Goal: Task Accomplishment & Management: Manage account settings

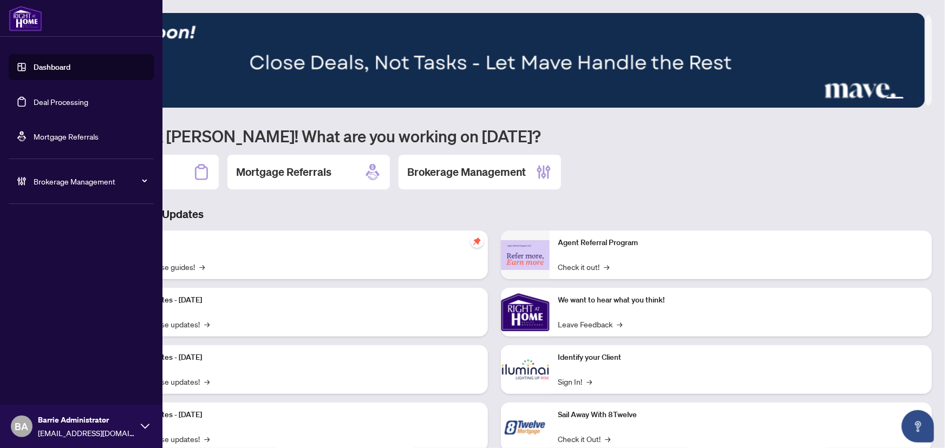
click at [36, 97] on link "Deal Processing" at bounding box center [61, 102] width 55 height 10
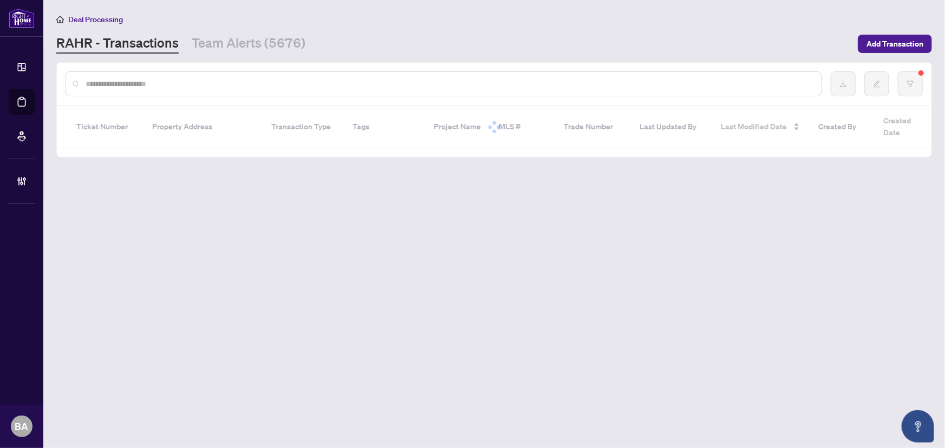
click at [219, 92] on div at bounding box center [444, 83] width 757 height 25
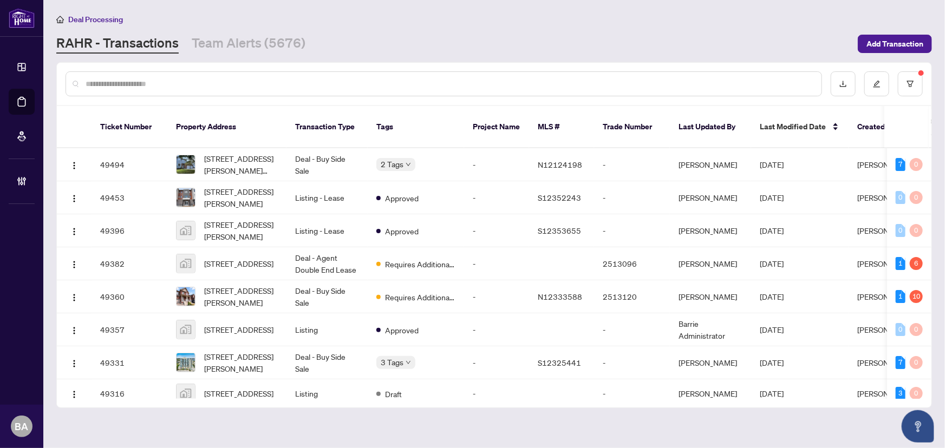
click at [220, 87] on input "text" at bounding box center [449, 84] width 727 height 12
click at [214, 85] on input "text" at bounding box center [449, 84] width 727 height 12
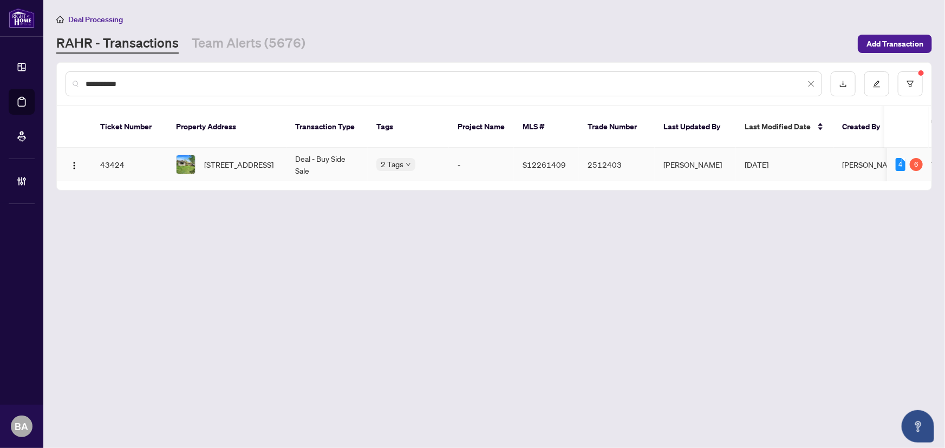
type input "**********"
click at [372, 148] on td "2 Tags" at bounding box center [408, 164] width 81 height 33
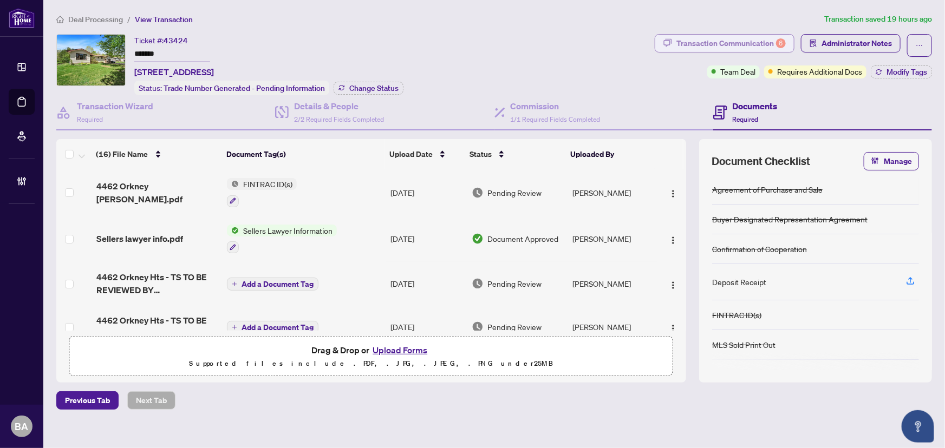
click at [721, 42] on div "Transaction Communication 6" at bounding box center [730, 43] width 109 height 17
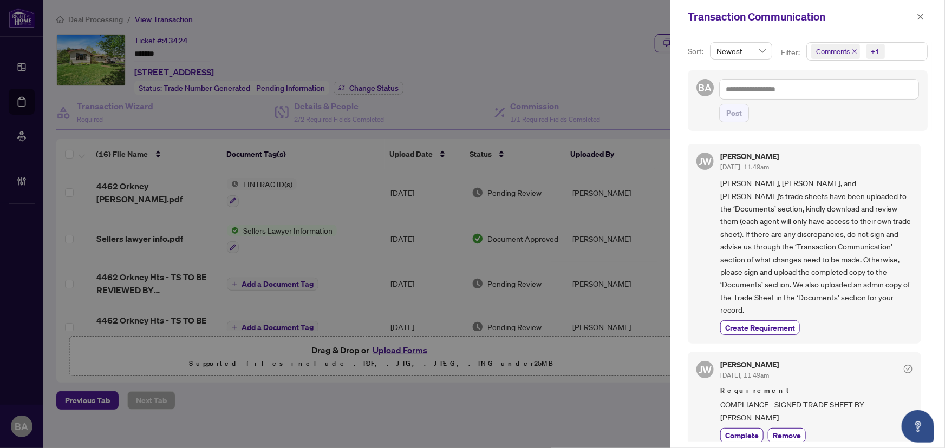
click at [853, 49] on icon "close" at bounding box center [854, 51] width 5 height 5
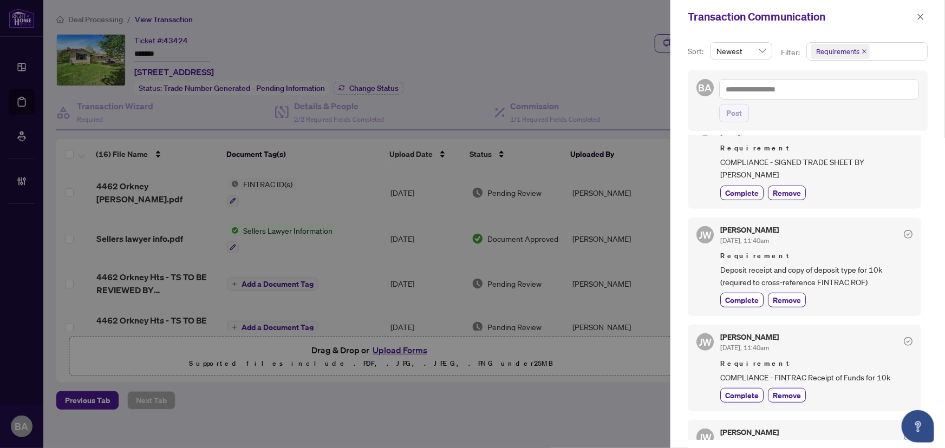
scroll to position [199, 0]
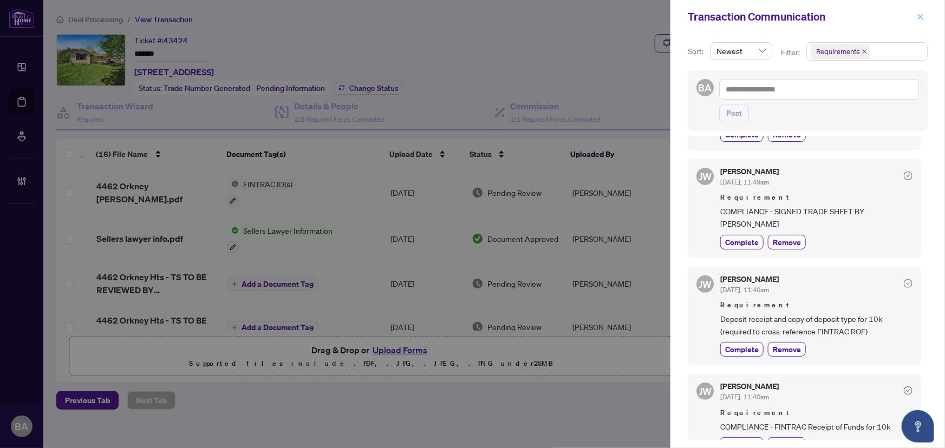
click at [922, 19] on icon "close" at bounding box center [921, 17] width 8 height 8
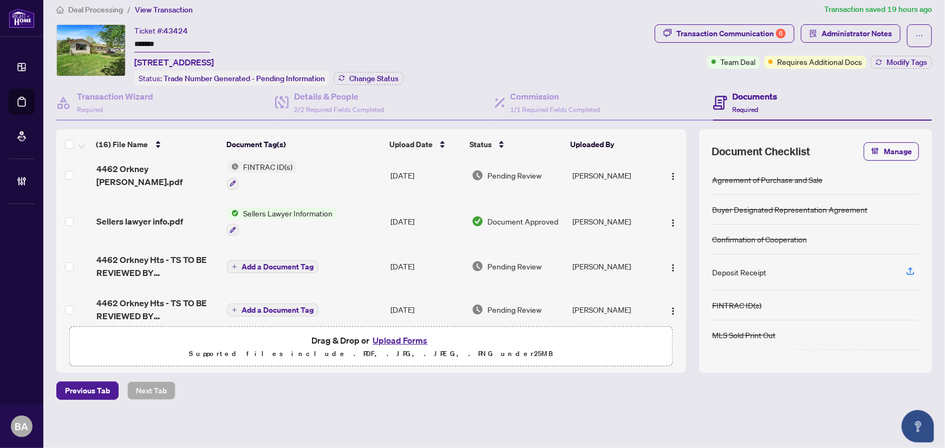
scroll to position [0, 0]
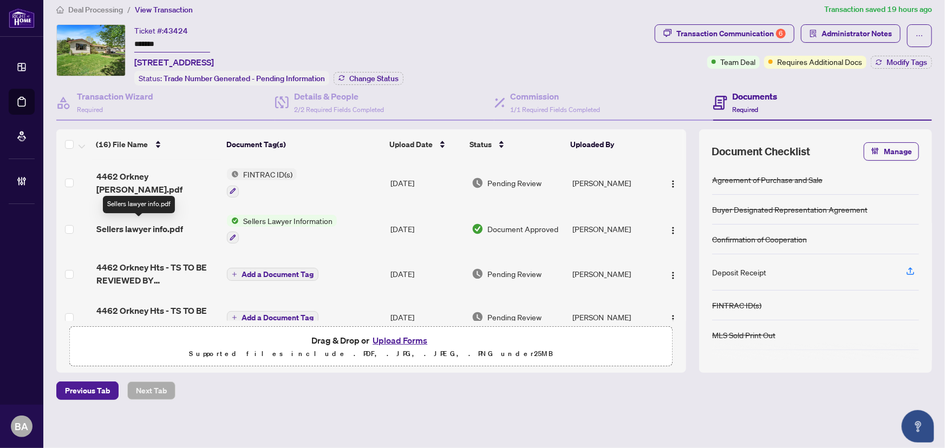
click at [158, 224] on span "Sellers lawyer info.pdf" at bounding box center [139, 229] width 87 height 13
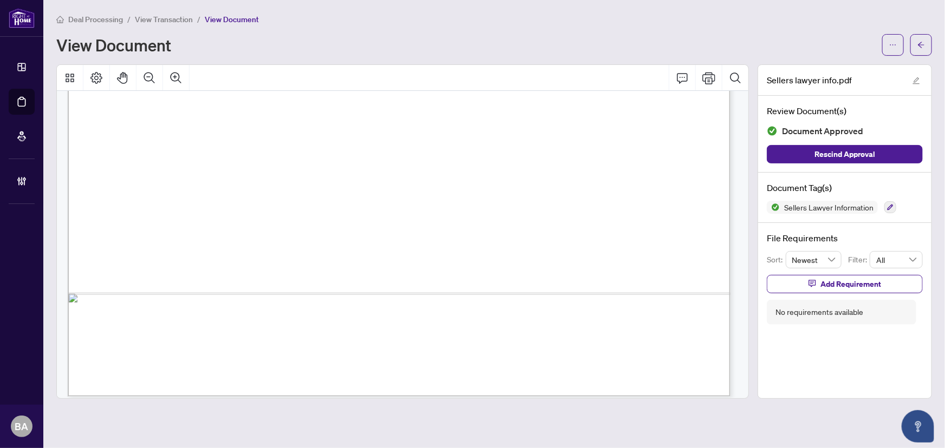
scroll to position [614, 0]
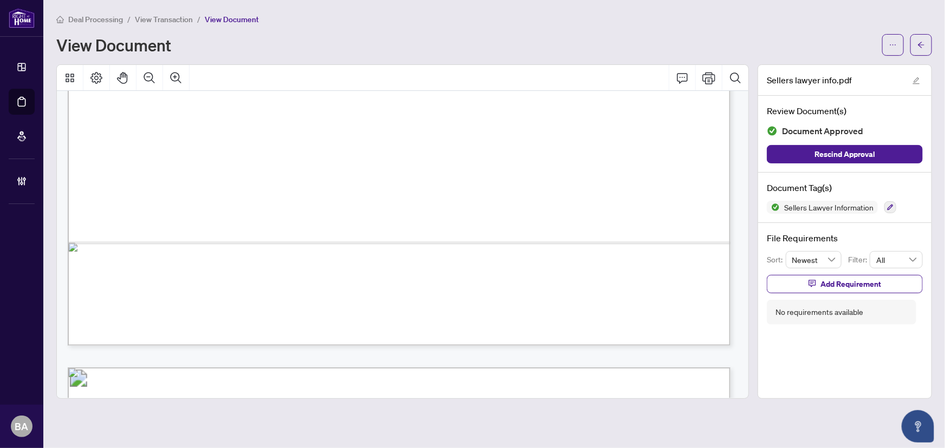
click at [353, 220] on div "1 Connie Law From: North Sent: August 11, 2025 1:08 PM To: NorthEastYork Subjec…" at bounding box center [730, 345] width 1325 height 1715
click at [365, 222] on div "1 Connie Law From: North Sent: August 11, 2025 1:08 PM To: NorthEastYork Subjec…" at bounding box center [730, 345] width 1325 height 1715
click at [365, 220] on div "1 Connie Law From: North Sent: August 11, 2025 1:08 PM To: NorthEastYork Subjec…" at bounding box center [730, 345] width 1325 height 1715
drag, startPoint x: 375, startPoint y: 224, endPoint x: 335, endPoint y: 223, distance: 40.6
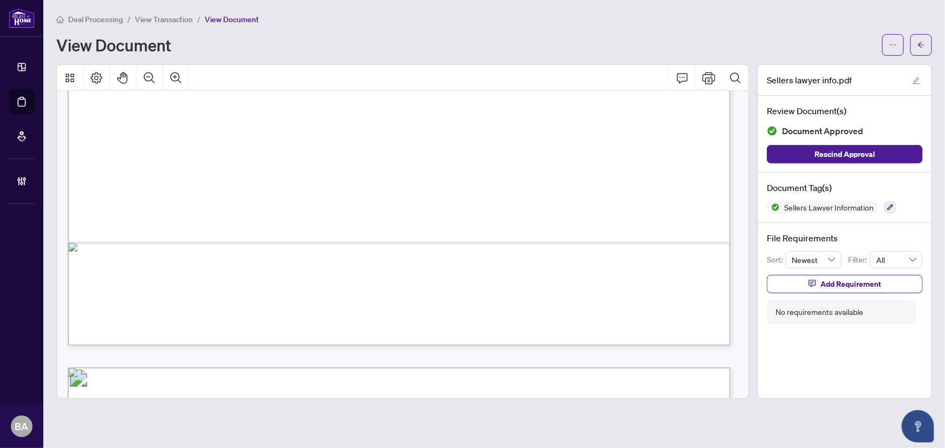
click at [335, 223] on div "1 Connie Law From: North Sent: August 11, 2025 1:08 PM To: NorthEastYork Subjec…" at bounding box center [730, 345] width 1325 height 1715
click at [112, 16] on span "Deal Processing" at bounding box center [95, 20] width 55 height 10
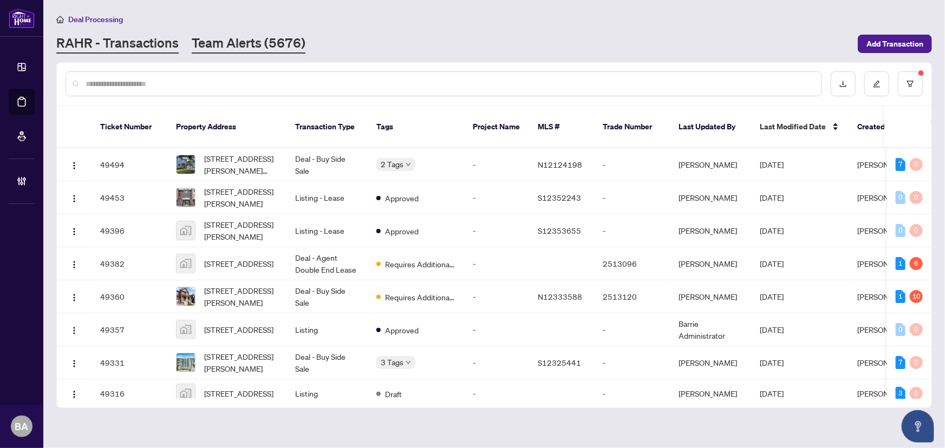
click at [218, 38] on link "Team Alerts (5676)" at bounding box center [249, 43] width 114 height 19
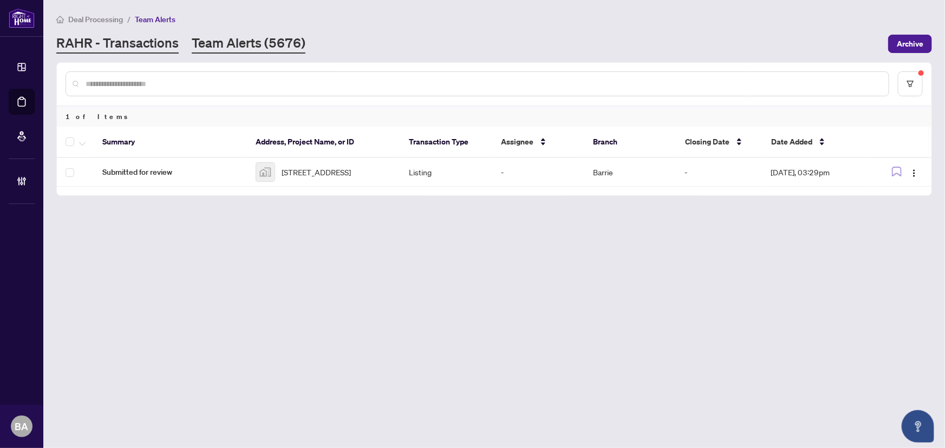
click at [153, 44] on link "RAHR - Transactions" at bounding box center [117, 43] width 122 height 19
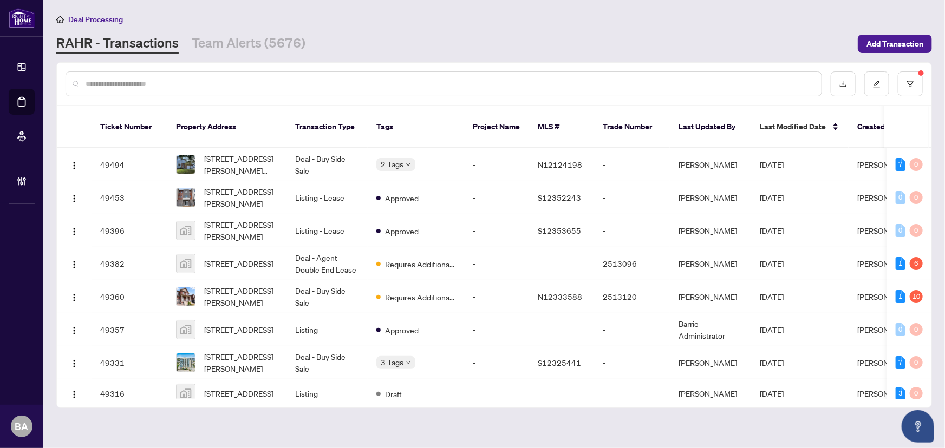
click at [114, 78] on input "text" at bounding box center [449, 84] width 727 height 12
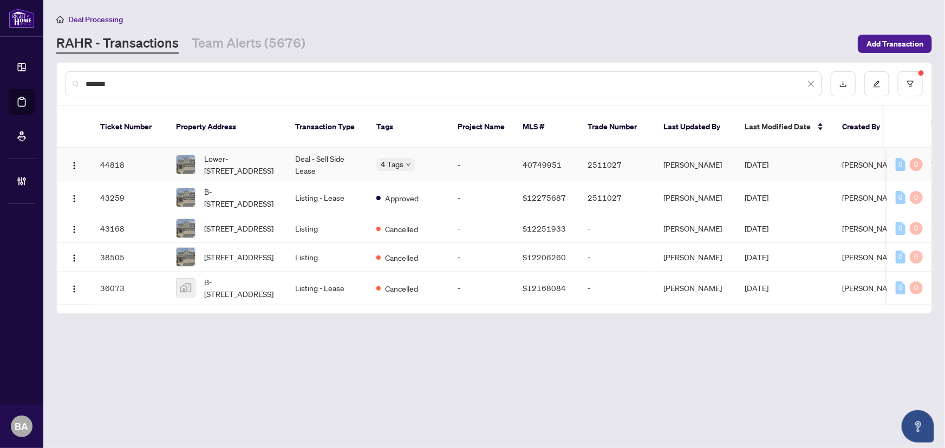
type input "*******"
click at [238, 153] on span "Lower-42 Westminster Circle, Barrie, ON L4N 0Y9, Canada" at bounding box center [241, 165] width 74 height 24
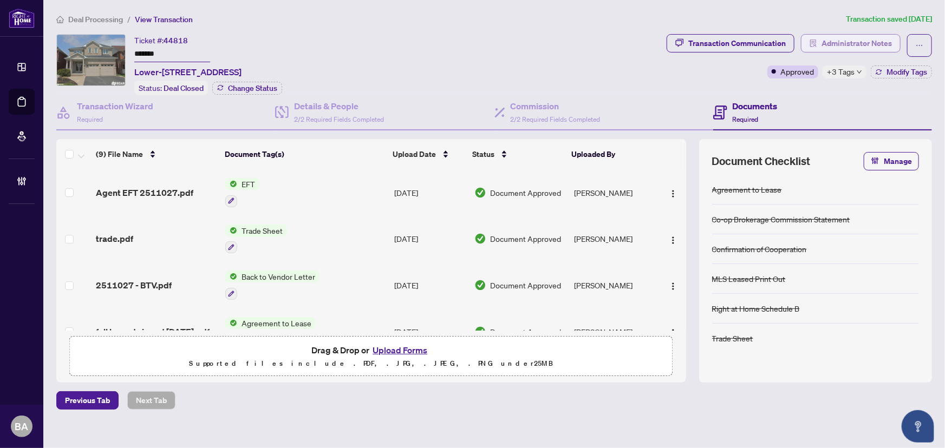
click at [847, 42] on span "Administrator Notes" at bounding box center [857, 43] width 70 height 17
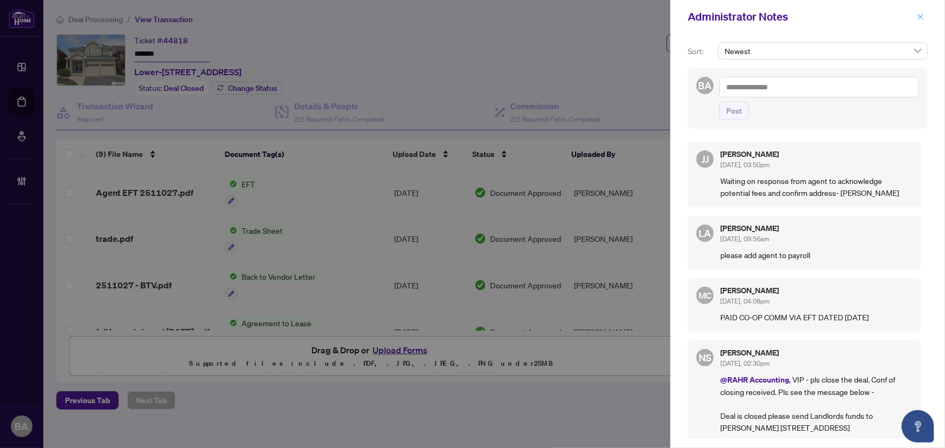
click at [925, 14] on button "button" at bounding box center [921, 16] width 14 height 13
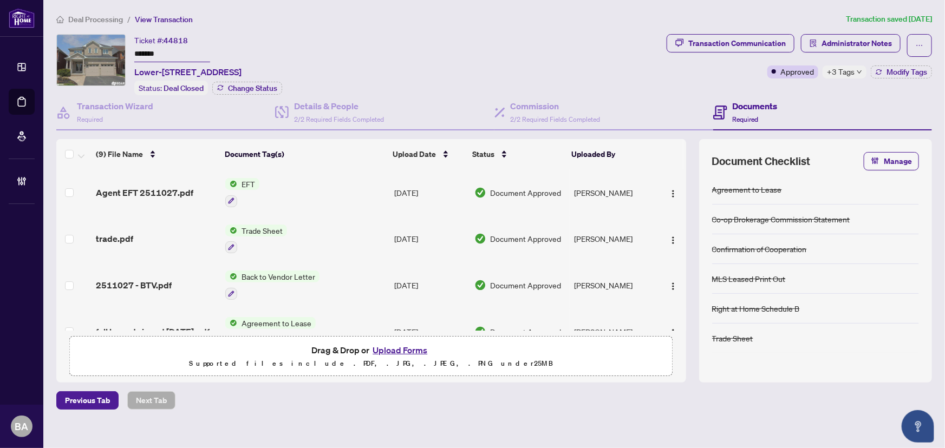
click at [838, 74] on span "+3 Tags" at bounding box center [841, 72] width 28 height 12
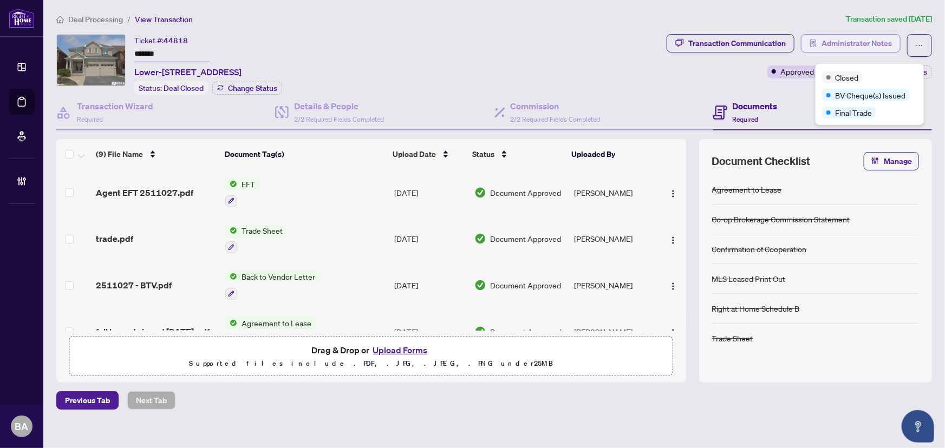
click at [850, 47] on span "Administrator Notes" at bounding box center [857, 43] width 70 height 17
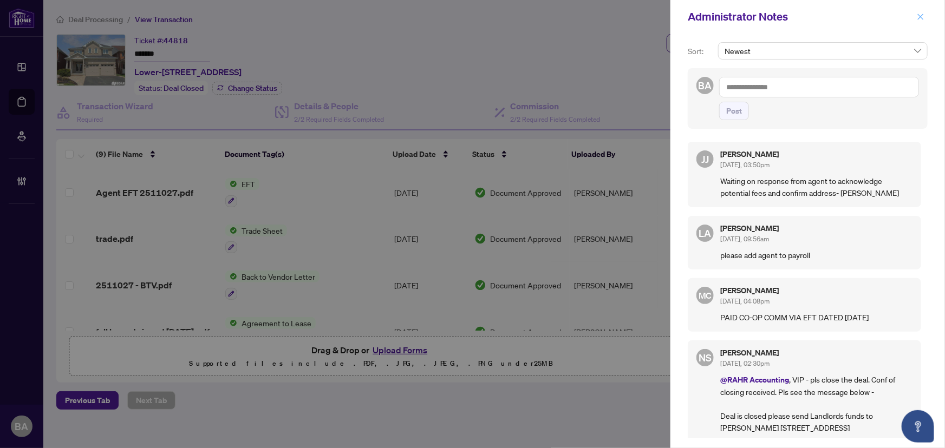
click at [922, 13] on icon "close" at bounding box center [921, 17] width 8 height 8
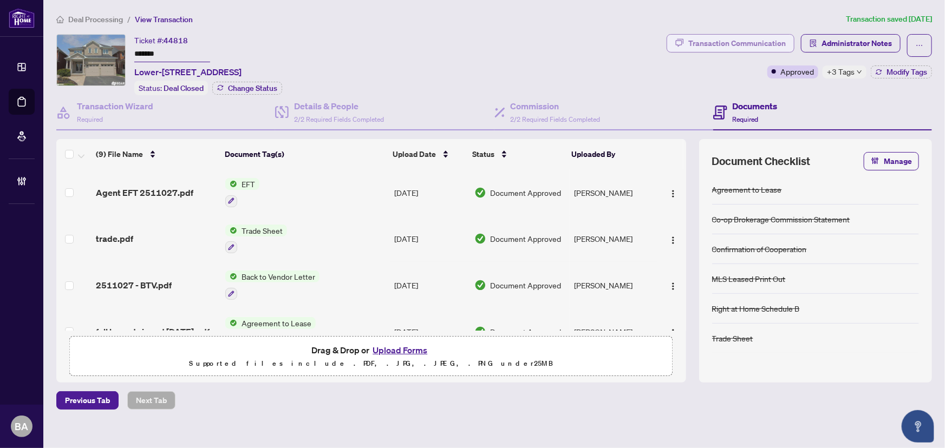
click at [755, 38] on div "Transaction Communication" at bounding box center [736, 43] width 97 height 17
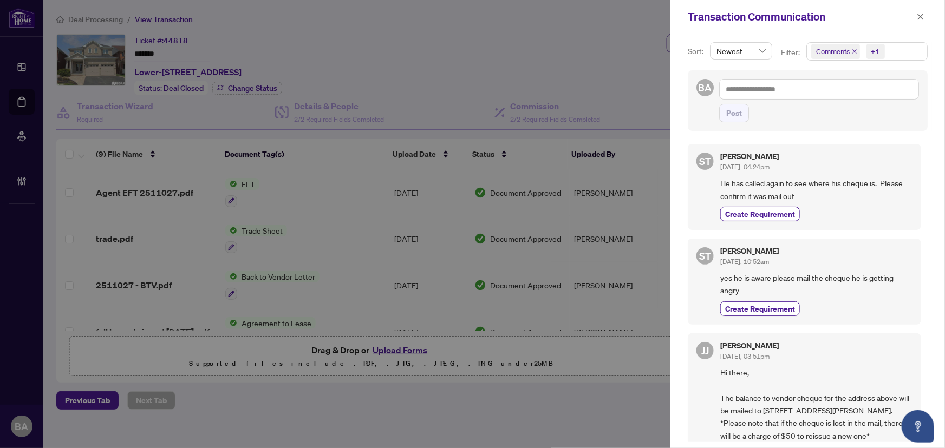
click at [856, 49] on icon "close" at bounding box center [854, 51] width 4 height 4
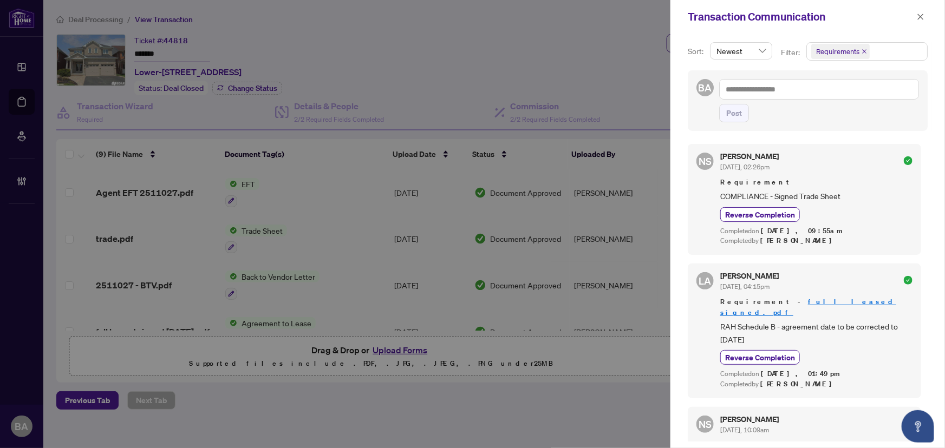
click at [863, 51] on icon "close" at bounding box center [864, 51] width 4 height 4
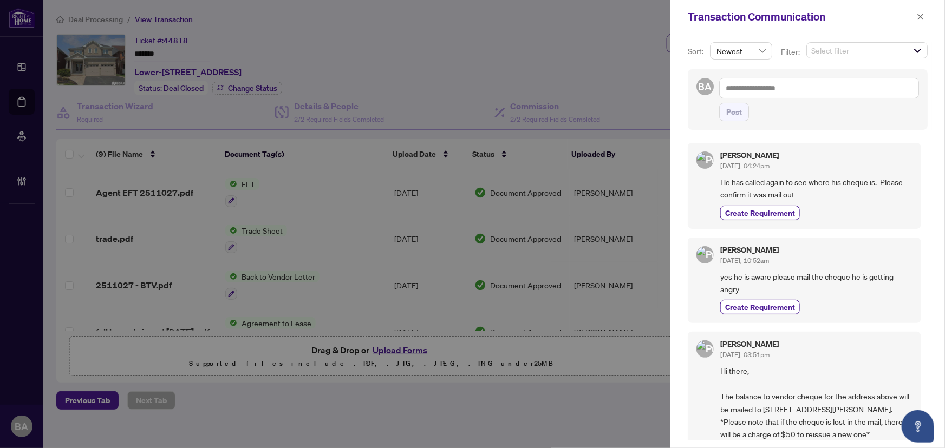
click at [844, 51] on span "Select filter" at bounding box center [867, 50] width 120 height 15
click at [844, 89] on span "Comments" at bounding box center [846, 94] width 37 height 10
click at [860, 30] on div "Transaction Communication" at bounding box center [808, 17] width 275 height 34
click at [845, 283] on span "yes he is aware please mail the cheque he is getting angry" at bounding box center [816, 284] width 192 height 25
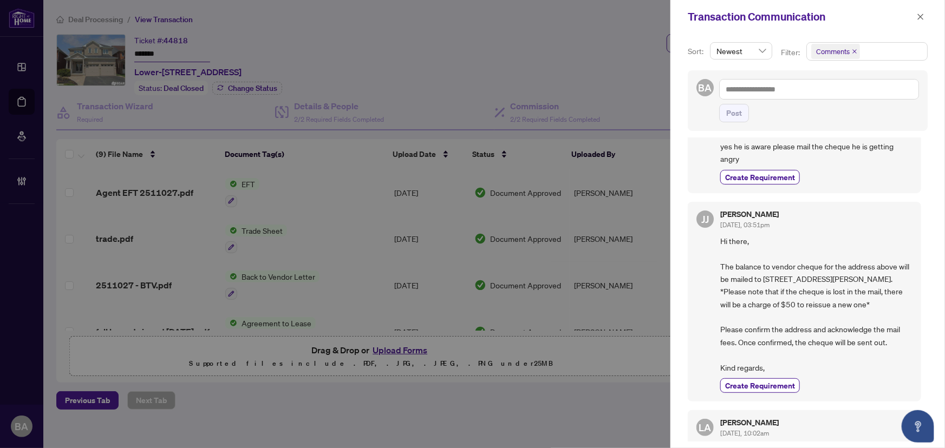
scroll to position [147, 0]
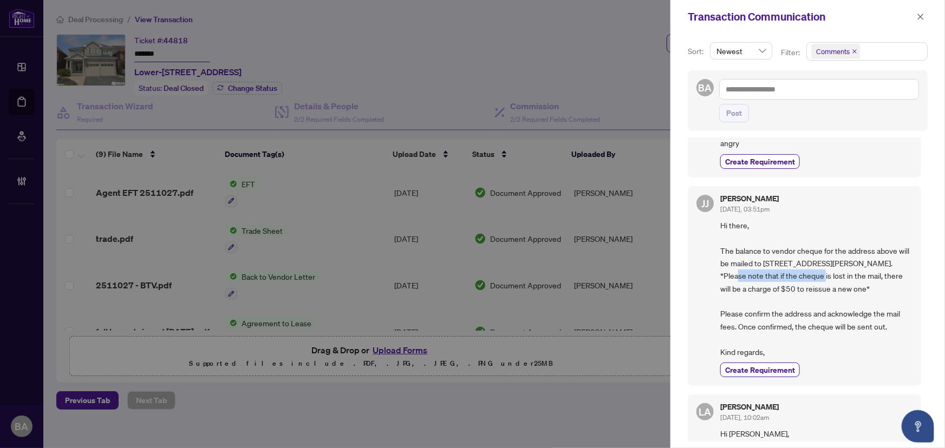
drag, startPoint x: 737, startPoint y: 268, endPoint x: 842, endPoint y: 259, distance: 105.9
click at [831, 265] on span "Hi there, The balance to vendor cheque for the address above will be mailed to …" at bounding box center [816, 288] width 192 height 139
click at [842, 259] on span "Hi there, The balance to vendor cheque for the address above will be mailed to …" at bounding box center [816, 288] width 192 height 139
drag, startPoint x: 771, startPoint y: 273, endPoint x: 764, endPoint y: 300, distance: 27.5
click at [764, 298] on span "Hi there, The balance to vendor cheque for the address above will be mailed to …" at bounding box center [816, 288] width 192 height 139
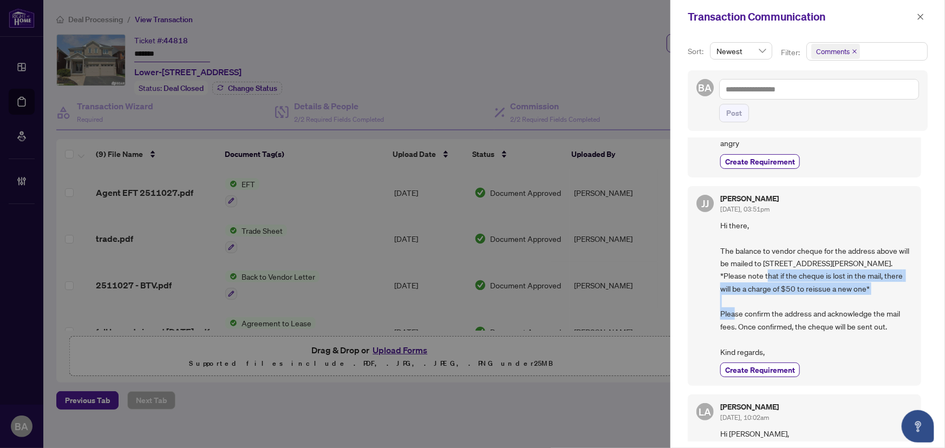
click at [786, 302] on span "Hi there, The balance to vendor cheque for the address above will be mailed to …" at bounding box center [816, 288] width 192 height 139
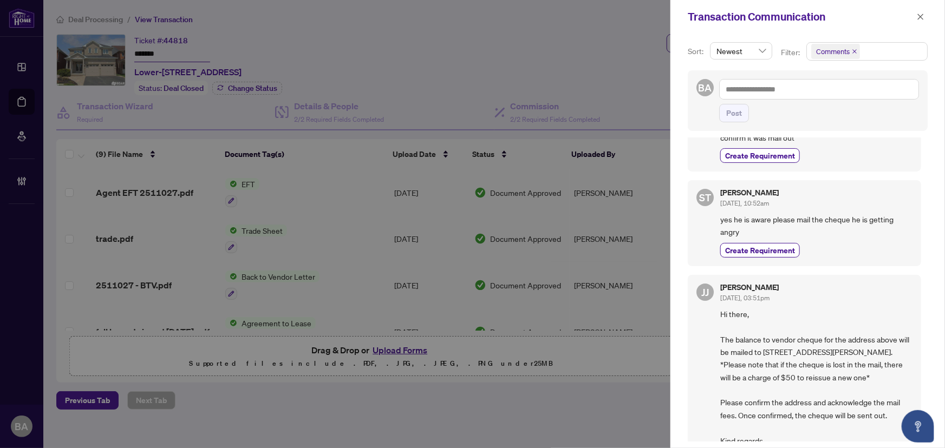
scroll to position [0, 0]
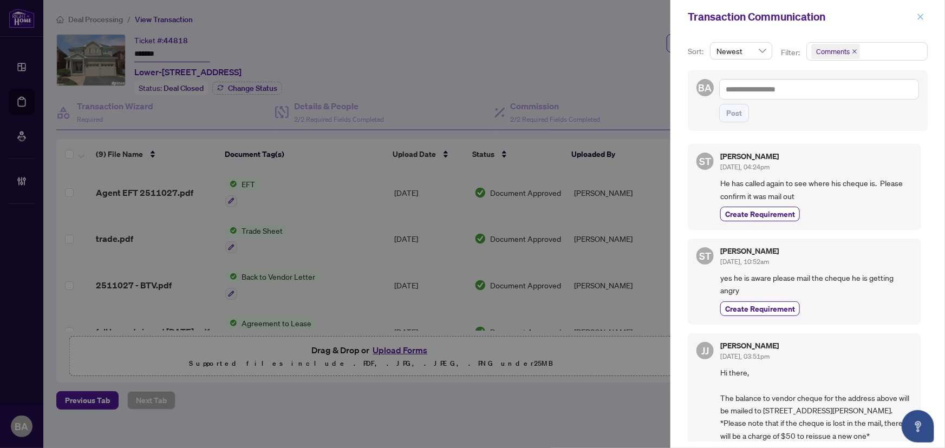
click at [919, 15] on icon "close" at bounding box center [921, 17] width 6 height 6
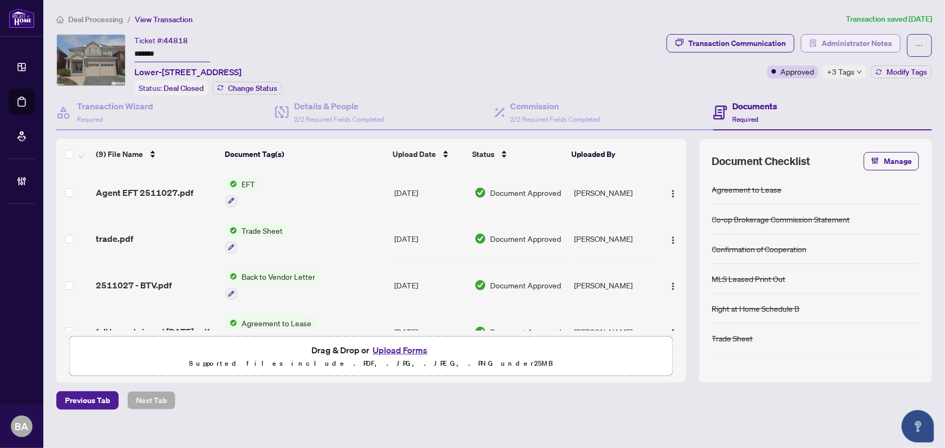
click at [839, 36] on span "Administrator Notes" at bounding box center [857, 43] width 70 height 17
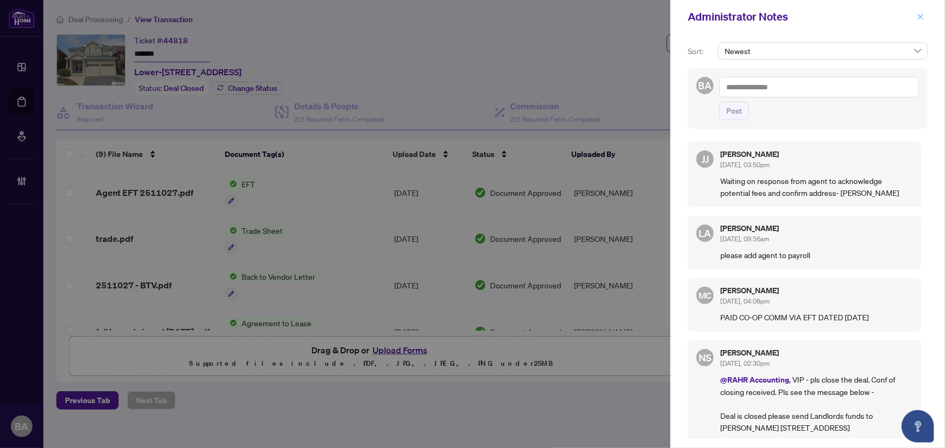
click at [925, 11] on button "button" at bounding box center [921, 16] width 14 height 13
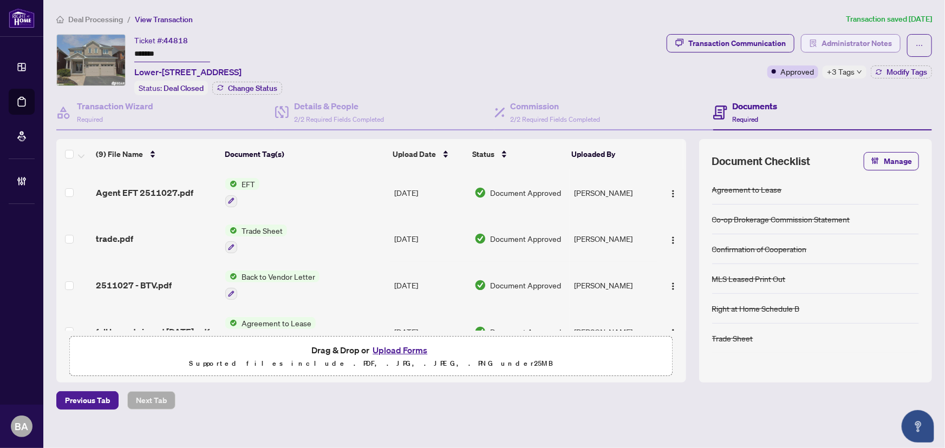
click at [850, 45] on span "Administrator Notes" at bounding box center [857, 43] width 70 height 17
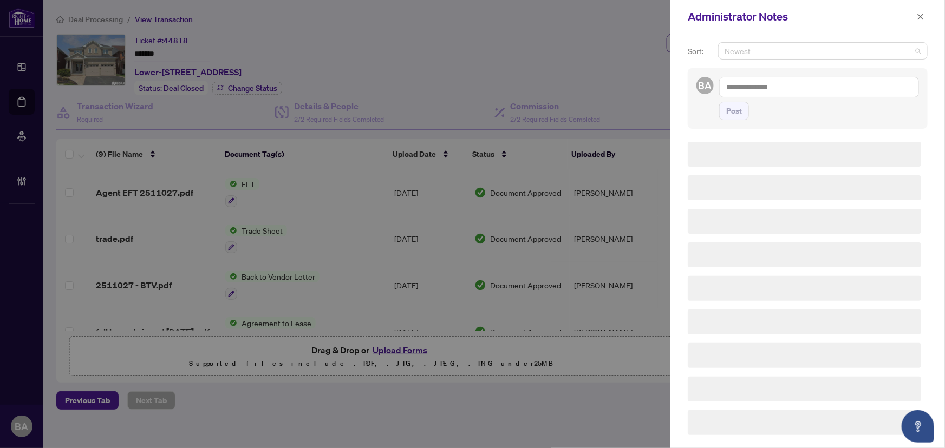
click at [847, 50] on span "Newest" at bounding box center [823, 51] width 197 height 16
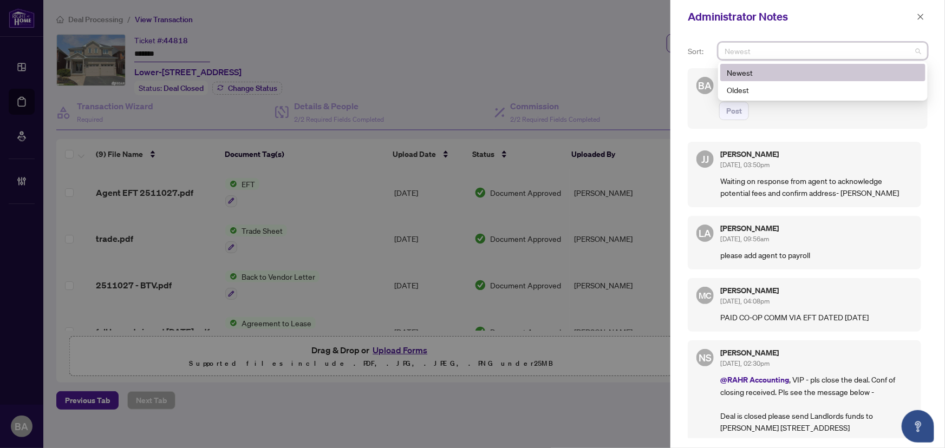
click at [873, 11] on div "Administrator Notes" at bounding box center [801, 17] width 226 height 16
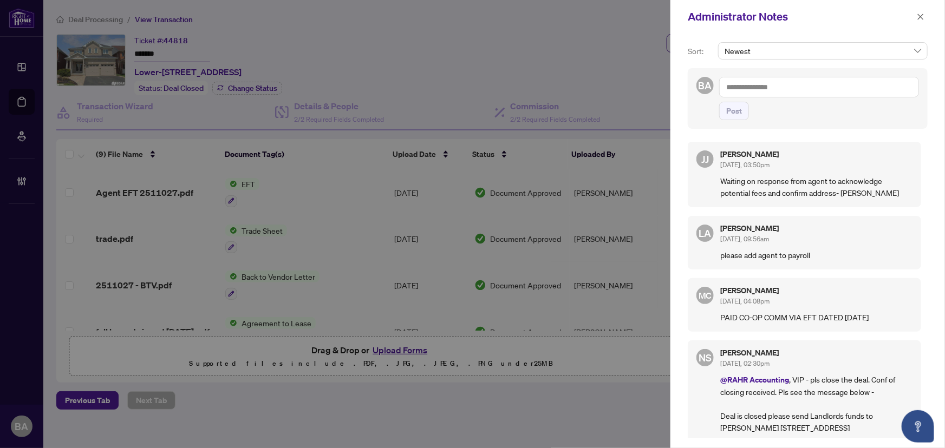
click at [787, 77] on textarea at bounding box center [819, 87] width 200 height 21
click at [821, 92] on b "Inquiries" at bounding box center [835, 95] width 29 height 10
click at [812, 81] on textarea "**********" at bounding box center [819, 87] width 200 height 21
click at [828, 81] on textarea "**********" at bounding box center [819, 87] width 200 height 21
type textarea "**********"
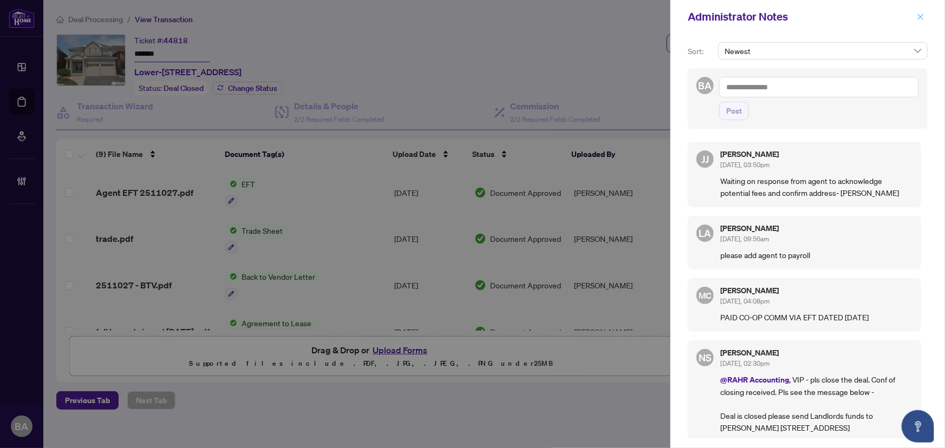
click at [921, 16] on icon "close" at bounding box center [921, 17] width 8 height 8
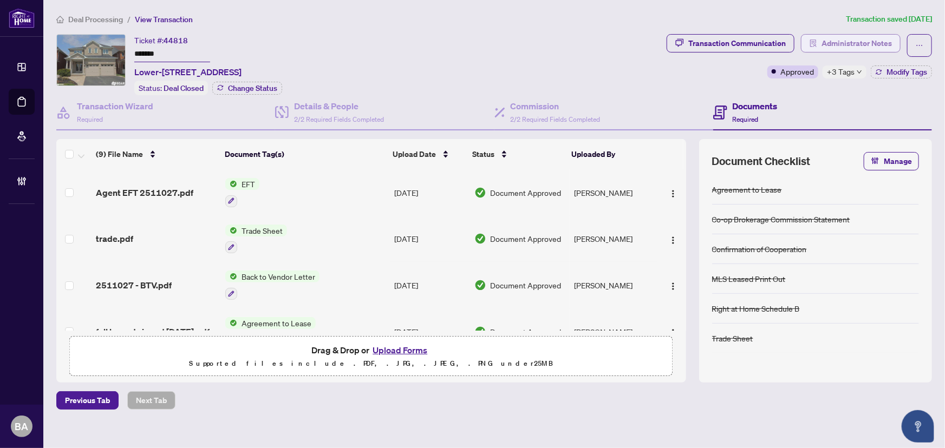
click at [847, 43] on span "Administrator Notes" at bounding box center [857, 43] width 70 height 17
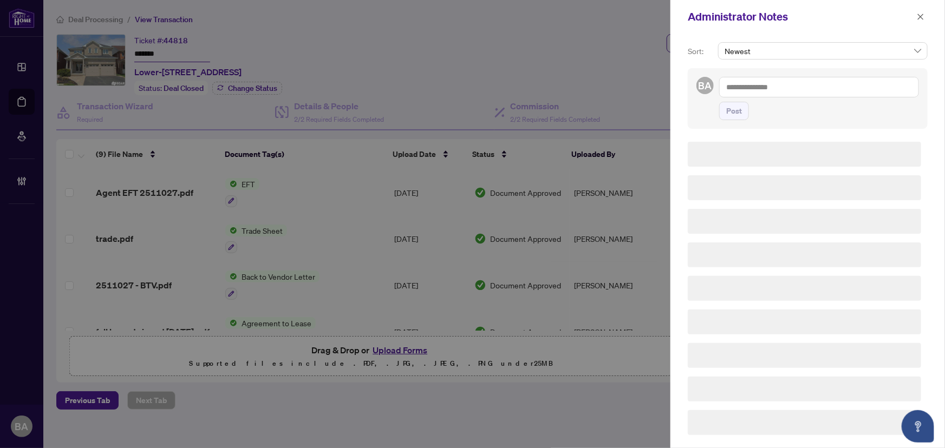
click at [791, 55] on span "Newest" at bounding box center [823, 51] width 197 height 16
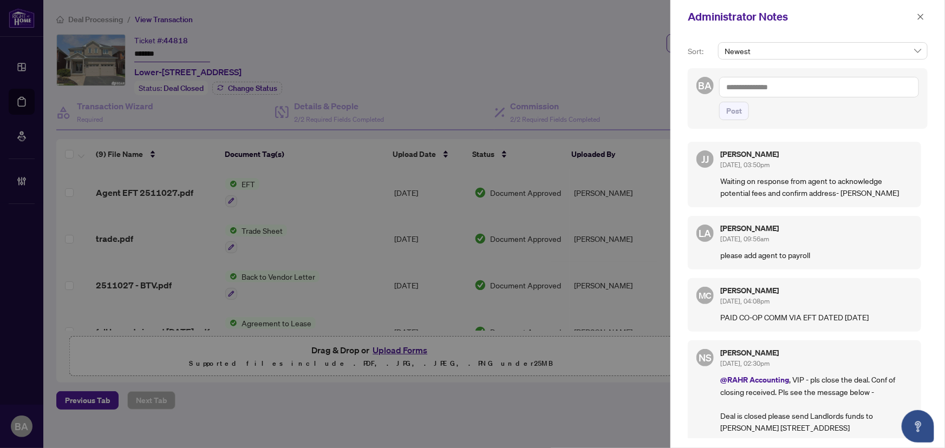
click at [860, 27] on div "Administrator Notes" at bounding box center [808, 17] width 275 height 34
click at [756, 92] on textarea at bounding box center [819, 87] width 200 height 21
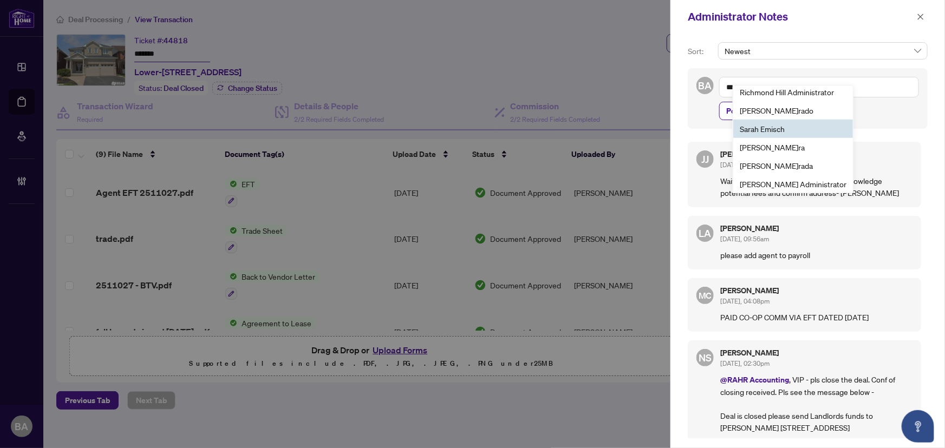
scroll to position [365, 0]
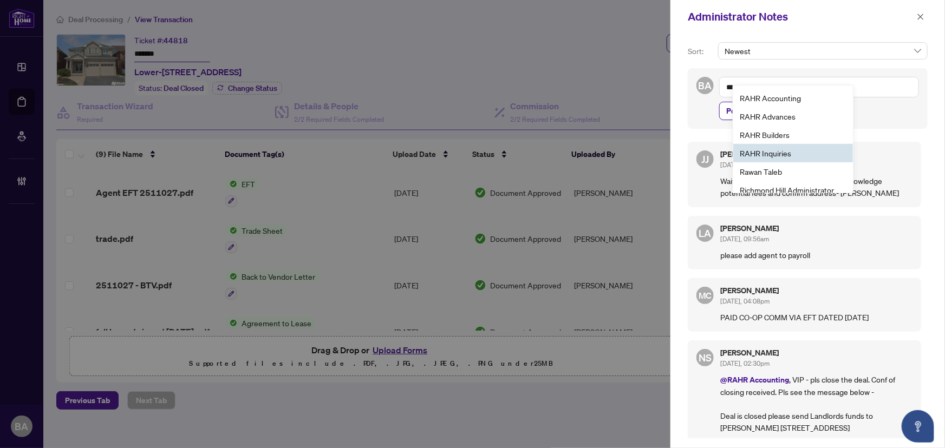
click at [804, 151] on li "RA HR Inquiries" at bounding box center [793, 153] width 120 height 18
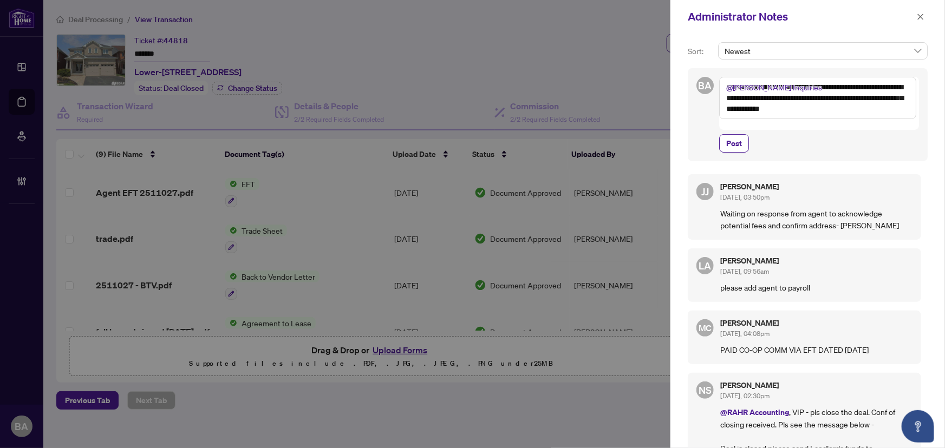
click at [754, 108] on textarea "**********" at bounding box center [817, 98] width 197 height 42
click at [790, 110] on textarea "**********" at bounding box center [817, 98] width 197 height 42
click at [876, 109] on textarea "**********" at bounding box center [817, 98] width 197 height 42
type textarea "**********"
click at [731, 135] on span "Post" at bounding box center [734, 143] width 16 height 17
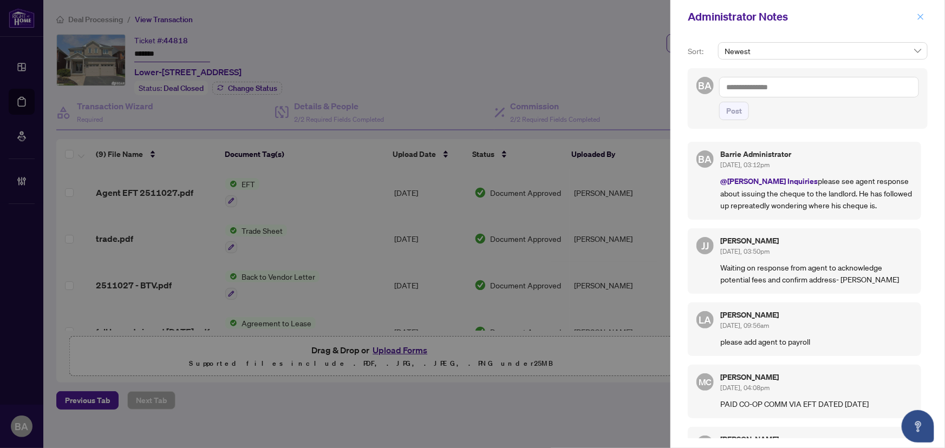
click at [921, 16] on icon "close" at bounding box center [921, 17] width 8 height 8
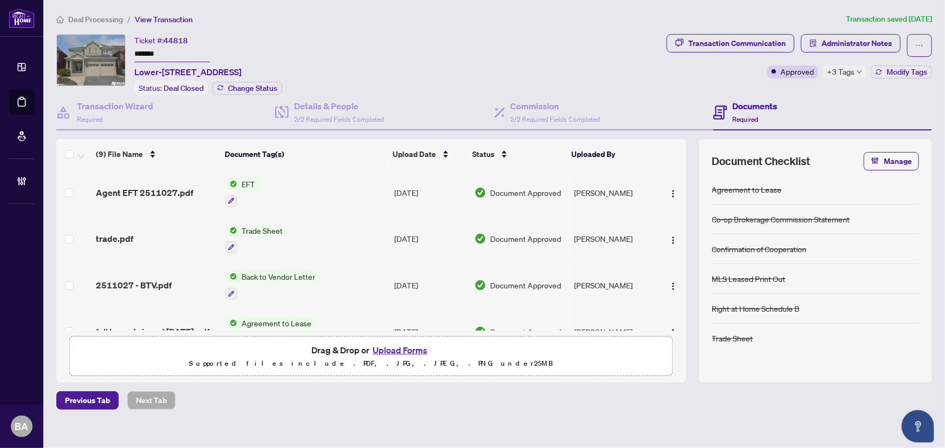
click at [96, 21] on span "Deal Processing" at bounding box center [95, 20] width 55 height 10
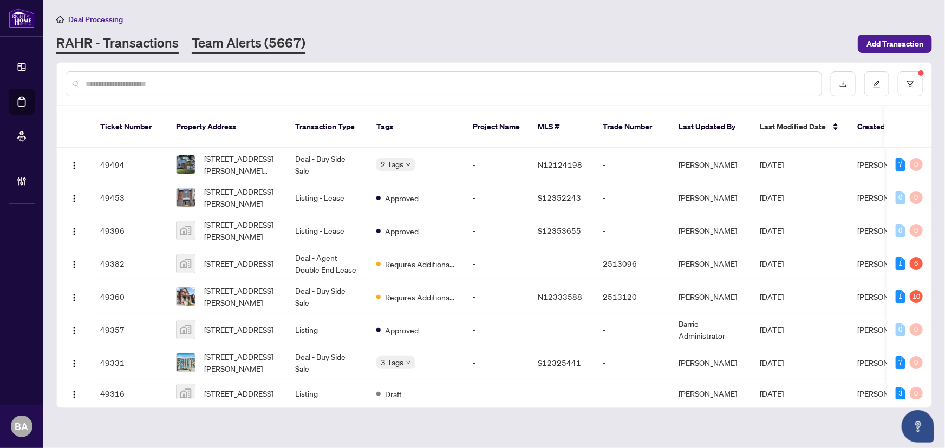
click at [226, 51] on link "Team Alerts (5667)" at bounding box center [249, 43] width 114 height 19
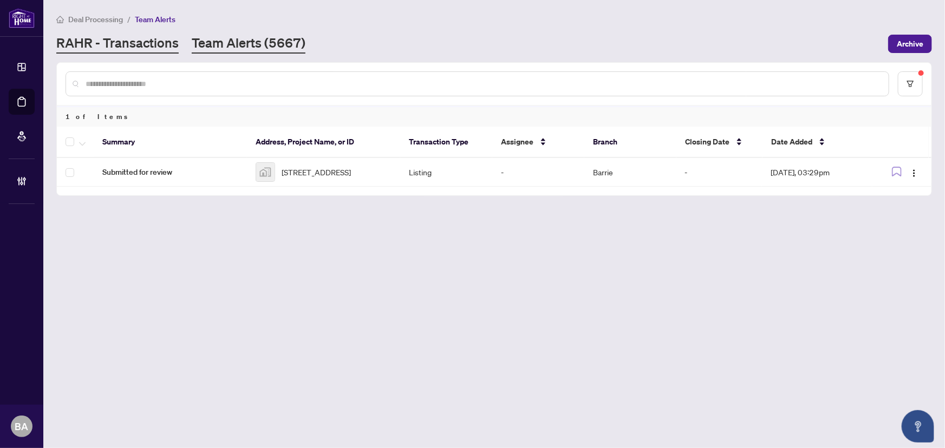
click at [168, 44] on link "RAHR - Transactions" at bounding box center [117, 43] width 122 height 19
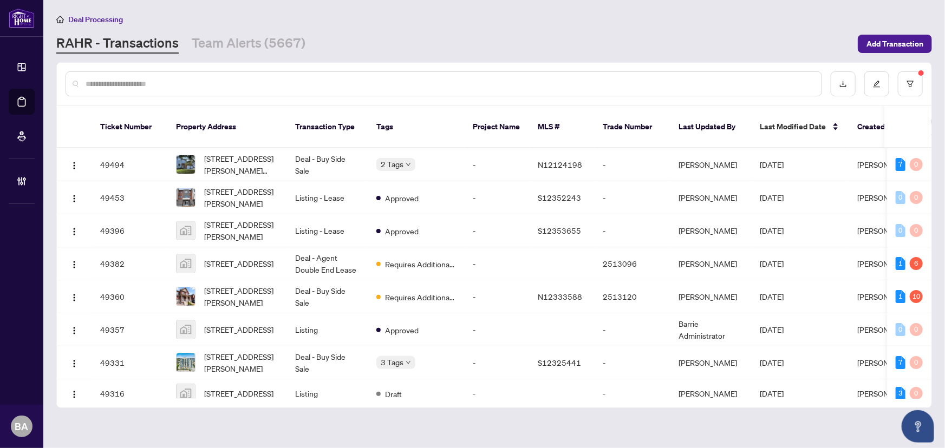
click at [192, 80] on input "text" at bounding box center [449, 84] width 727 height 12
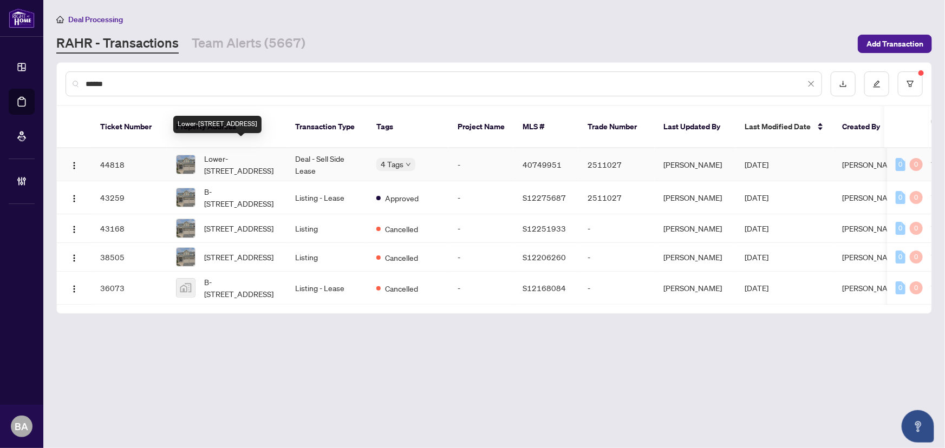
type input "******"
click at [229, 153] on span "Lower-42 Westminster Circle, Barrie, ON L4N 0Y9, Canada" at bounding box center [241, 165] width 74 height 24
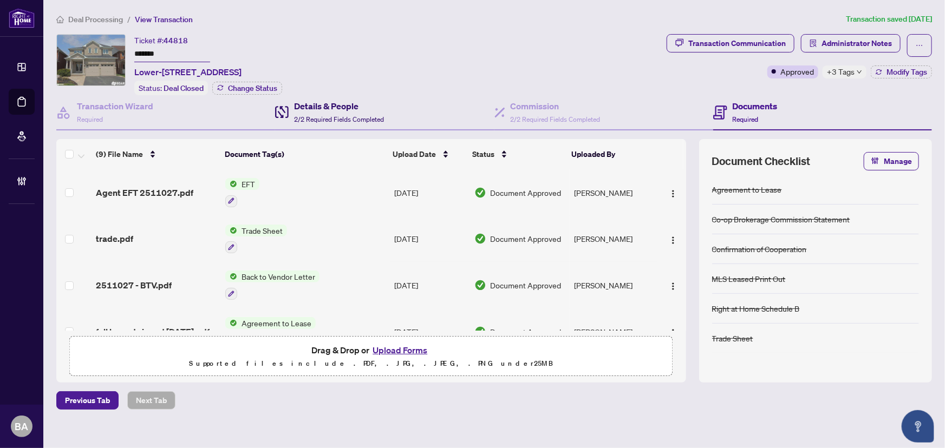
click at [298, 112] on div "Details & People 2/2 Required Fields Completed" at bounding box center [339, 112] width 90 height 25
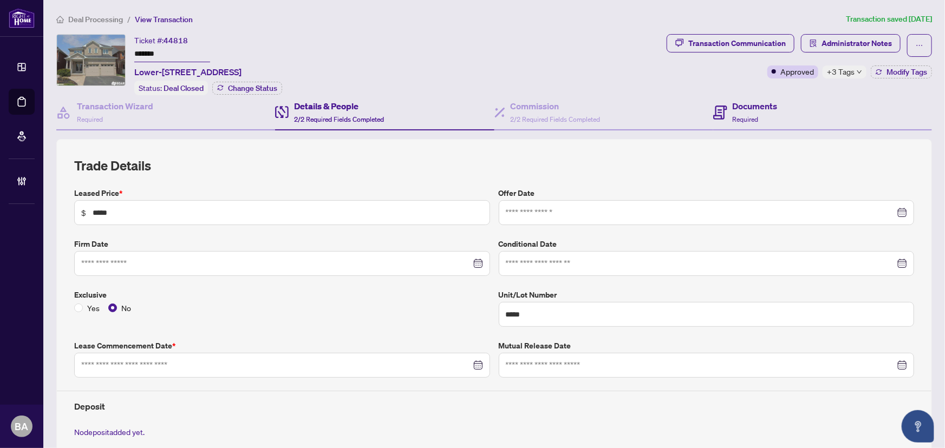
type input "**********"
click at [157, 114] on div "Transaction Wizard Required" at bounding box center [165, 112] width 219 height 35
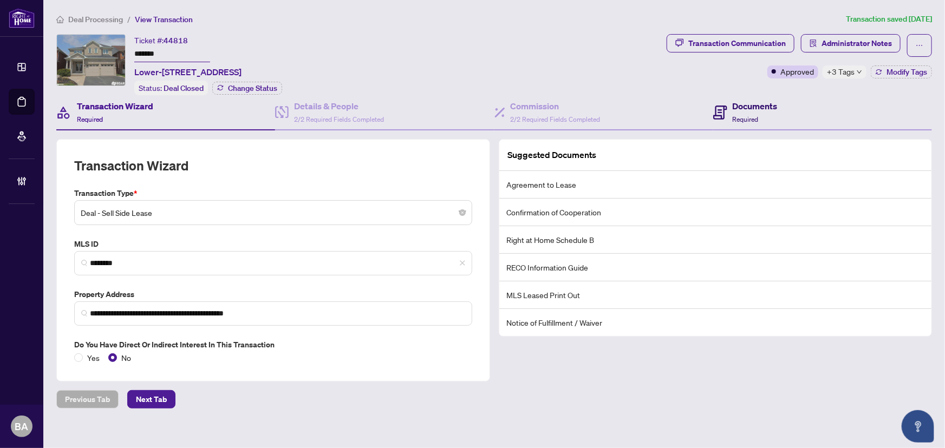
click at [757, 108] on h4 "Documents" at bounding box center [755, 106] width 45 height 13
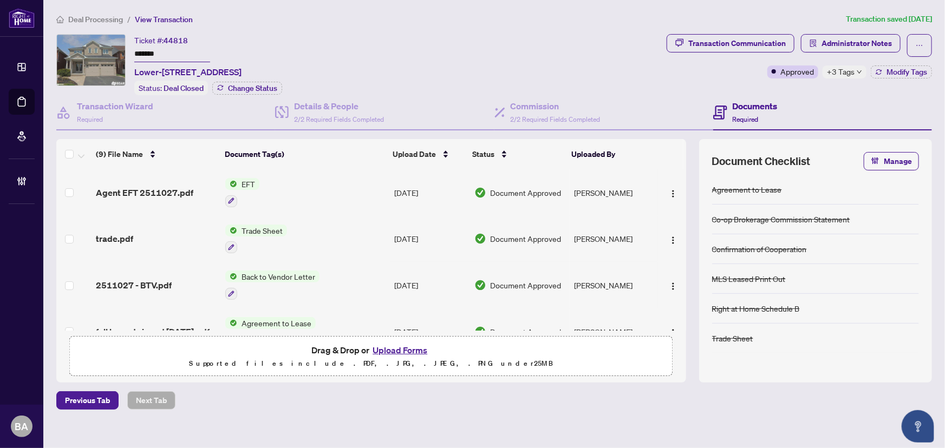
click at [107, 18] on span "Deal Processing" at bounding box center [95, 20] width 55 height 10
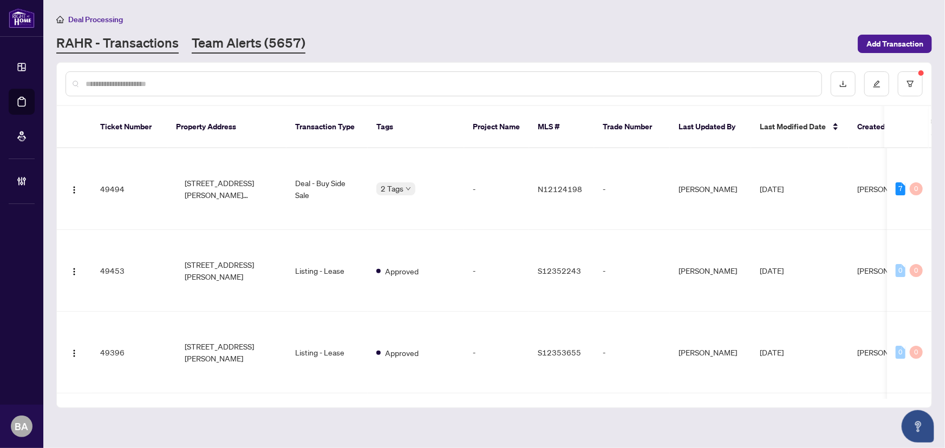
click at [216, 48] on link "Team Alerts (5657)" at bounding box center [249, 43] width 114 height 19
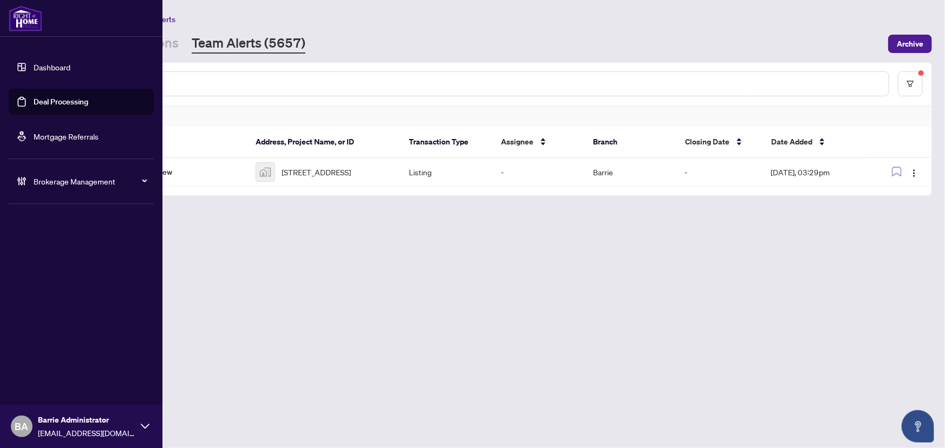
click at [48, 64] on link "Dashboard" at bounding box center [52, 67] width 37 height 10
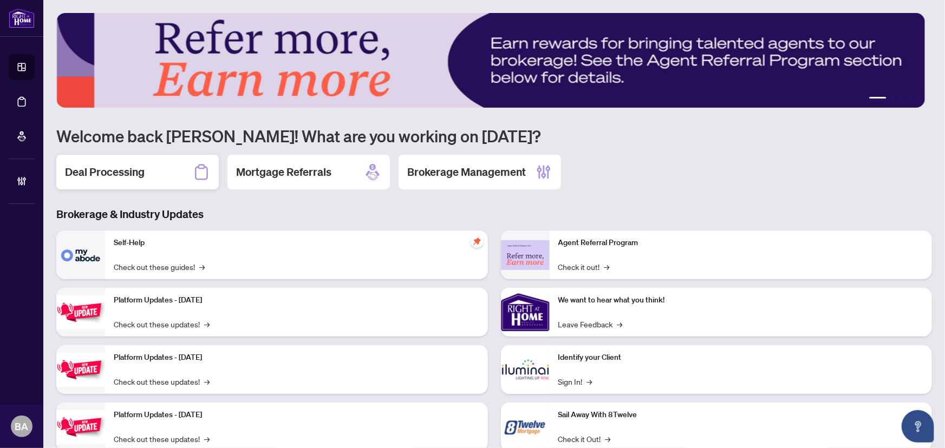
click at [131, 165] on h2 "Deal Processing" at bounding box center [105, 172] width 80 height 15
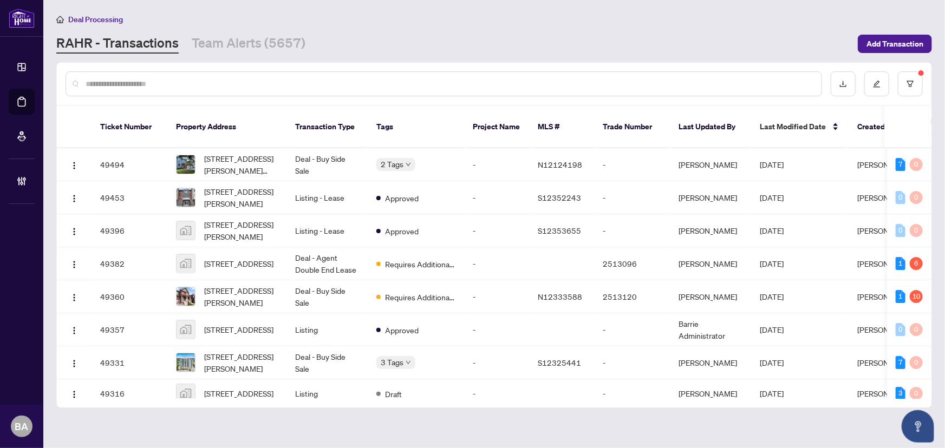
click at [169, 87] on input "text" at bounding box center [449, 84] width 727 height 12
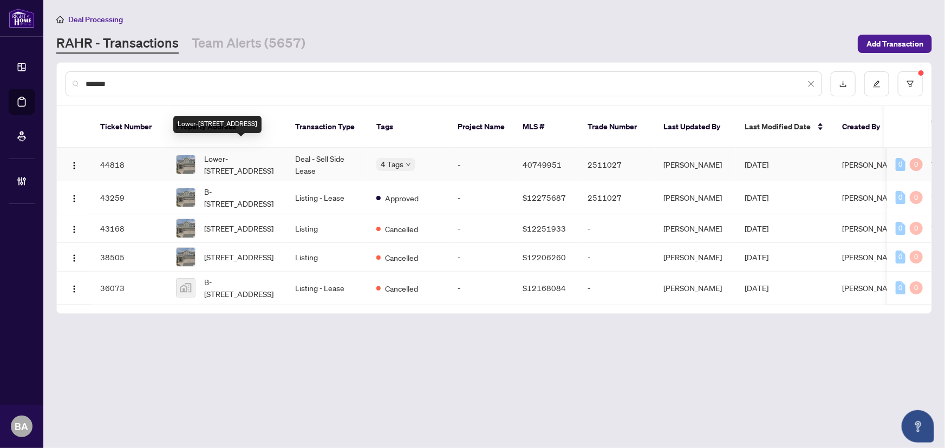
type input "*******"
click at [217, 153] on span "Lower-42 Westminster Circle, Barrie, ON L4N 0Y9, Canada" at bounding box center [241, 165] width 74 height 24
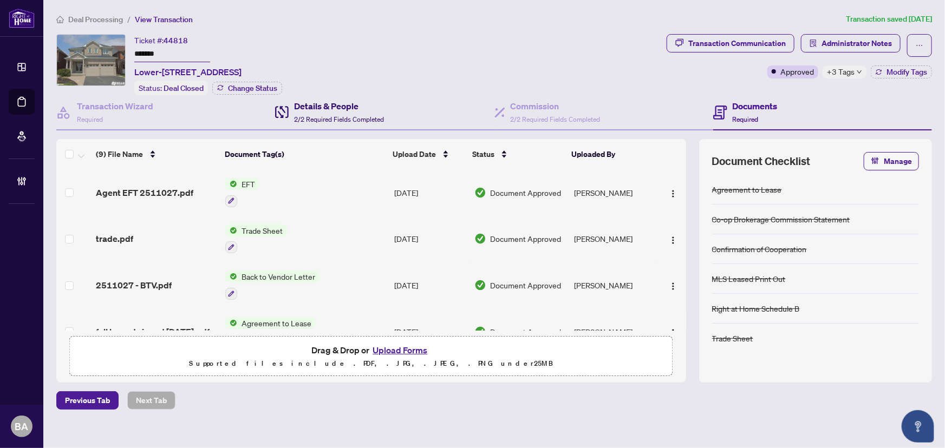
click at [353, 110] on h4 "Details & People" at bounding box center [339, 106] width 90 height 13
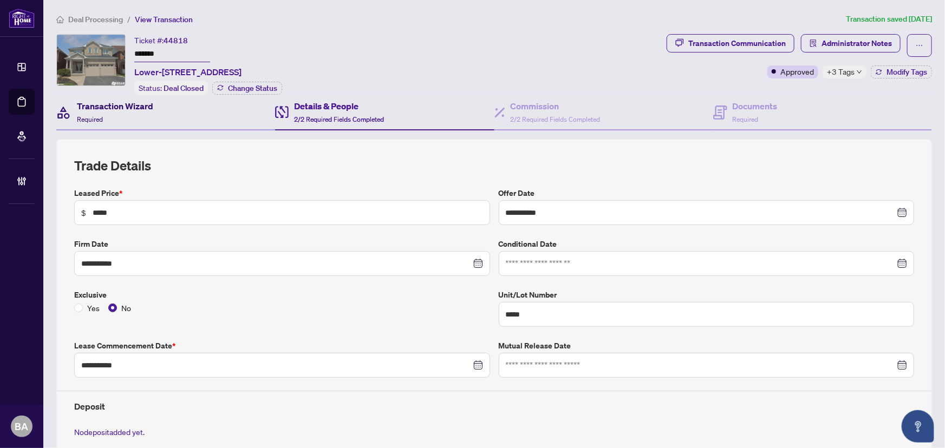
drag, startPoint x: 120, startPoint y: 111, endPoint x: 259, endPoint y: 119, distance: 139.4
click at [120, 111] on div "Transaction Wizard Required" at bounding box center [115, 112] width 76 height 25
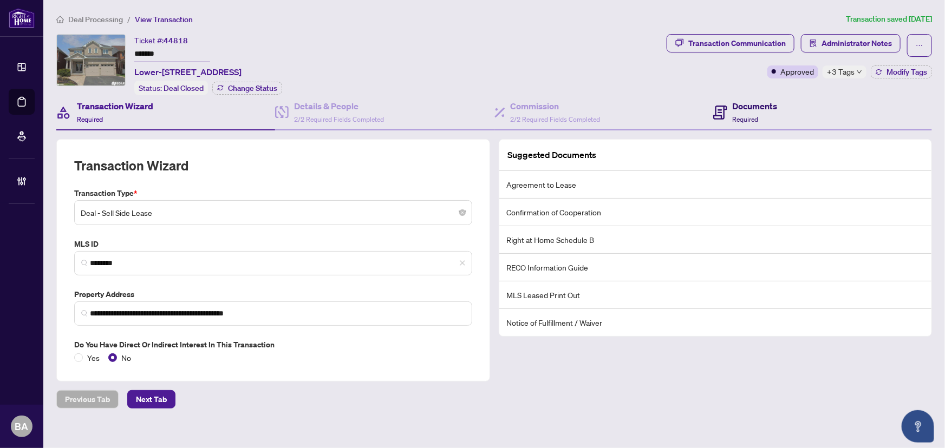
click at [756, 115] on div "Documents Required" at bounding box center [755, 112] width 45 height 25
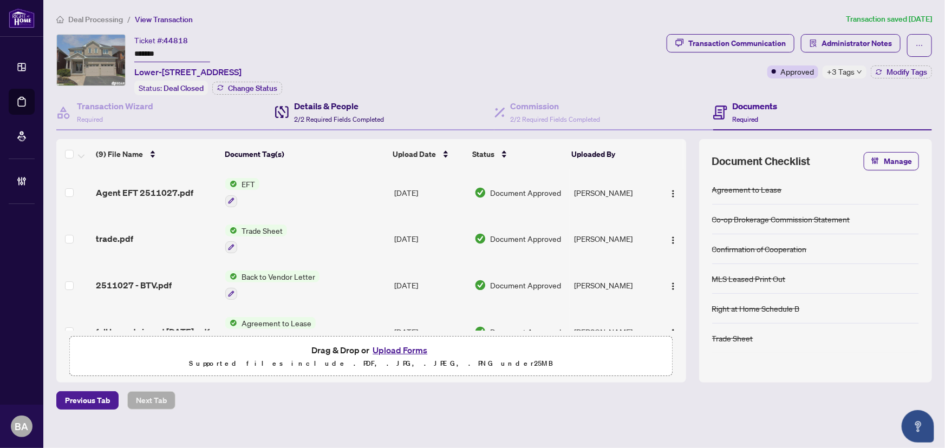
click at [326, 118] on span "2/2 Required Fields Completed" at bounding box center [339, 119] width 90 height 8
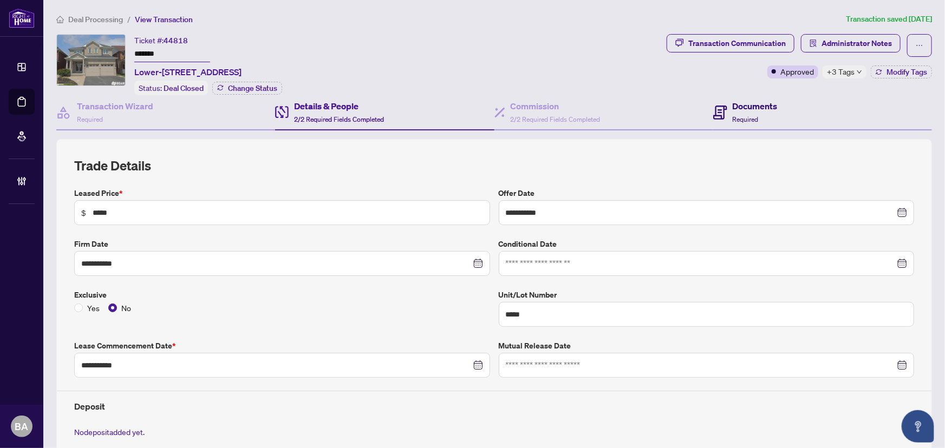
click at [725, 114] on div "Documents Required" at bounding box center [745, 112] width 64 height 25
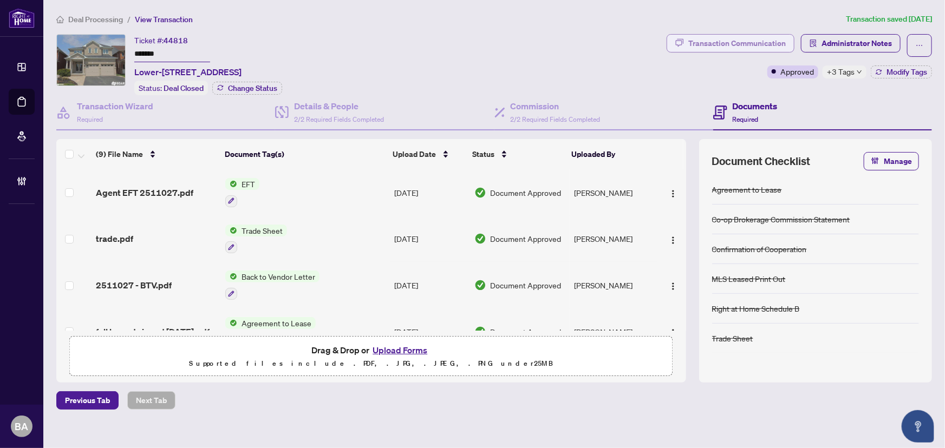
click at [765, 38] on div "Transaction Communication" at bounding box center [736, 43] width 97 height 17
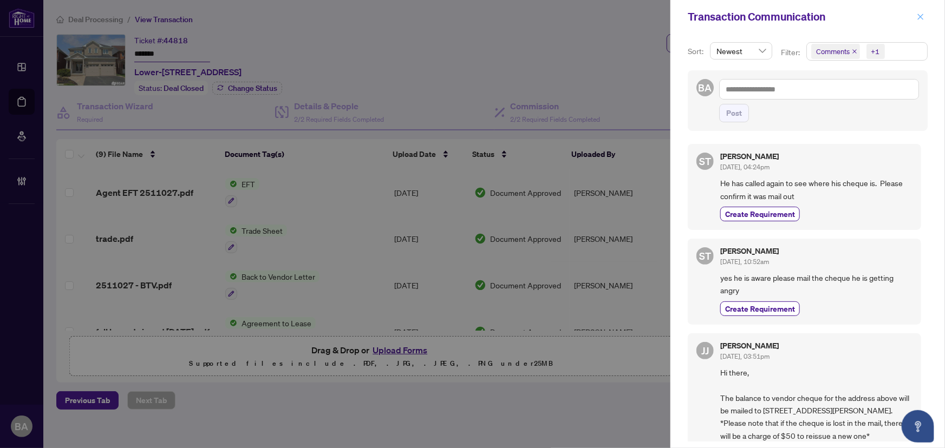
click at [917, 14] on icon "close" at bounding box center [921, 17] width 8 height 8
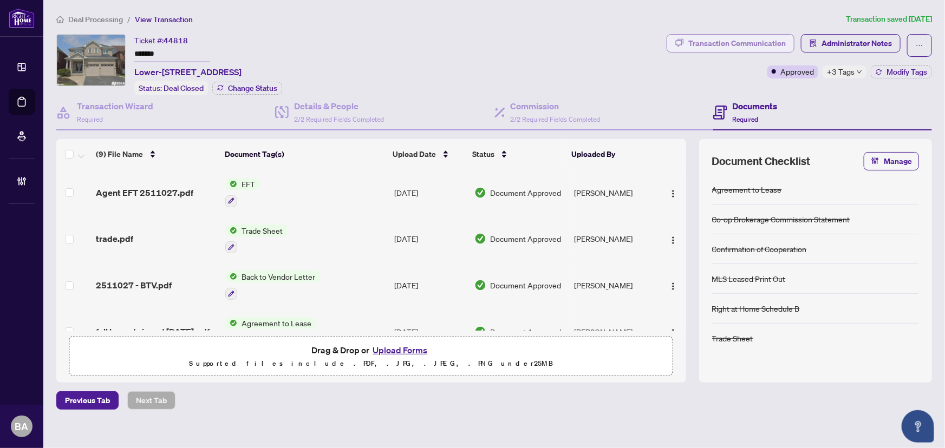
click at [774, 43] on div "Transaction Communication" at bounding box center [736, 43] width 97 height 17
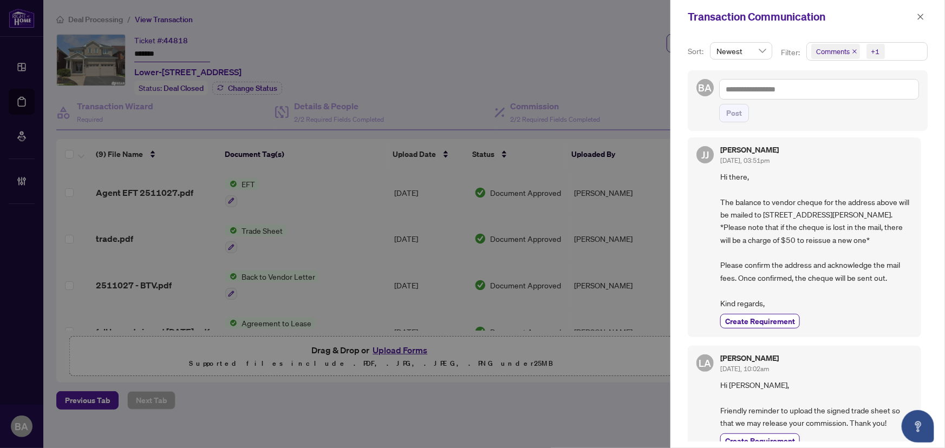
scroll to position [197, 0]
click at [925, 15] on icon "close" at bounding box center [921, 17] width 8 height 8
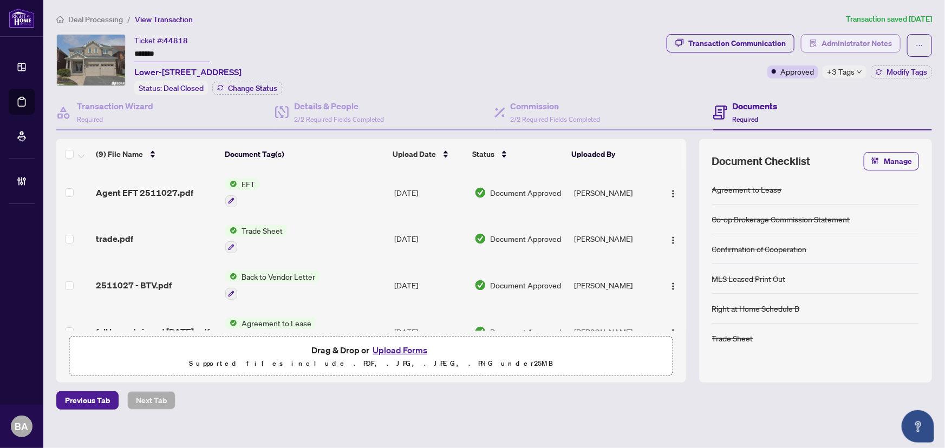
click at [863, 41] on span "Administrator Notes" at bounding box center [857, 43] width 70 height 17
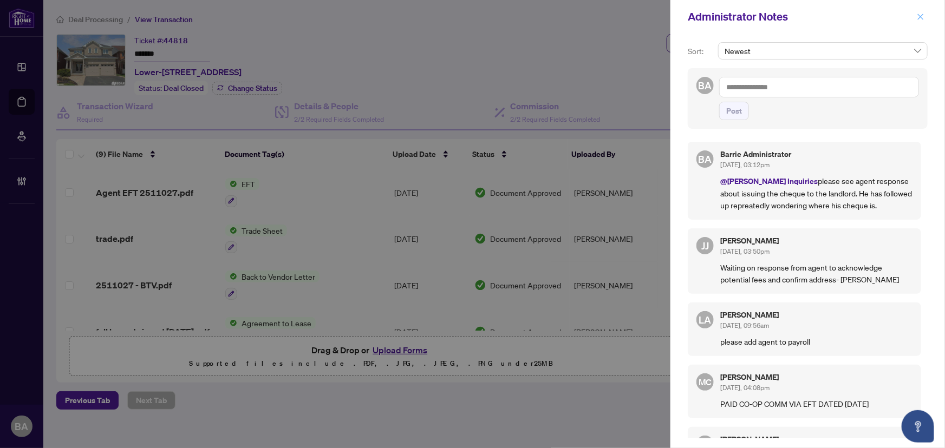
click at [919, 15] on icon "close" at bounding box center [921, 17] width 8 height 8
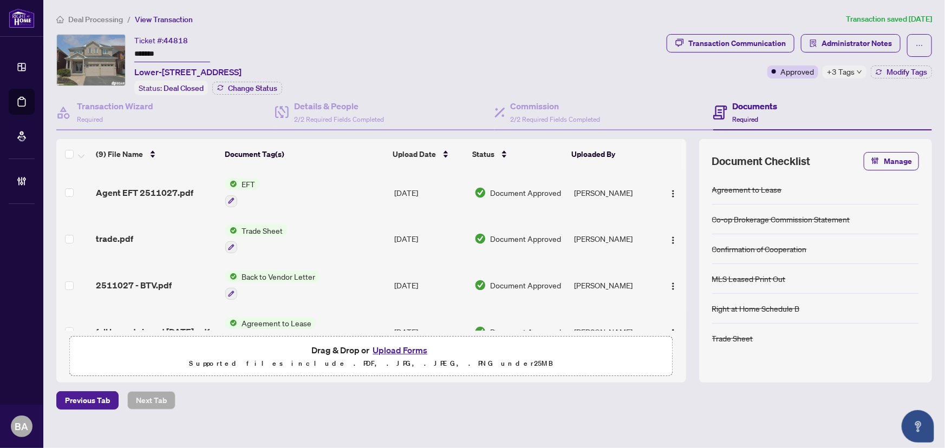
click at [103, 16] on span "Deal Processing" at bounding box center [95, 20] width 55 height 10
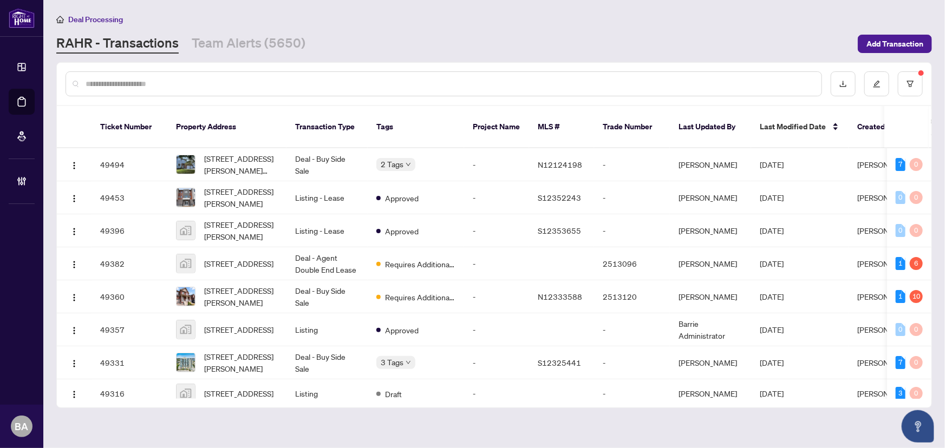
click at [184, 81] on input "text" at bounding box center [449, 84] width 727 height 12
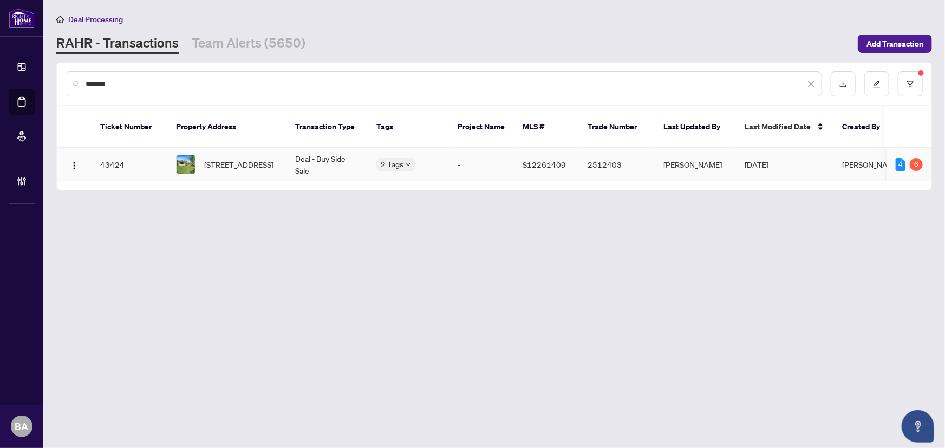
type input "*******"
click at [195, 155] on div at bounding box center [185, 164] width 19 height 19
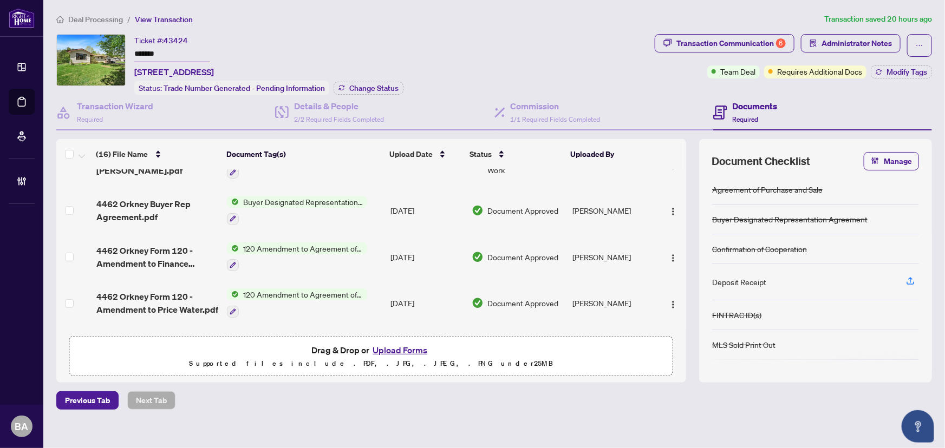
scroll to position [370, 0]
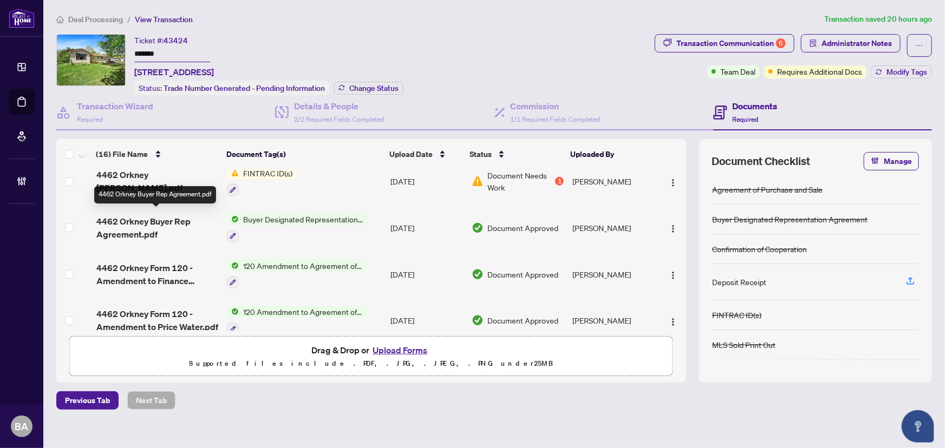
click at [163, 217] on span "4462 Orkney Buyer Rep Agreement.pdf" at bounding box center [157, 228] width 122 height 26
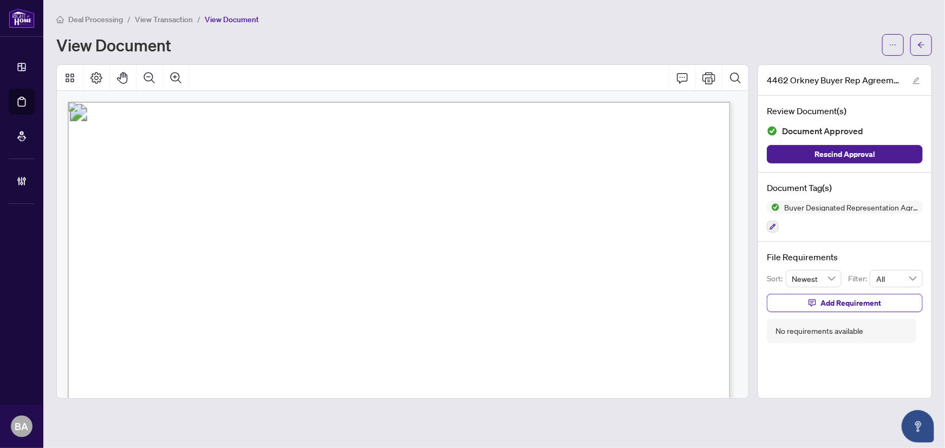
drag, startPoint x: 177, startPoint y: 17, endPoint x: 218, endPoint y: 2, distance: 44.1
click at [177, 17] on span "View Transaction" at bounding box center [164, 20] width 58 height 10
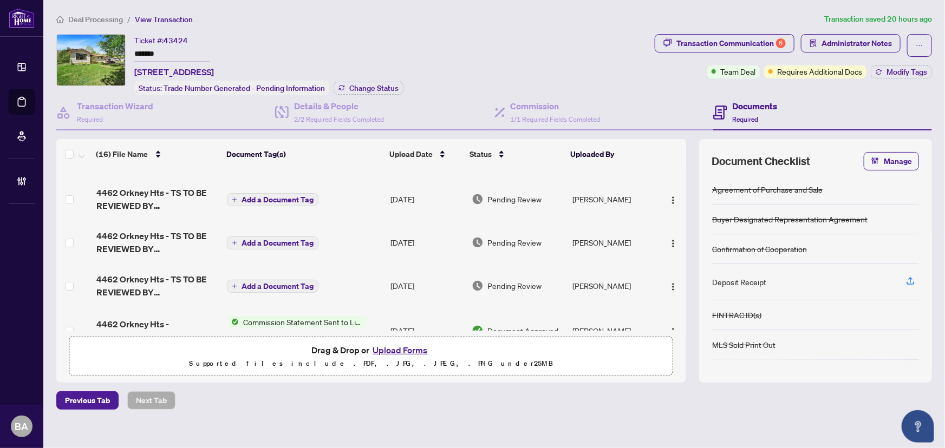
scroll to position [98, 0]
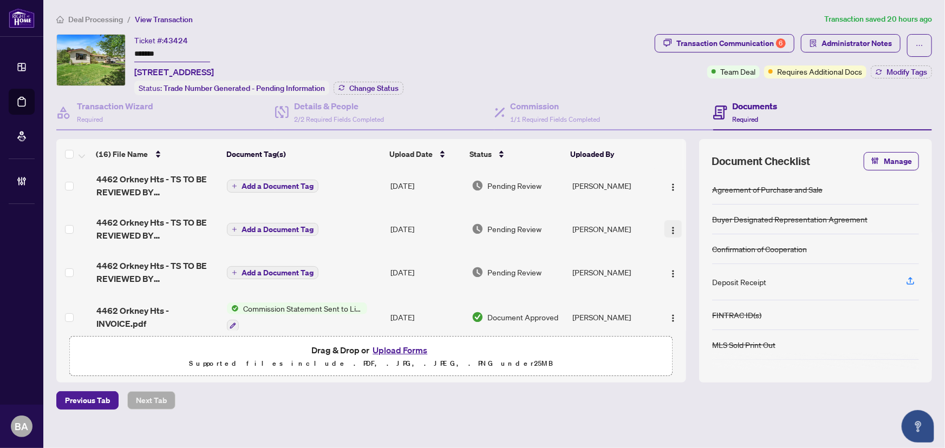
click at [669, 226] on img "button" at bounding box center [673, 230] width 9 height 9
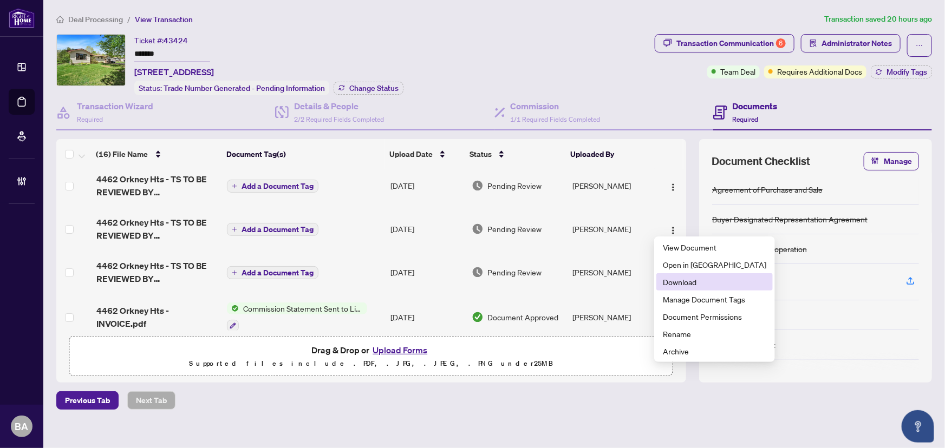
click at [699, 279] on span "Download" at bounding box center [714, 282] width 103 height 12
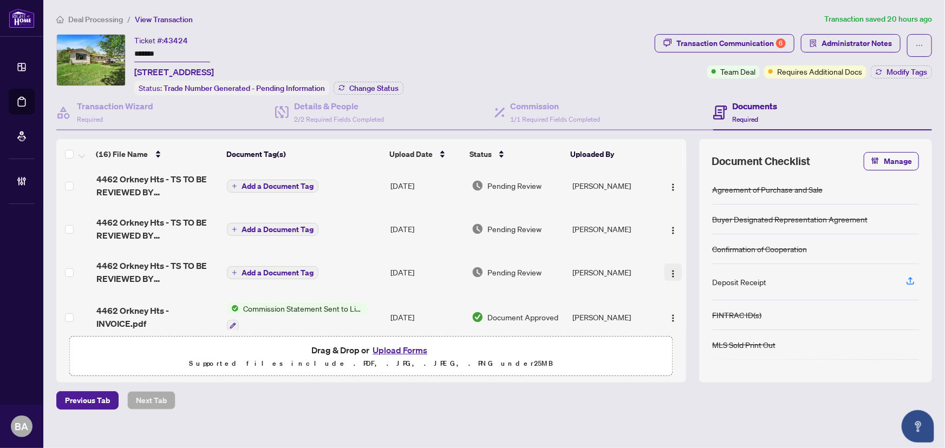
click at [669, 270] on img "button" at bounding box center [673, 274] width 9 height 9
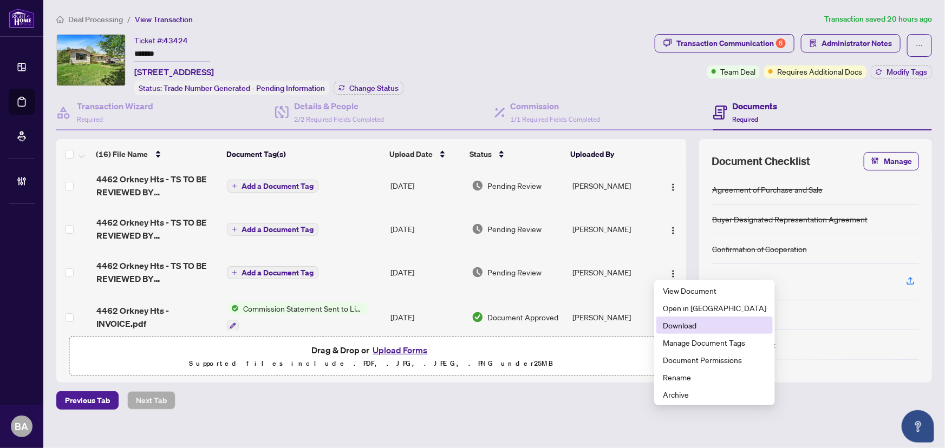
click at [686, 321] on span "Download" at bounding box center [714, 326] width 103 height 12
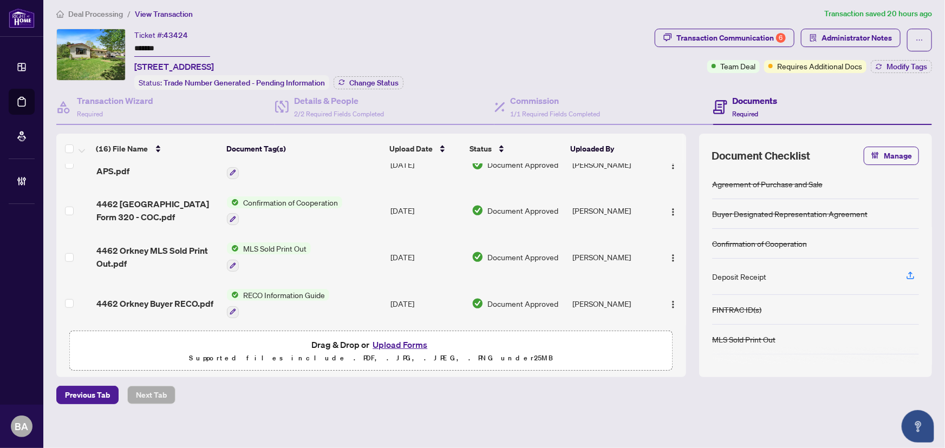
scroll to position [10, 0]
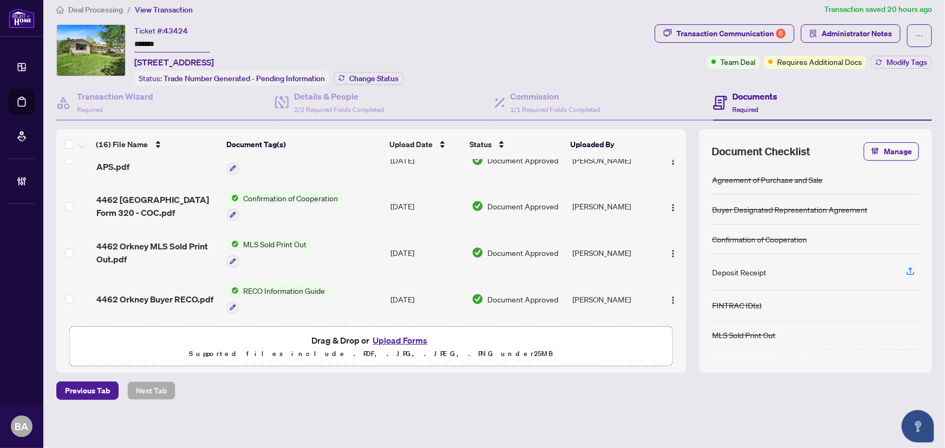
click at [99, 12] on span "Deal Processing" at bounding box center [95, 10] width 55 height 10
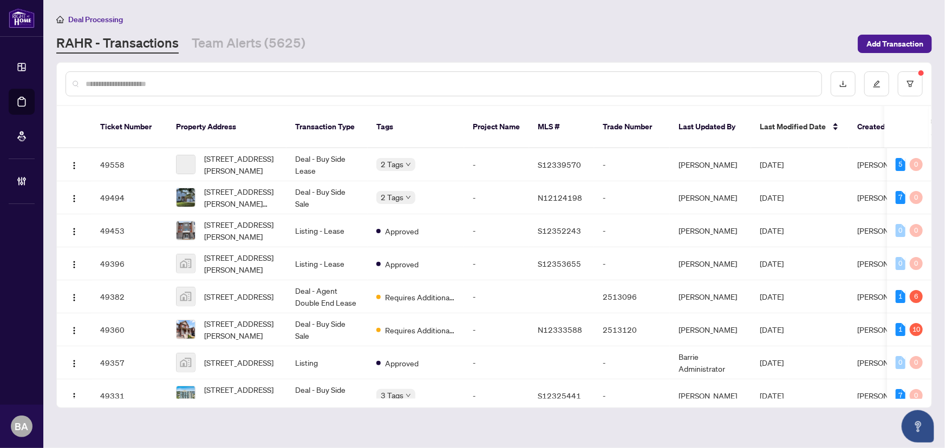
click at [158, 75] on div at bounding box center [444, 83] width 757 height 25
drag, startPoint x: 199, startPoint y: 94, endPoint x: 203, endPoint y: 76, distance: 18.9
click at [200, 85] on div at bounding box center [444, 83] width 757 height 25
click at [203, 76] on div at bounding box center [444, 83] width 757 height 25
click at [214, 86] on input "text" at bounding box center [449, 84] width 727 height 12
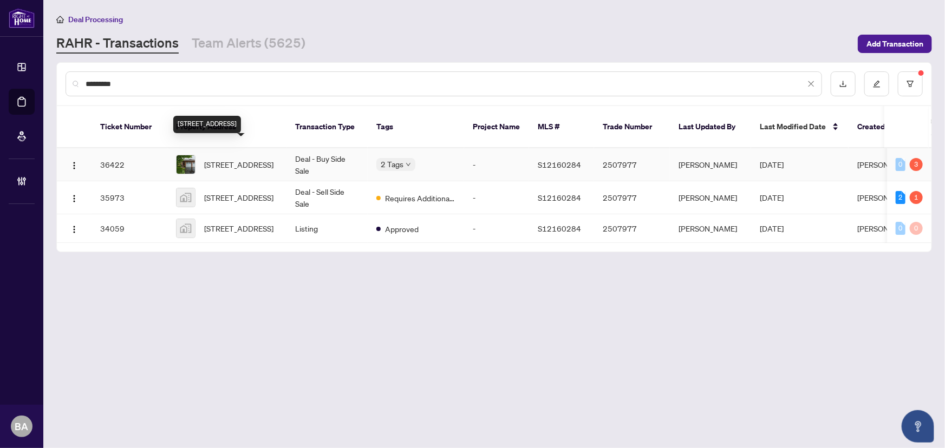
type input "*********"
click at [255, 159] on span "11 Garden Crt, Orillia, Ontario L3V 7V7, Canada" at bounding box center [238, 165] width 69 height 12
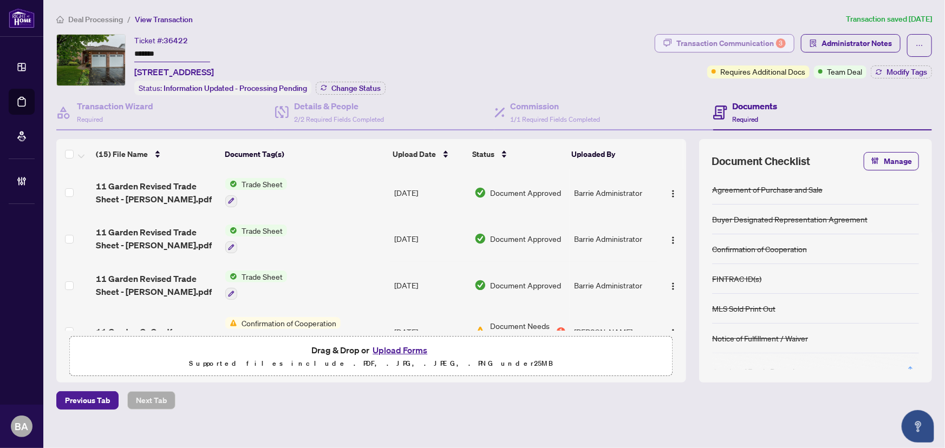
click at [722, 51] on div "Transaction Communication 3" at bounding box center [730, 43] width 109 height 17
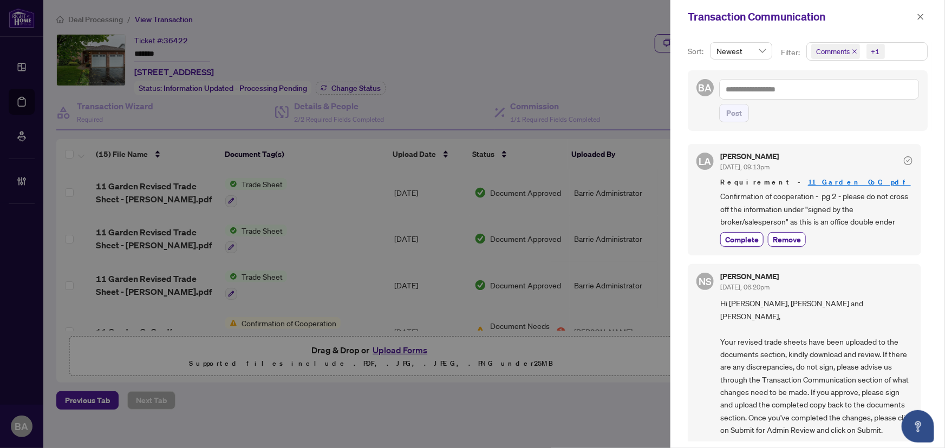
click at [855, 50] on icon "close" at bounding box center [854, 51] width 5 height 5
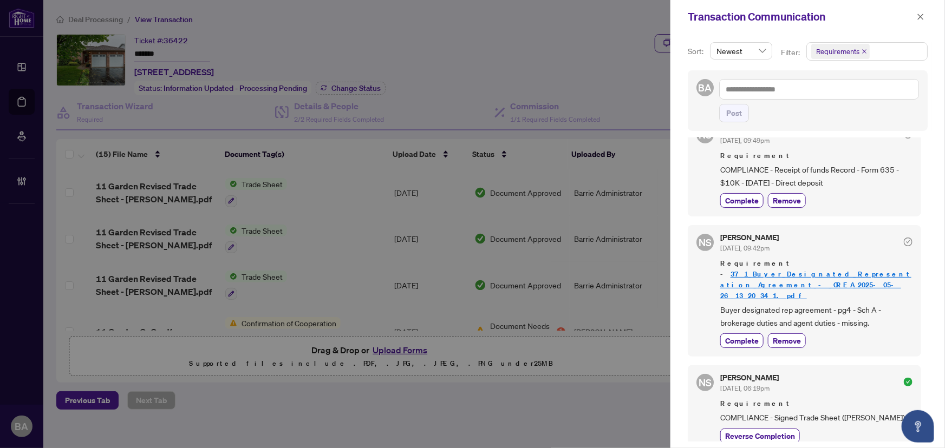
scroll to position [147, 0]
click at [917, 18] on icon "close" at bounding box center [921, 17] width 8 height 8
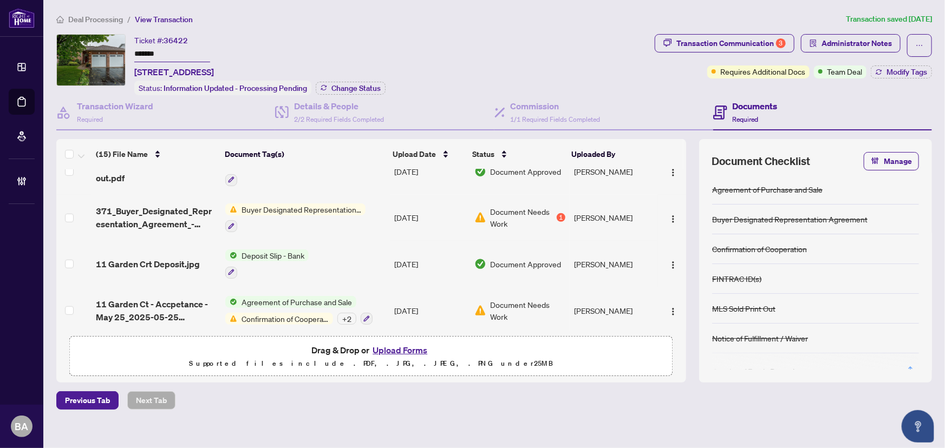
scroll to position [10, 0]
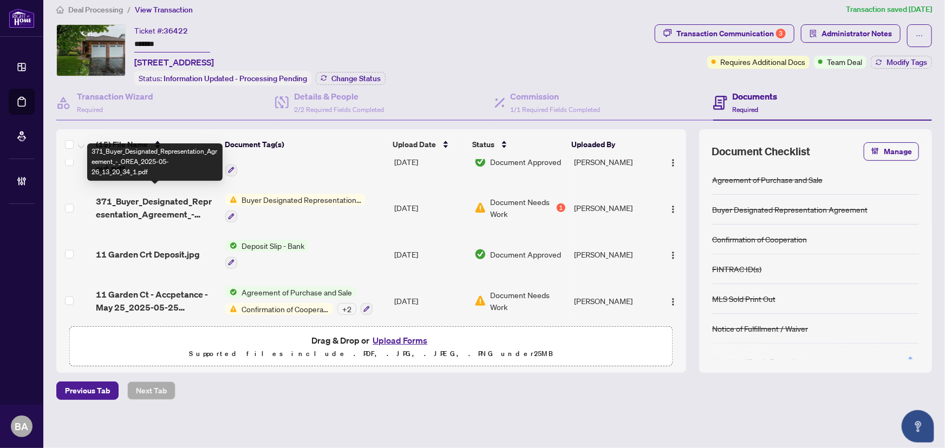
click at [159, 198] on span "371_Buyer_Designated_Representation_Agreement_-_OREA_2025-05-26_13_20_34_1.pdf" at bounding box center [156, 208] width 121 height 26
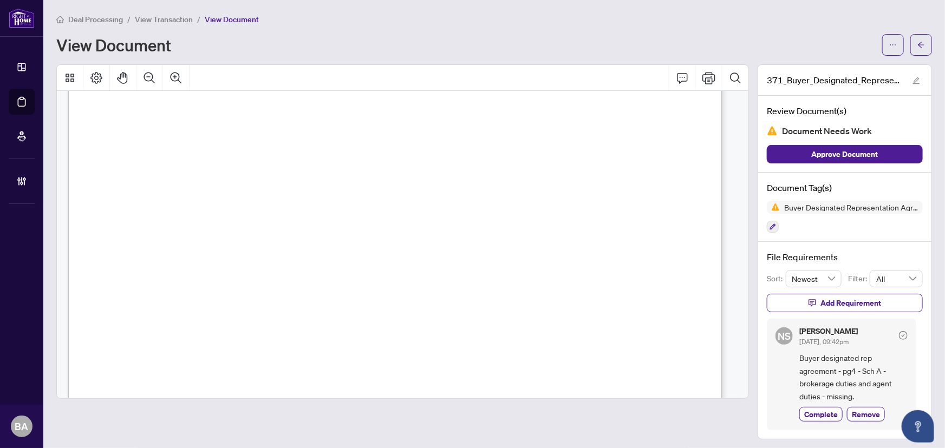
scroll to position [98, 0]
click at [157, 18] on span "View Transaction" at bounding box center [164, 20] width 58 height 10
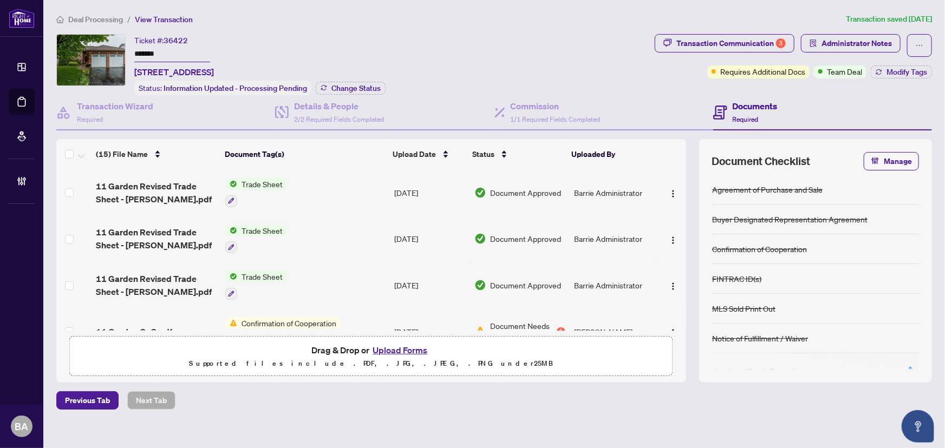
click at [108, 16] on span "Deal Processing" at bounding box center [95, 20] width 55 height 10
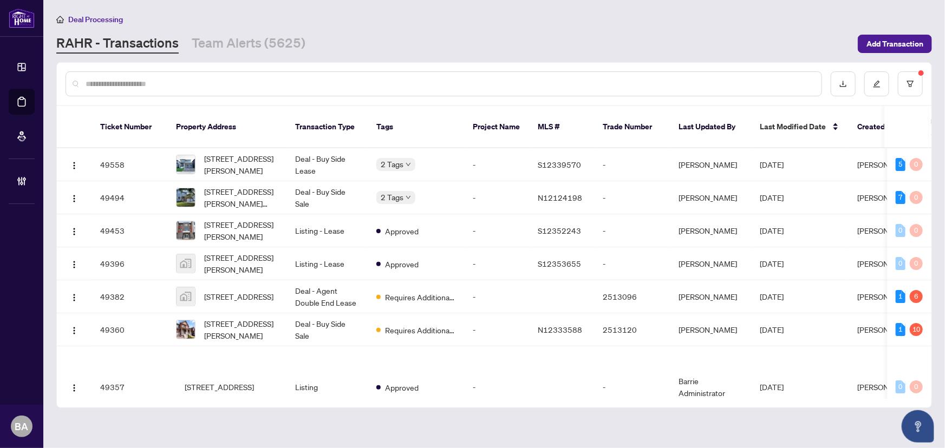
click at [144, 75] on div at bounding box center [444, 83] width 757 height 25
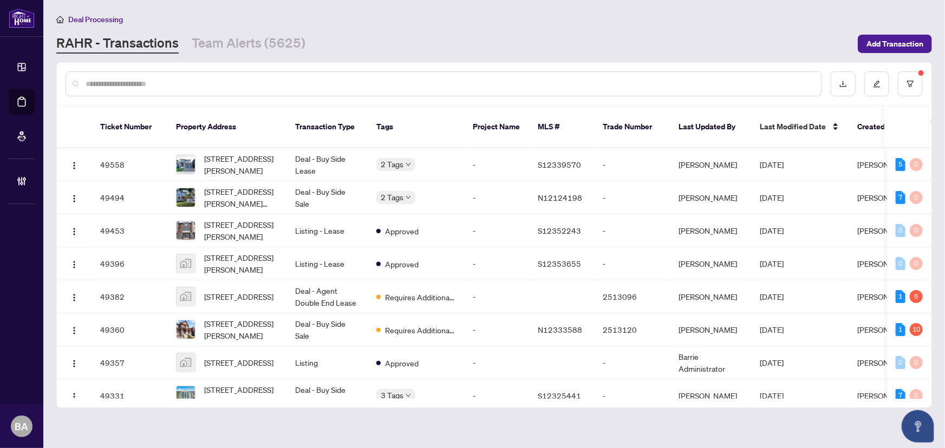
click at [144, 81] on input "text" at bounding box center [449, 84] width 727 height 12
type input "*"
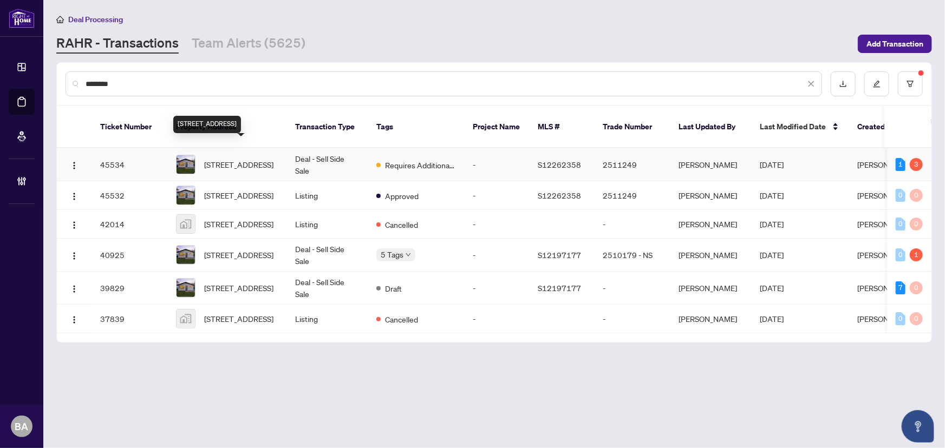
type input "********"
click at [219, 159] on span "395 Homewood Ave, Orillia, Ontario L3V 3K9, Canada" at bounding box center [238, 165] width 69 height 12
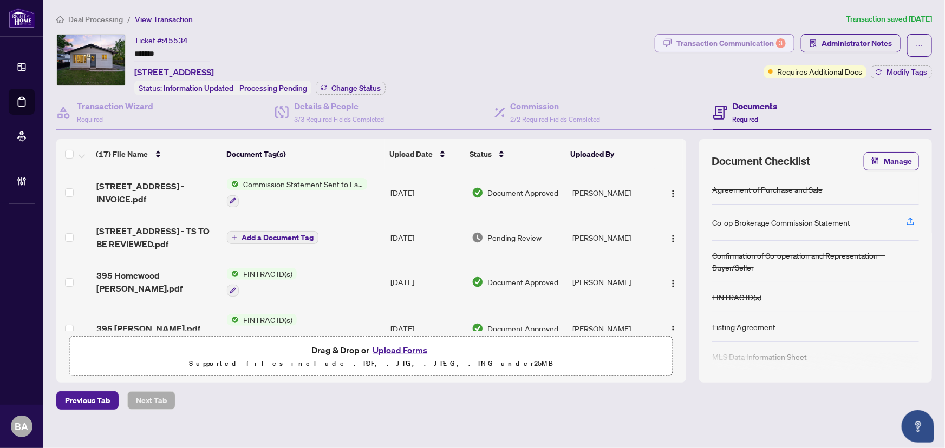
click at [764, 40] on div "Transaction Communication 3" at bounding box center [730, 43] width 109 height 17
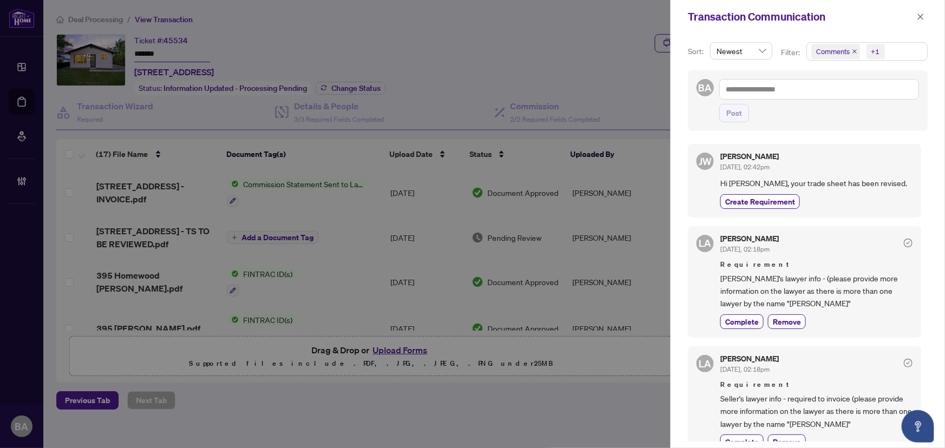
click at [853, 51] on icon "close" at bounding box center [854, 51] width 5 height 5
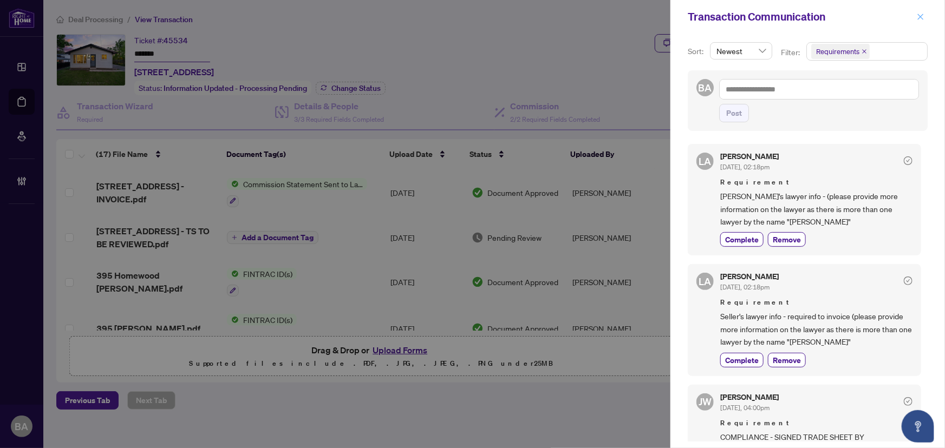
drag, startPoint x: 919, startPoint y: 29, endPoint x: 920, endPoint y: 22, distance: 7.1
click at [919, 28] on div "Transaction Communication" at bounding box center [808, 17] width 275 height 34
click at [920, 20] on span "button" at bounding box center [921, 16] width 8 height 17
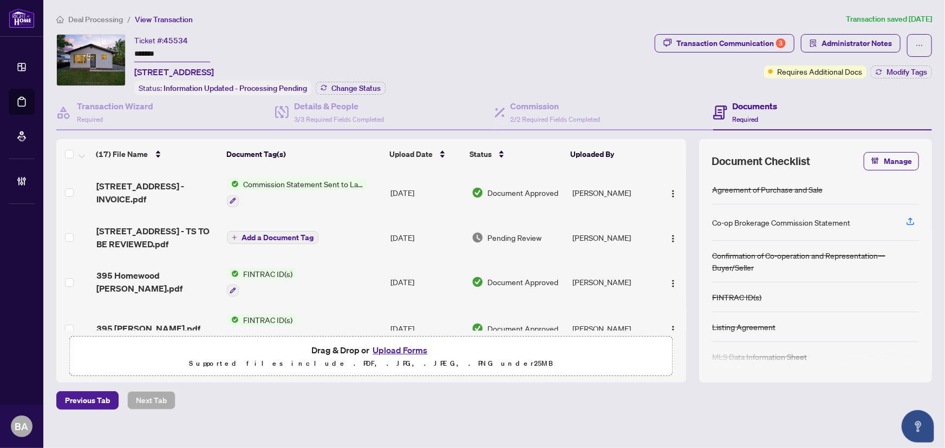
click at [920, 16] on div at bounding box center [472, 224] width 945 height 448
click at [80, 15] on span "Deal Processing" at bounding box center [95, 20] width 55 height 10
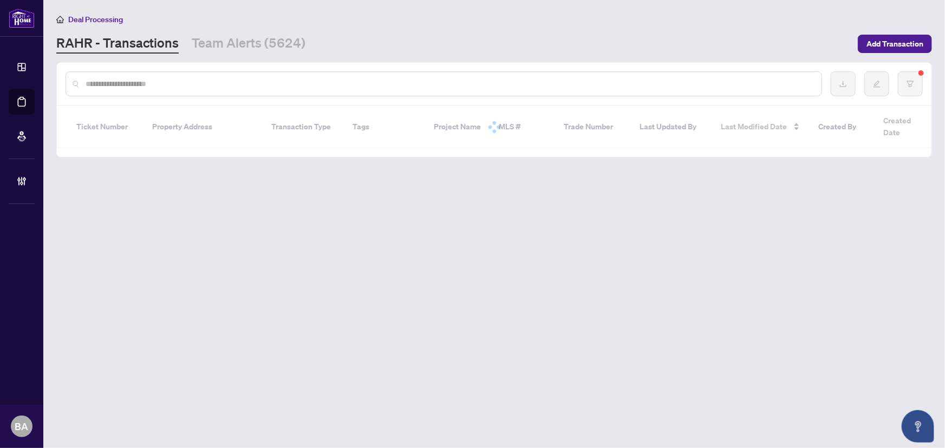
click at [167, 95] on div at bounding box center [494, 84] width 875 height 42
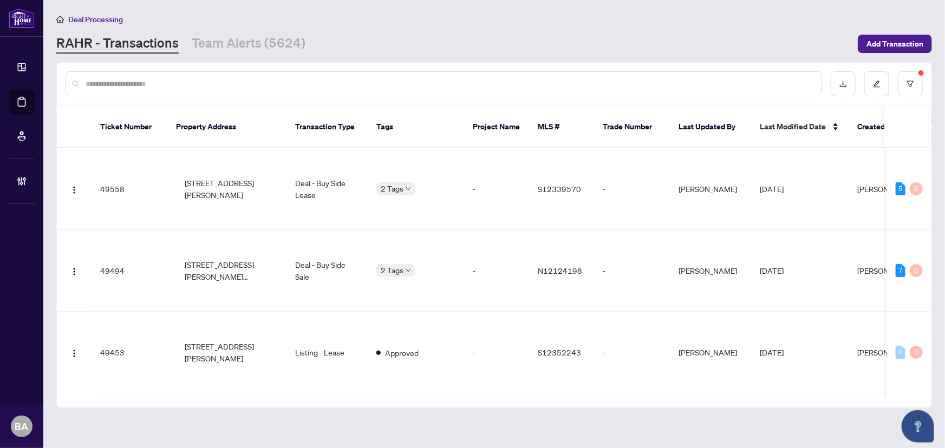
click at [162, 85] on input "text" at bounding box center [449, 84] width 727 height 12
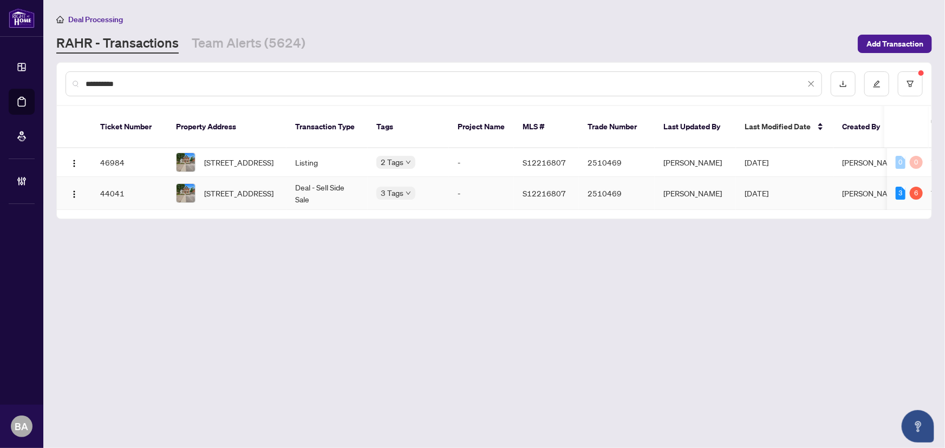
type input "**********"
click at [329, 177] on td "Deal - Sell Side Sale" at bounding box center [327, 193] width 81 height 33
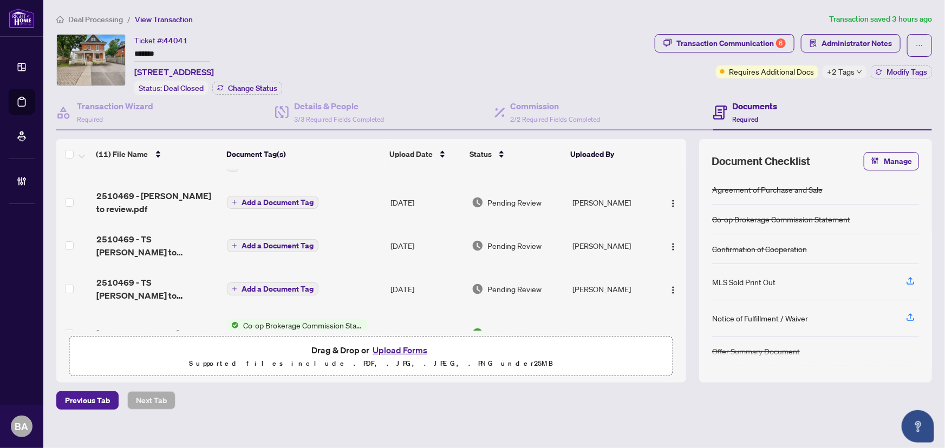
scroll to position [49, 0]
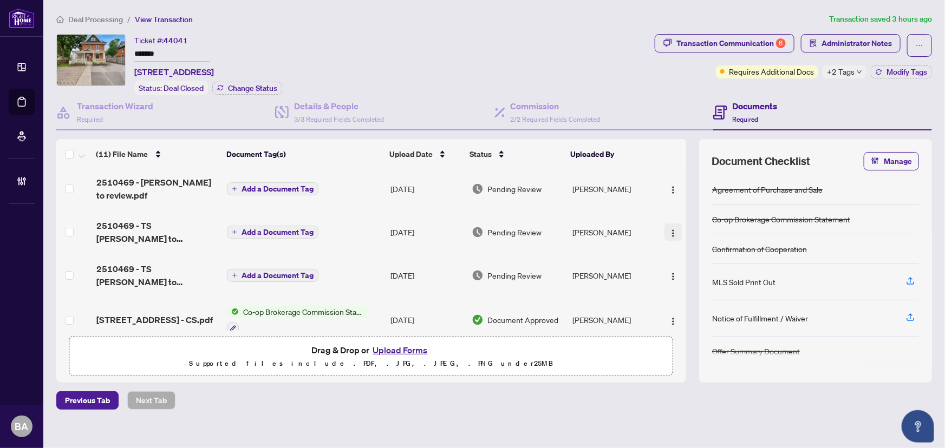
click at [669, 231] on img "button" at bounding box center [673, 233] width 9 height 9
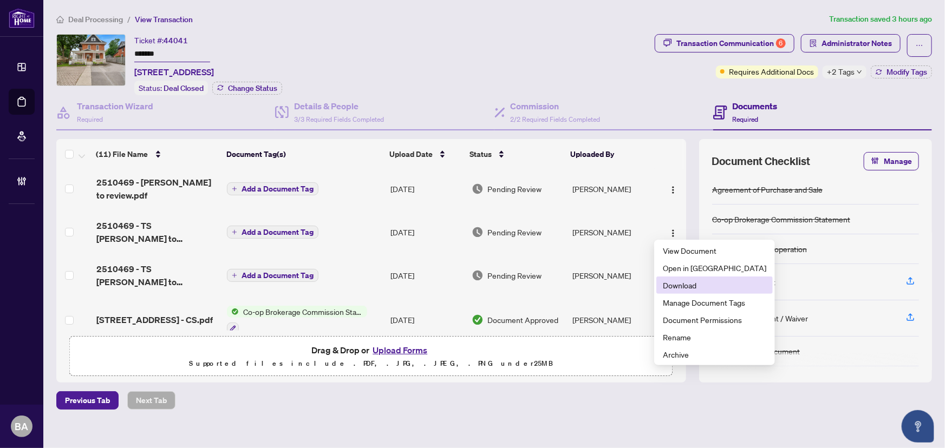
click at [685, 287] on span "Download" at bounding box center [714, 285] width 103 height 12
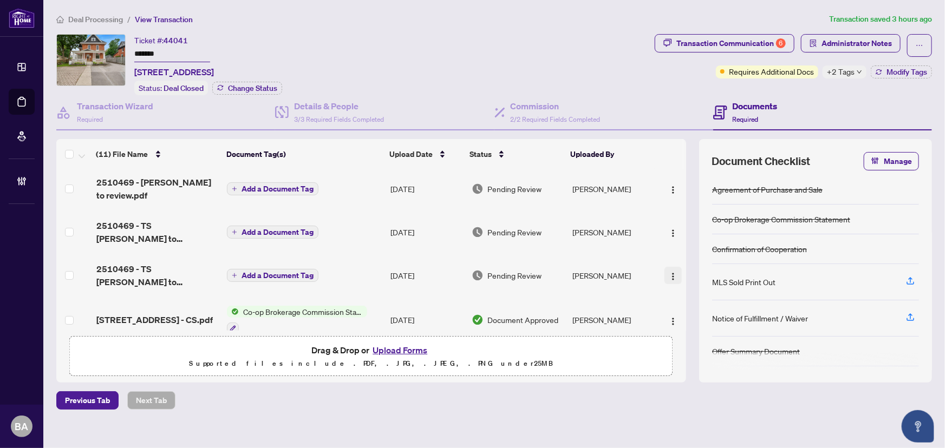
click at [669, 272] on img "button" at bounding box center [673, 276] width 9 height 9
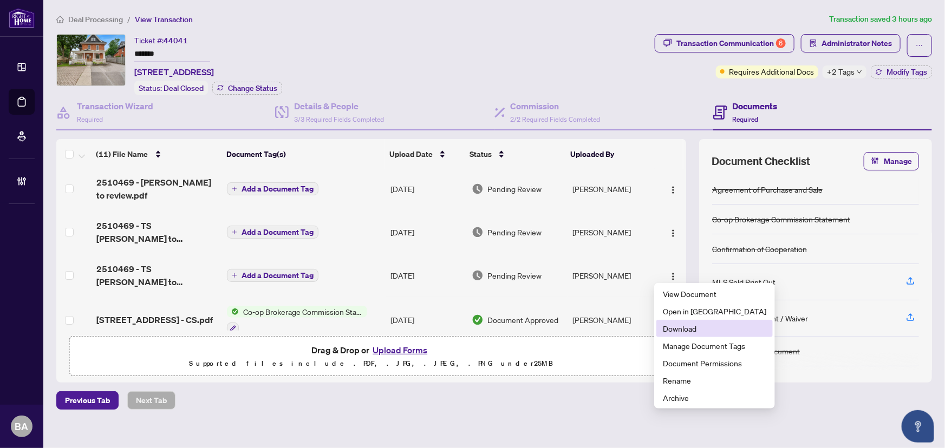
click at [682, 327] on span "Download" at bounding box center [714, 329] width 103 height 12
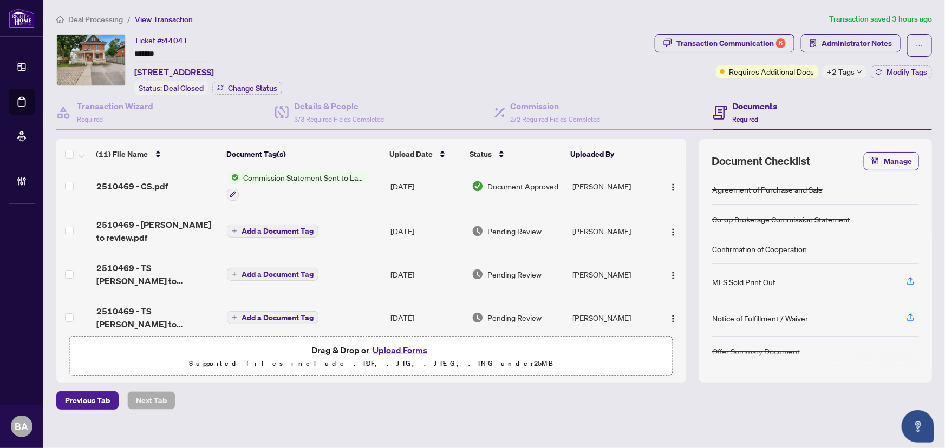
scroll to position [0, 0]
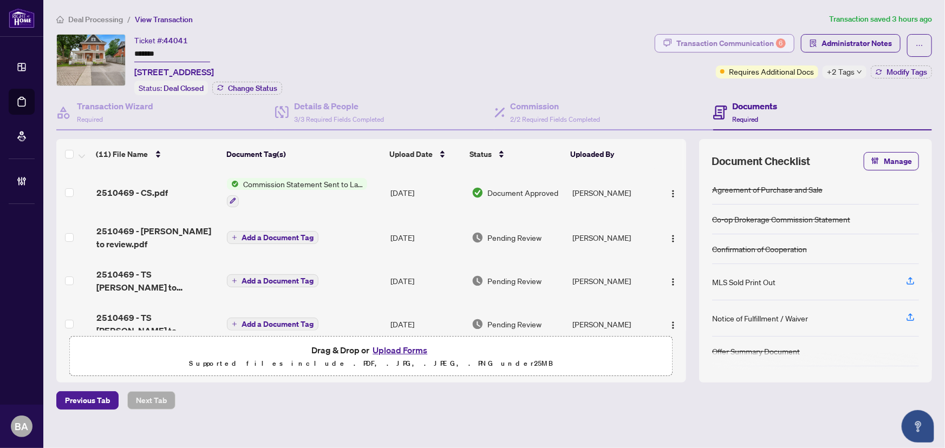
click at [757, 41] on div "Transaction Communication 6" at bounding box center [730, 43] width 109 height 17
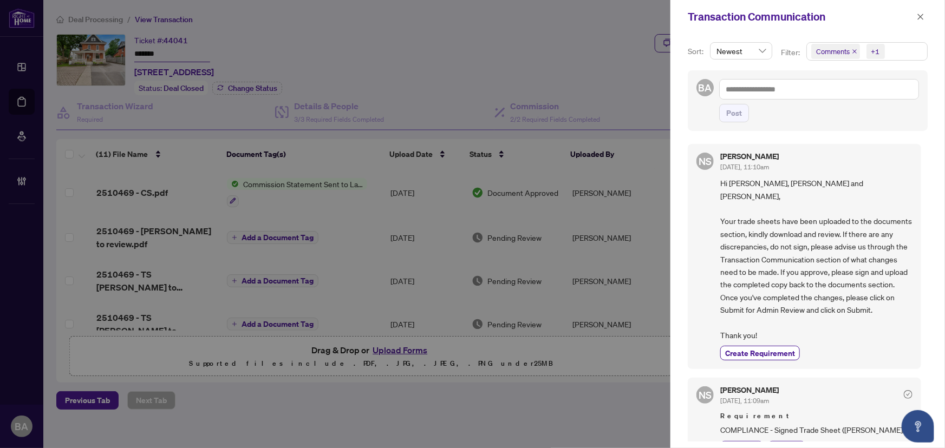
click at [854, 51] on icon "close" at bounding box center [854, 51] width 4 height 4
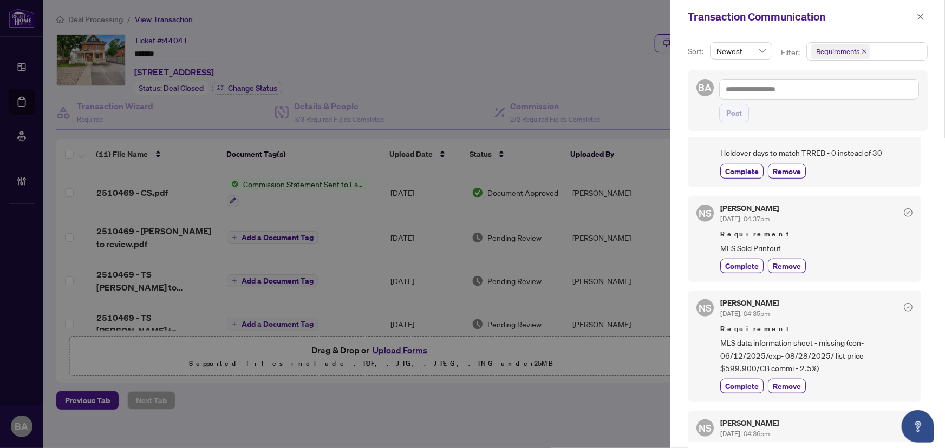
scroll to position [394, 0]
click at [922, 18] on icon "close" at bounding box center [921, 17] width 6 height 6
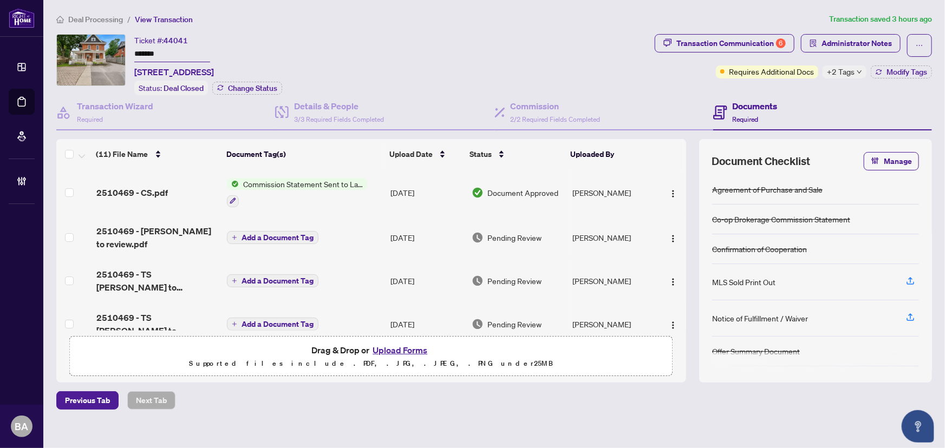
click at [92, 19] on span "Deal Processing" at bounding box center [95, 20] width 55 height 10
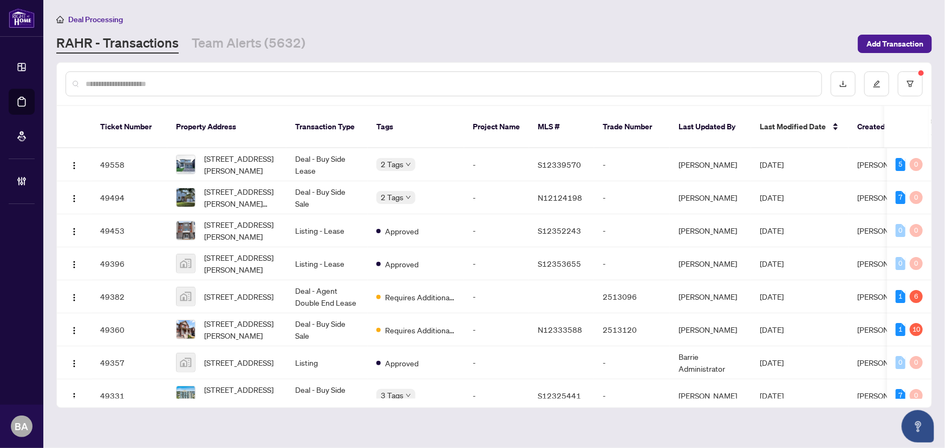
click at [246, 80] on input "text" at bounding box center [449, 84] width 727 height 12
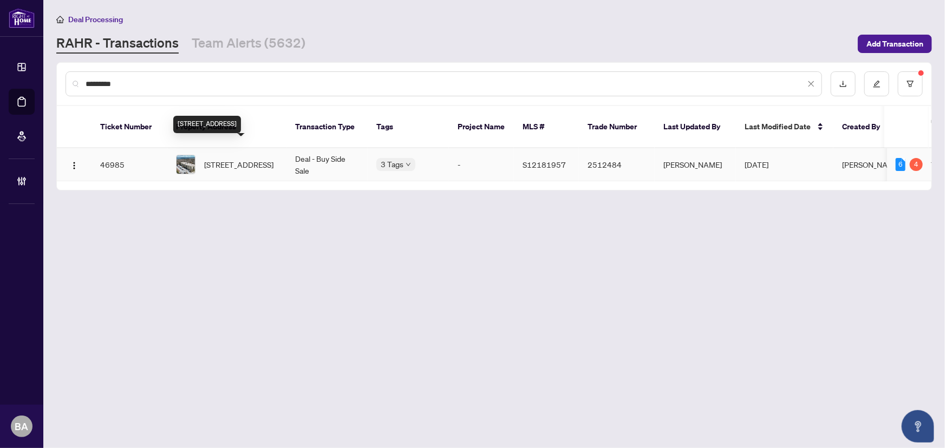
type input "*********"
click at [246, 159] on span "304-486 Laclie St, Orillia, Ontario L3V 4P9, Canada" at bounding box center [238, 165] width 69 height 12
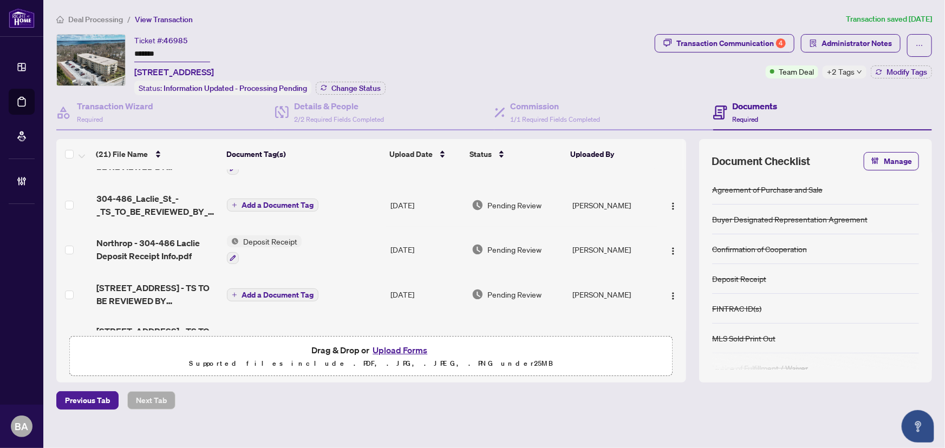
scroll to position [49, 0]
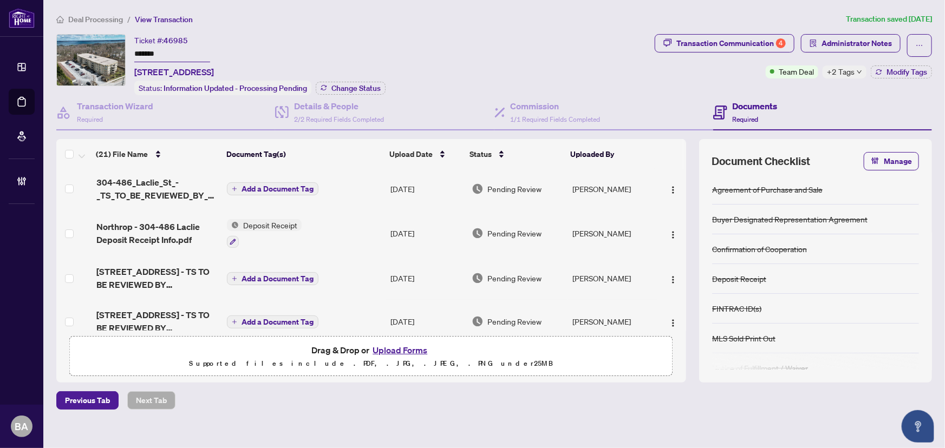
click at [107, 16] on span "Deal Processing" at bounding box center [95, 20] width 55 height 10
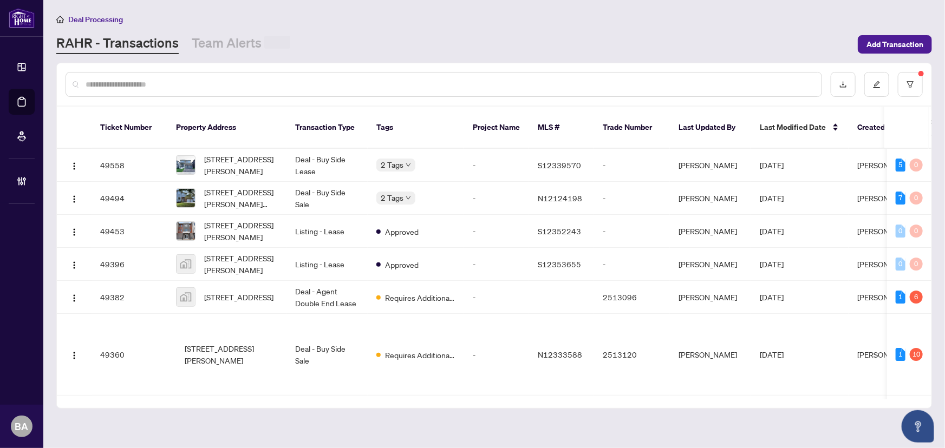
click at [162, 75] on div at bounding box center [444, 84] width 757 height 25
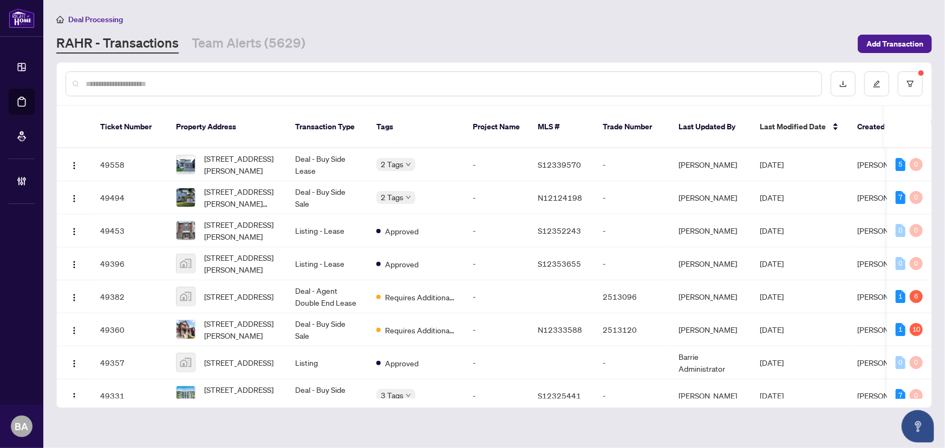
click at [177, 88] on input "text" at bounding box center [449, 84] width 727 height 12
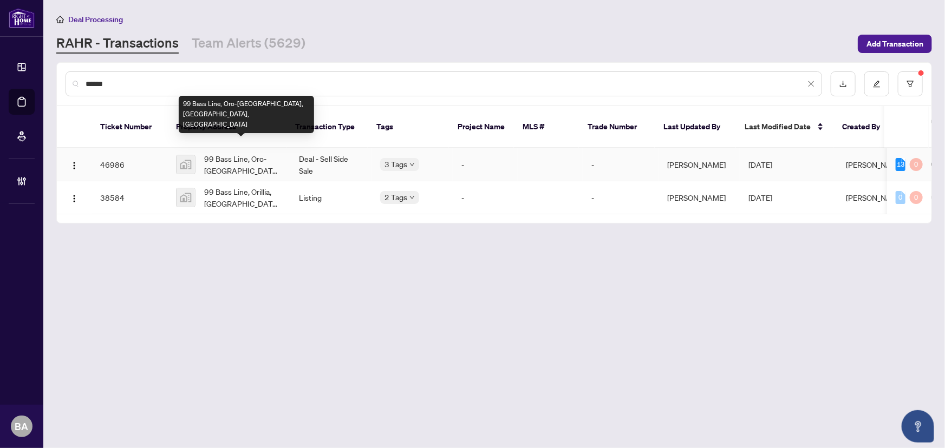
type input "******"
click at [242, 154] on span "99 Bass Line, Oro-Medonte, ON, Canada" at bounding box center [242, 165] width 77 height 24
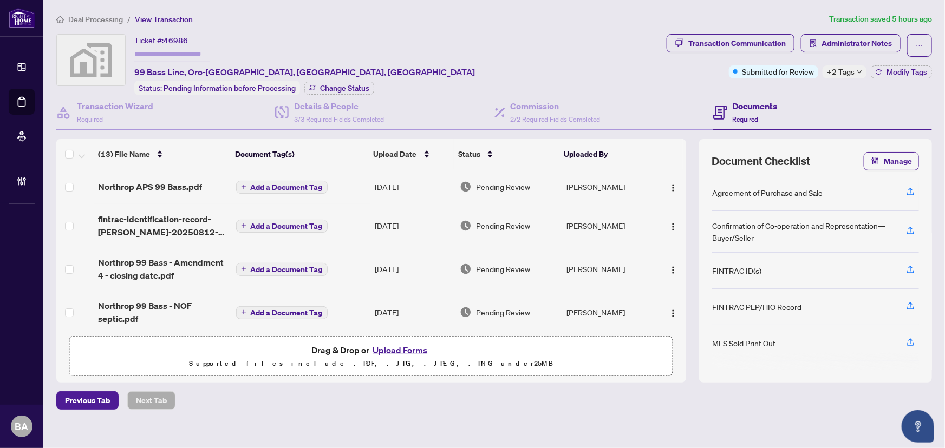
click at [114, 16] on span "Deal Processing" at bounding box center [95, 20] width 55 height 10
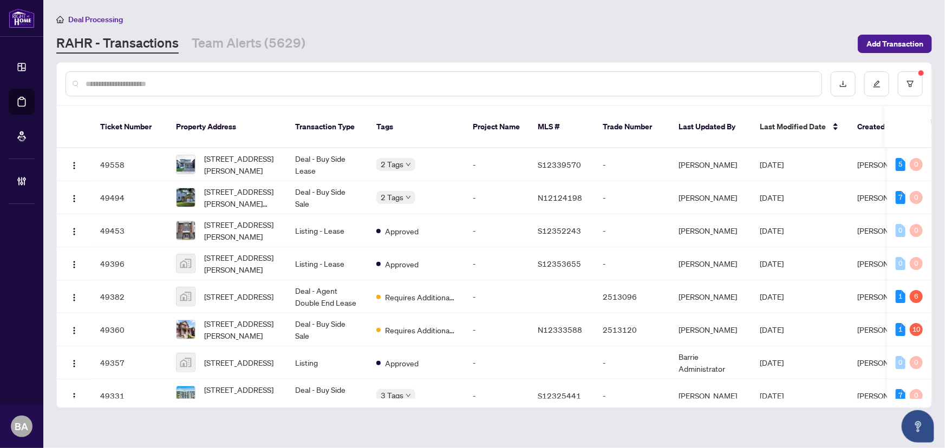
click at [129, 89] on div at bounding box center [444, 83] width 757 height 25
click at [129, 84] on input "text" at bounding box center [449, 84] width 727 height 12
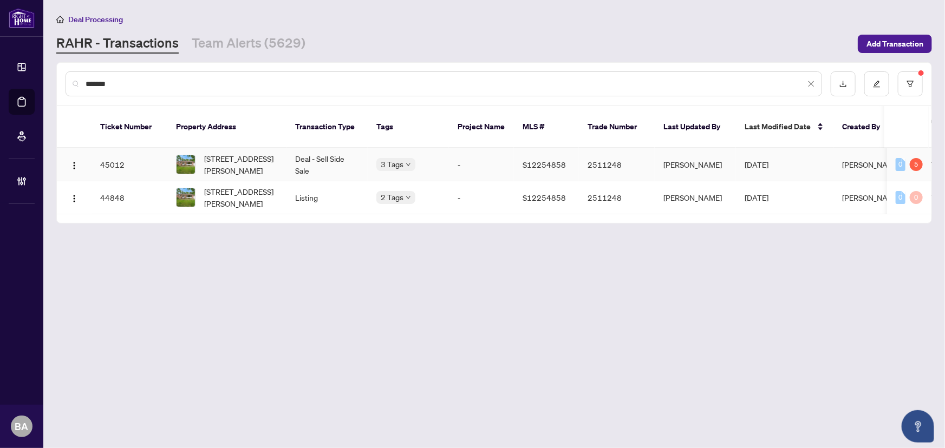
type input "*******"
click at [347, 152] on td "Deal - Sell Side Sale" at bounding box center [327, 164] width 81 height 33
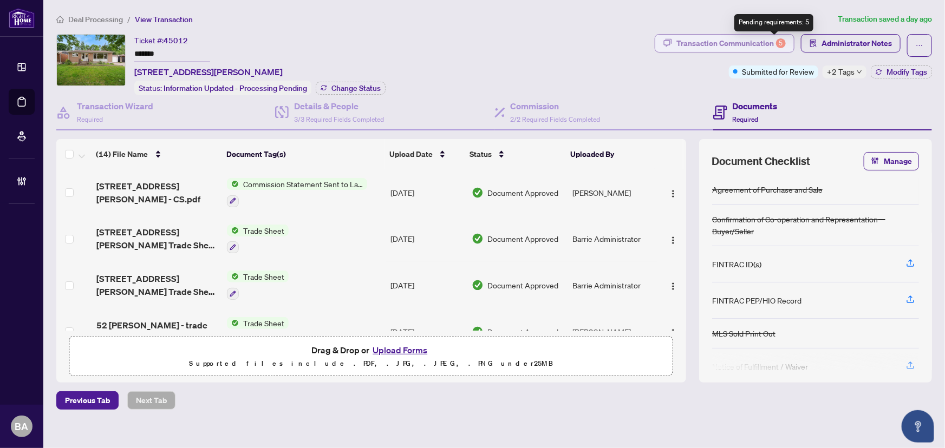
click at [778, 43] on div "5" at bounding box center [781, 43] width 10 height 10
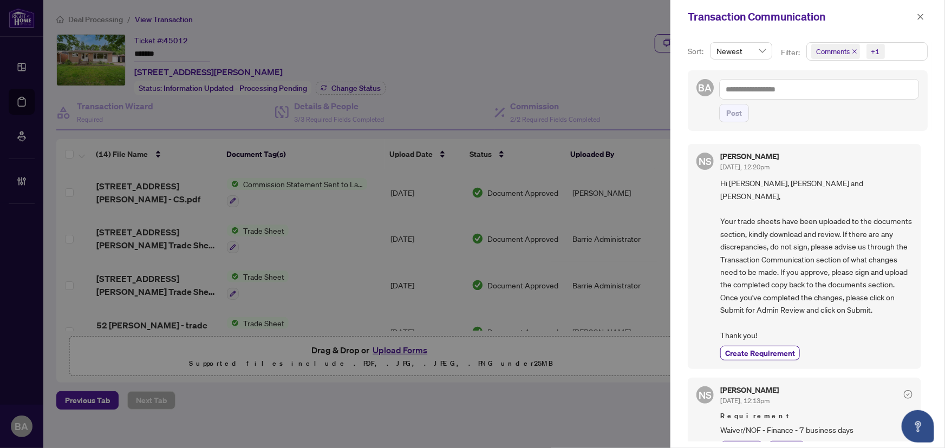
click at [850, 49] on span "Comments" at bounding box center [835, 51] width 49 height 15
click at [853, 49] on icon "close" at bounding box center [854, 51] width 5 height 5
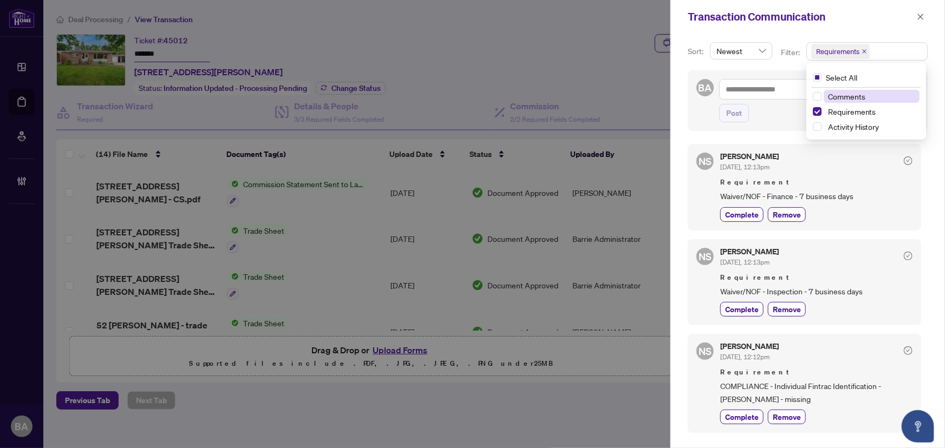
click at [702, 108] on div "BA Post" at bounding box center [808, 100] width 240 height 61
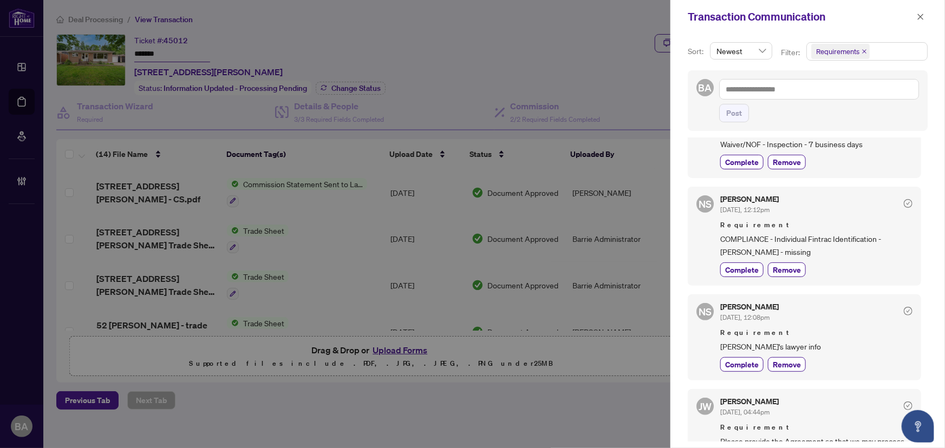
scroll to position [394, 0]
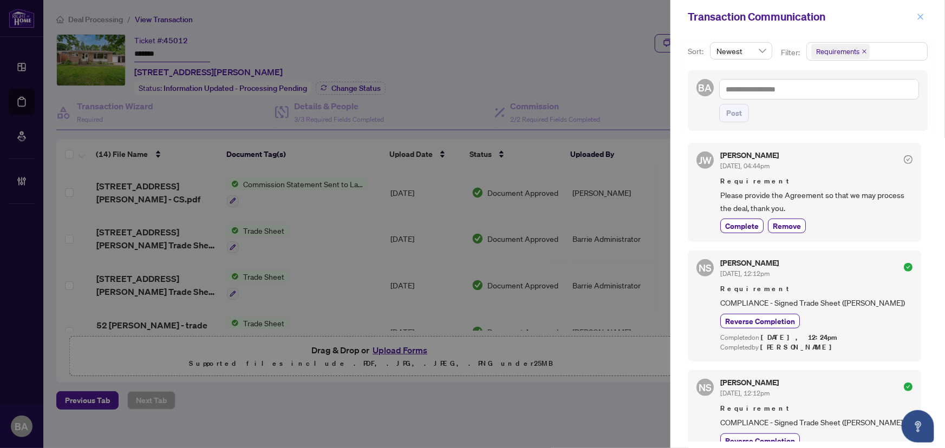
click at [924, 15] on icon "close" at bounding box center [921, 17] width 8 height 8
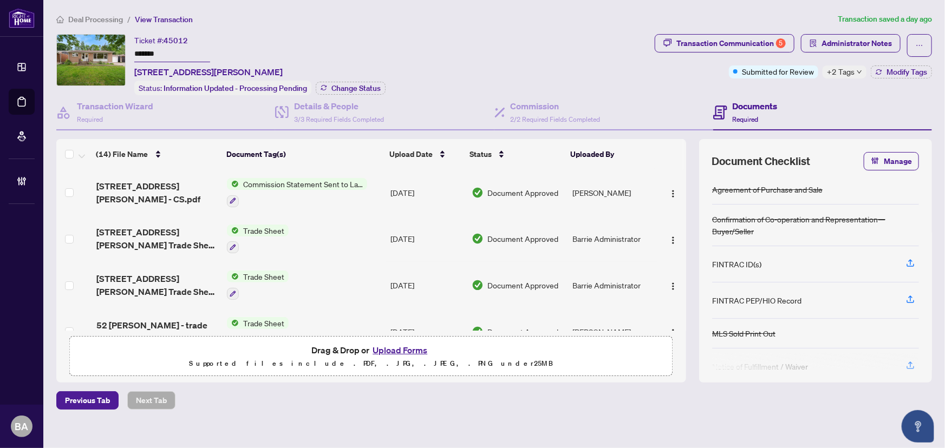
click at [96, 20] on span "Deal Processing" at bounding box center [95, 20] width 55 height 10
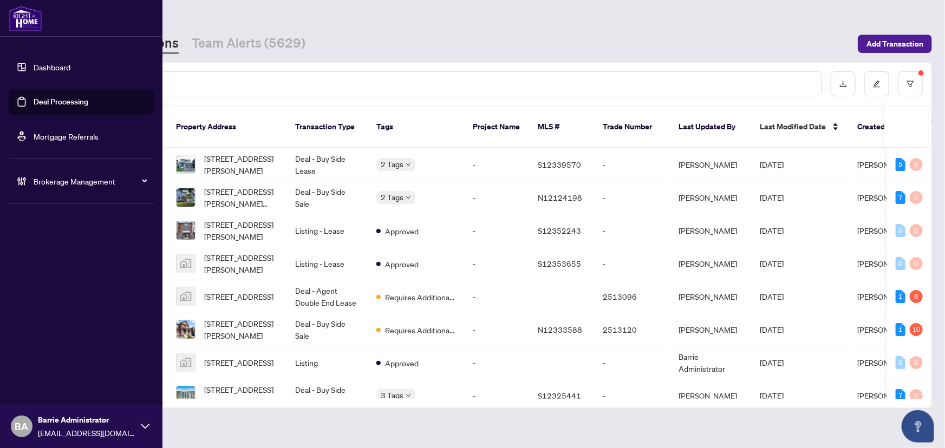
click at [57, 177] on span "Brokerage Management" at bounding box center [90, 181] width 113 height 12
click at [58, 261] on link "Manage Agents" at bounding box center [50, 260] width 54 height 10
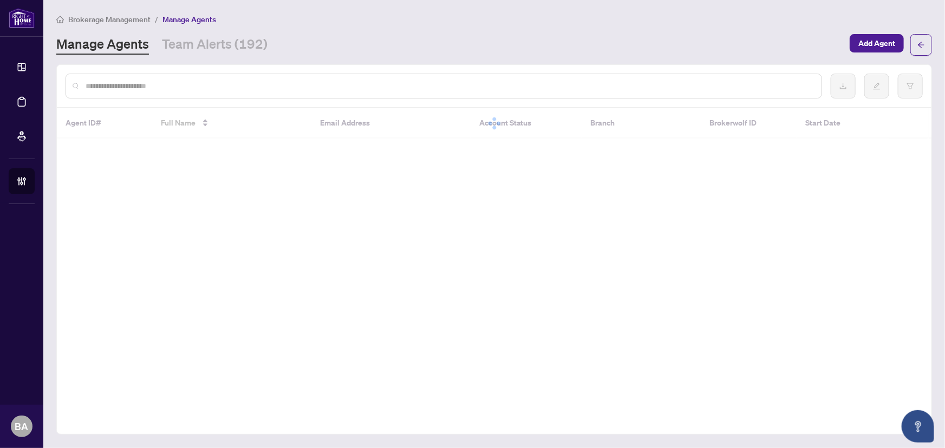
click at [197, 86] on input "text" at bounding box center [449, 86] width 727 height 12
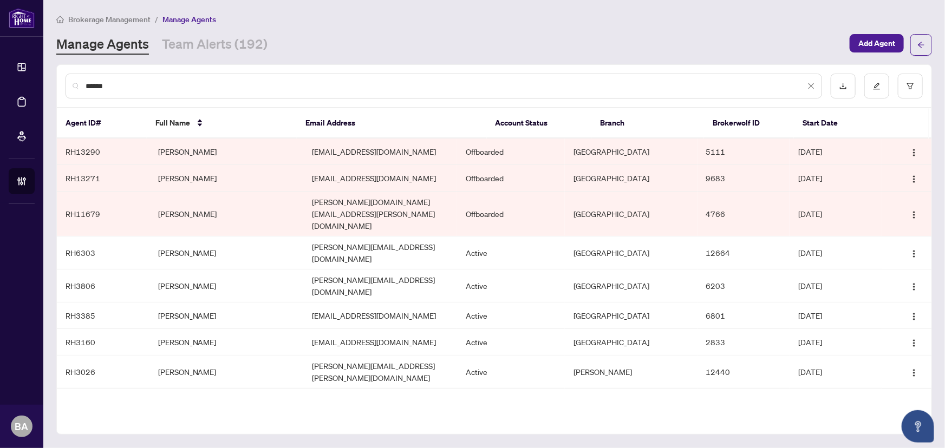
type input "*****"
click at [205, 389] on td "Anita Matthews" at bounding box center [226, 402] width 154 height 27
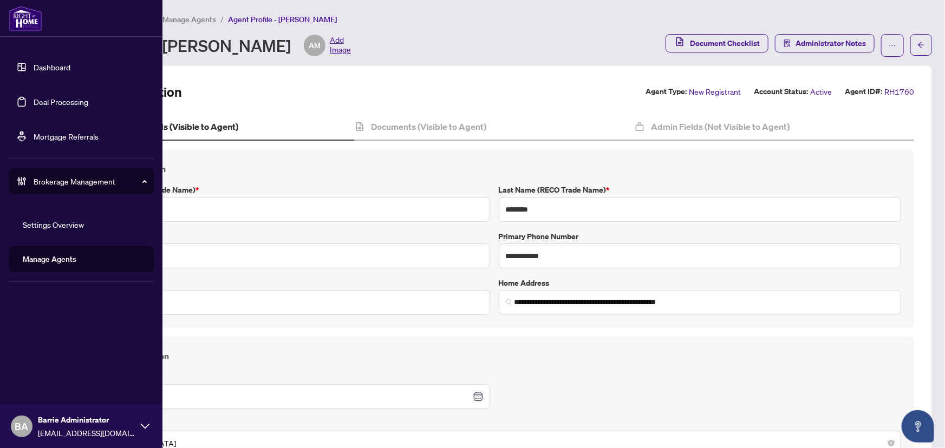
click at [34, 99] on link "Deal Processing" at bounding box center [61, 102] width 55 height 10
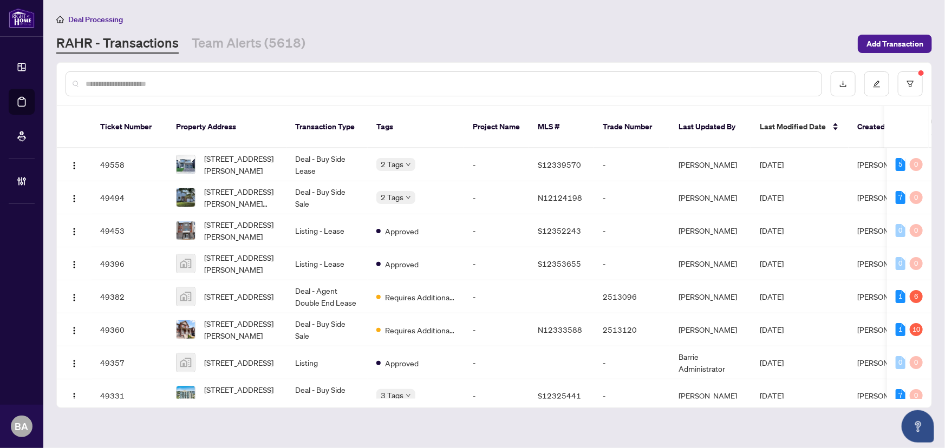
click at [206, 57] on main "Deal Processing RAHR - Transactions Team Alerts (5618) Add Transaction Ticket N…" at bounding box center [494, 224] width 902 height 448
click at [218, 48] on link "Team Alerts (5618)" at bounding box center [249, 43] width 114 height 19
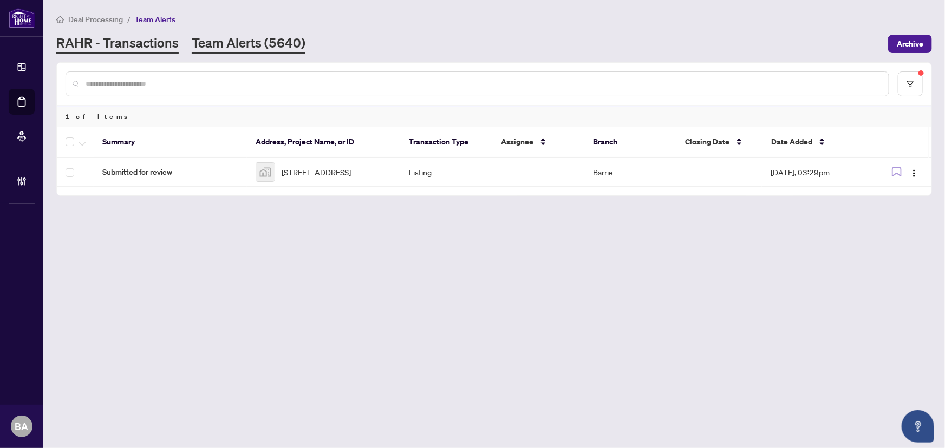
click at [161, 43] on link "RAHR - Transactions" at bounding box center [117, 43] width 122 height 19
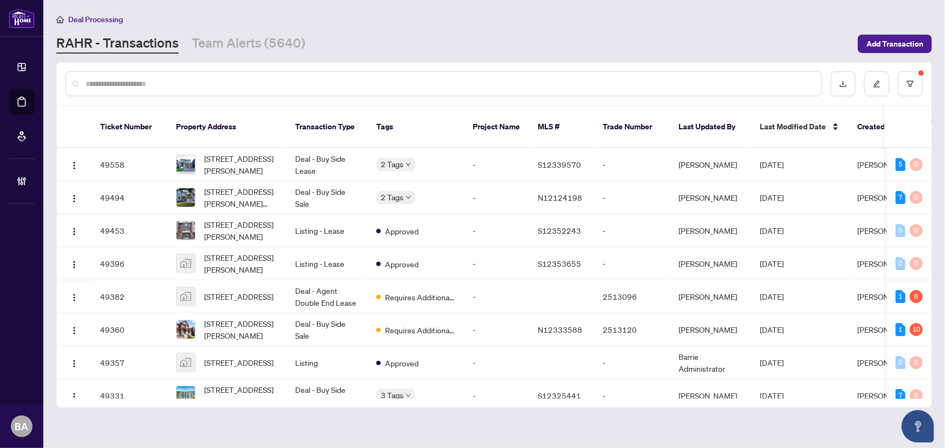
click at [175, 87] on input "text" at bounding box center [449, 84] width 727 height 12
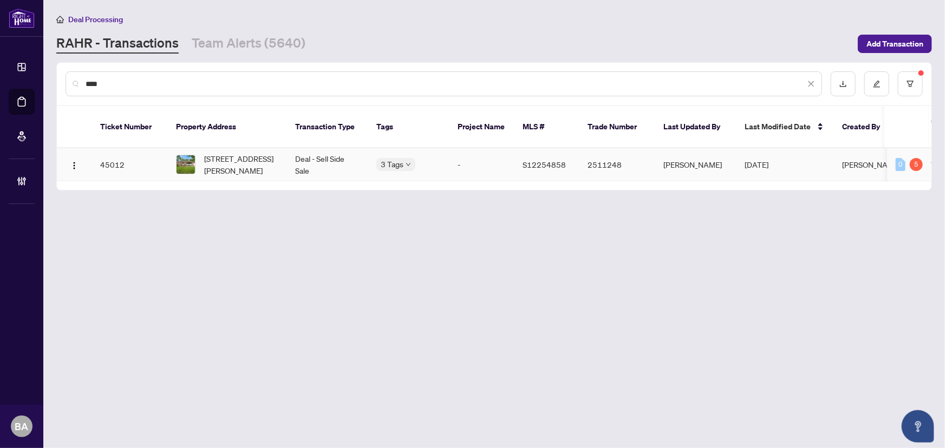
type input "****"
click at [258, 155] on span "[STREET_ADDRESS][PERSON_NAME]" at bounding box center [241, 165] width 74 height 24
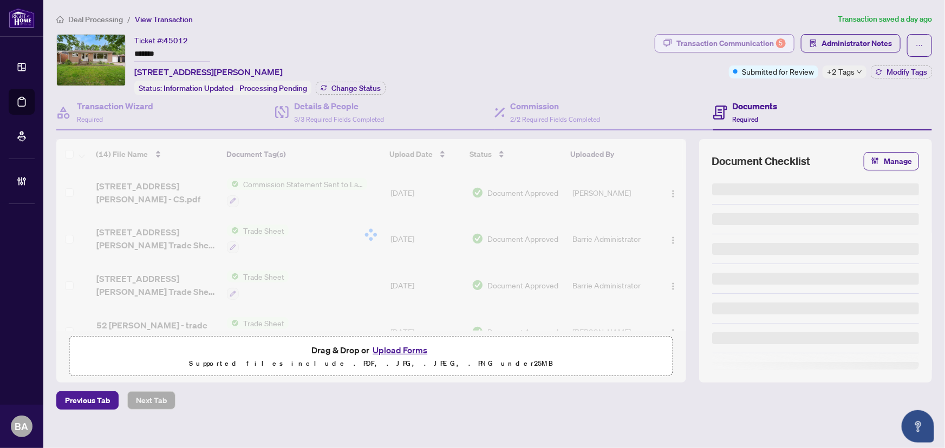
click at [782, 41] on button "Transaction Communication 5" at bounding box center [725, 43] width 140 height 18
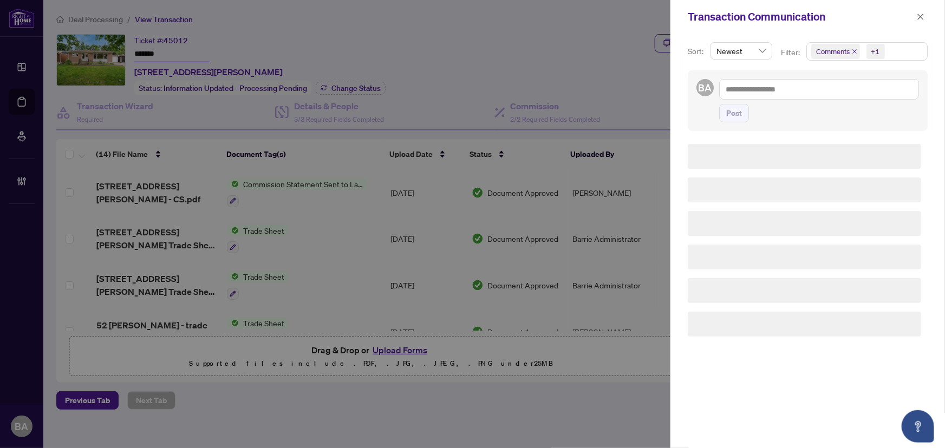
click at [852, 50] on icon "close" at bounding box center [854, 51] width 5 height 5
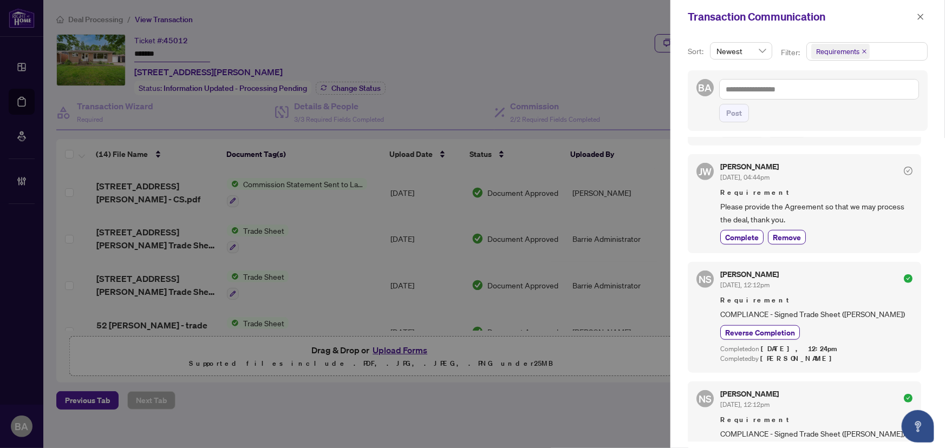
scroll to position [344, 0]
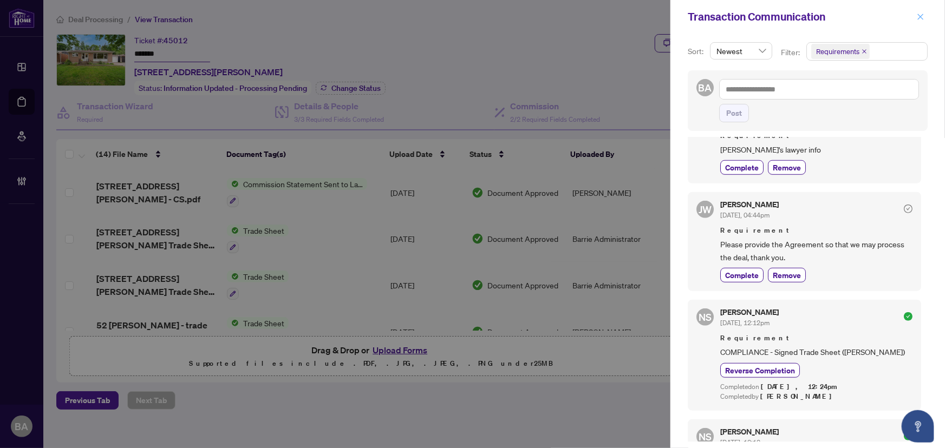
click at [920, 13] on icon "close" at bounding box center [921, 17] width 8 height 8
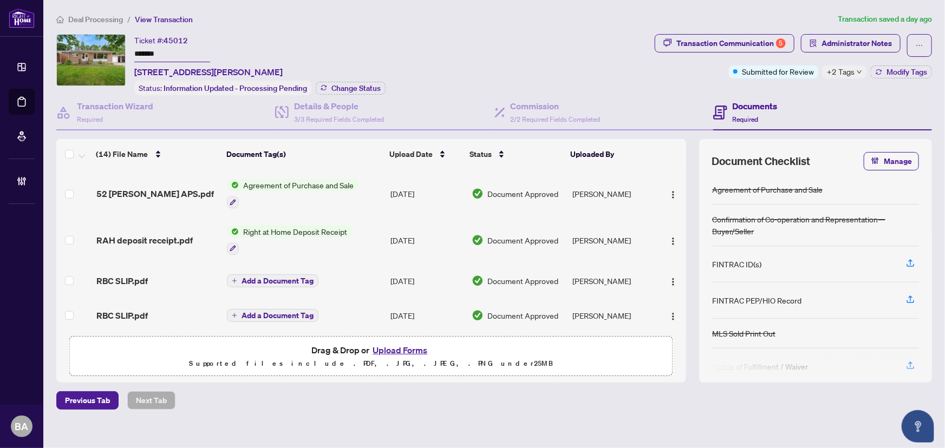
scroll to position [10, 0]
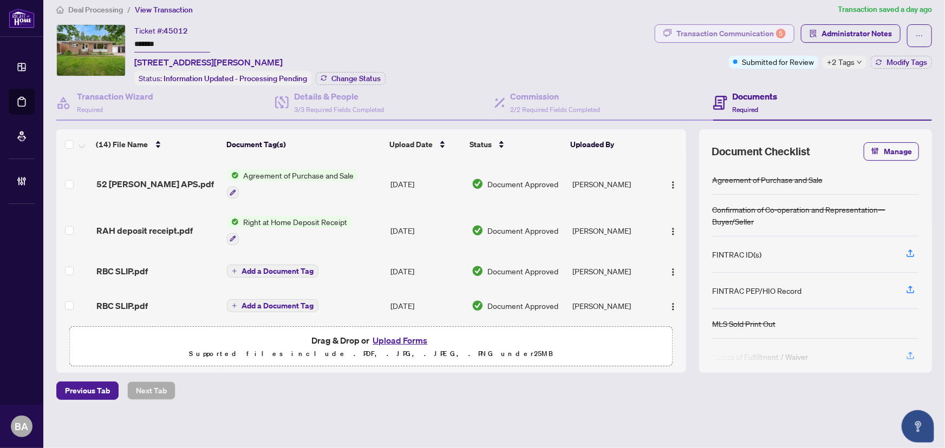
click at [720, 31] on div "Transaction Communication 5" at bounding box center [730, 33] width 109 height 17
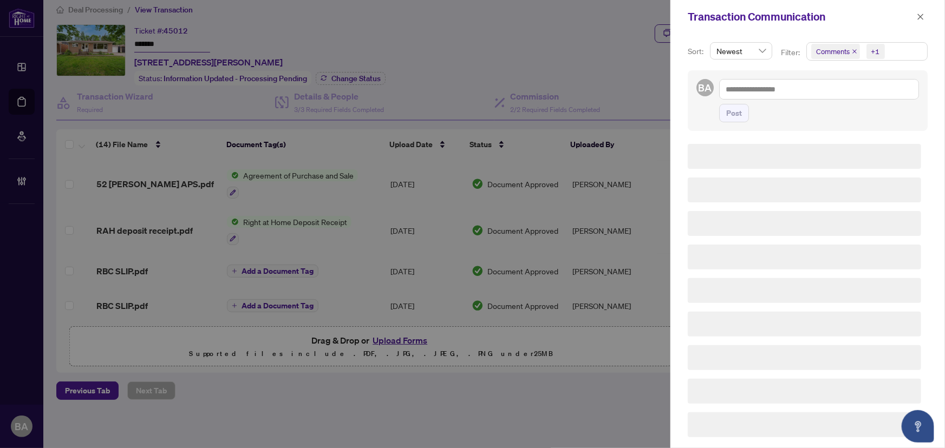
scroll to position [0, 0]
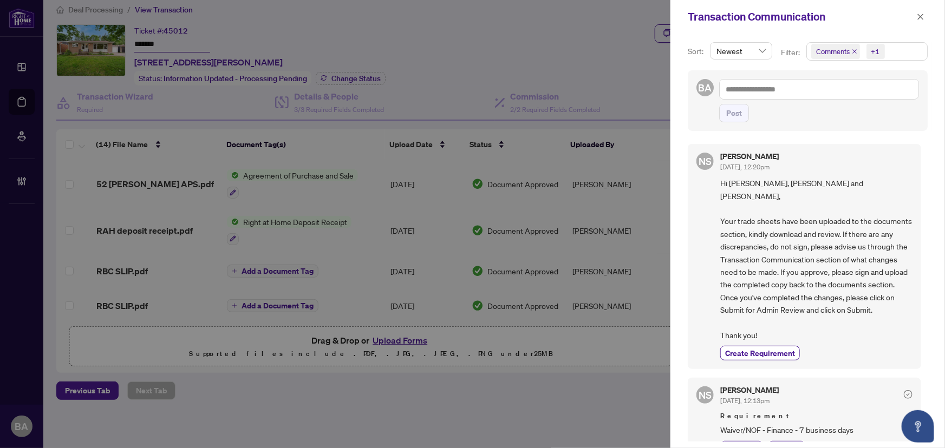
click at [855, 51] on icon "close" at bounding box center [854, 51] width 5 height 5
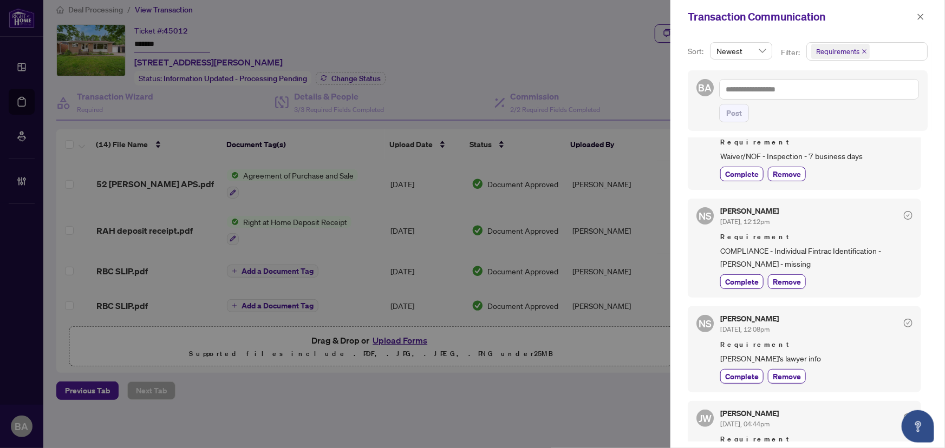
scroll to position [147, 0]
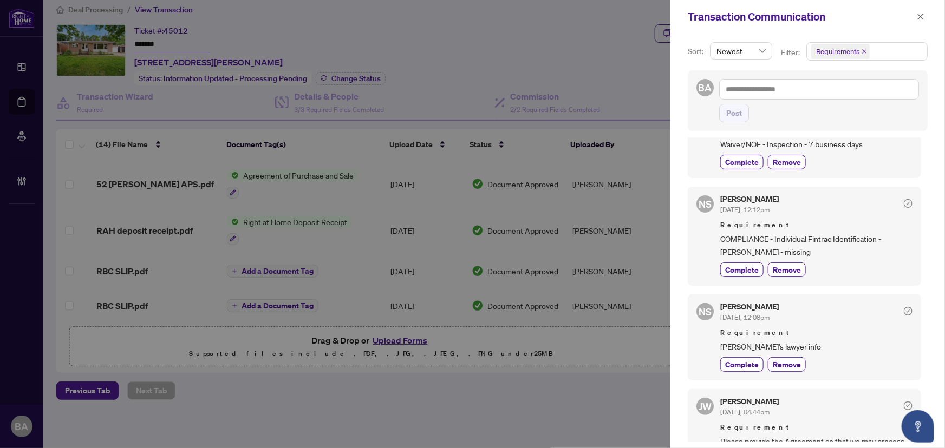
click at [932, 12] on div "Transaction Communication" at bounding box center [808, 17] width 275 height 34
click at [926, 15] on button "button" at bounding box center [921, 16] width 14 height 13
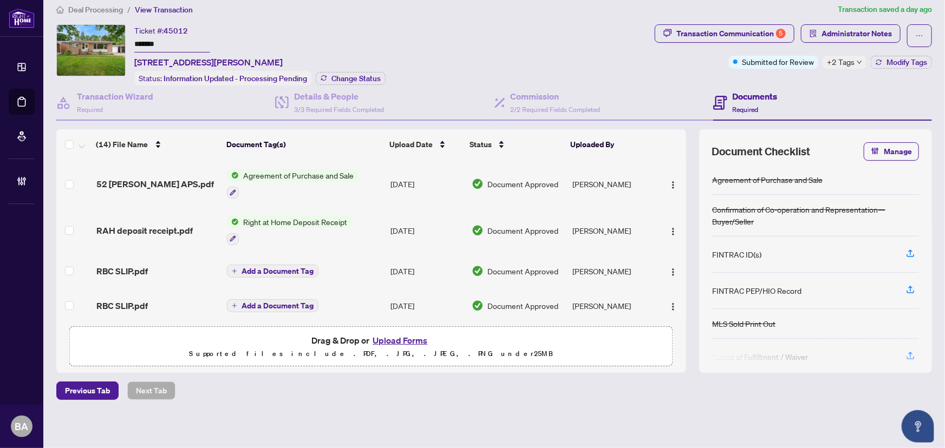
click at [114, 8] on span "Deal Processing" at bounding box center [95, 10] width 55 height 10
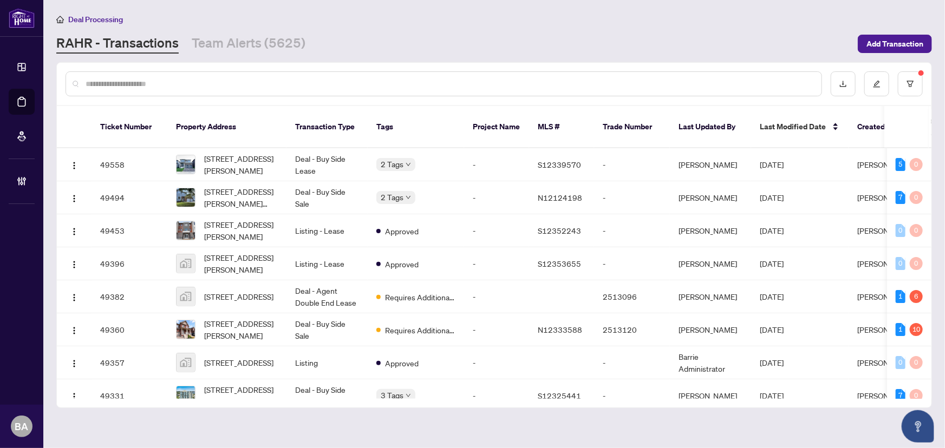
click at [225, 85] on input "text" at bounding box center [449, 84] width 727 height 12
click at [908, 94] on button "button" at bounding box center [910, 83] width 25 height 25
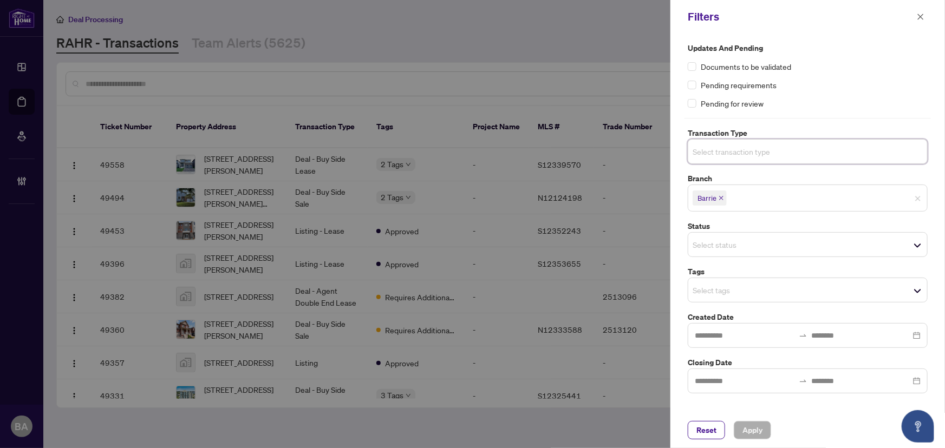
click at [769, 152] on input "search" at bounding box center [731, 151] width 76 height 13
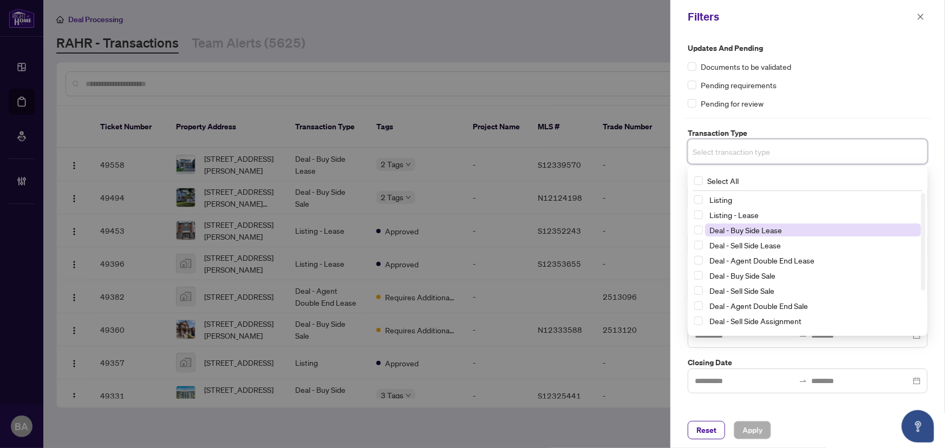
click at [759, 232] on span "Deal - Buy Side Lease" at bounding box center [745, 230] width 73 height 10
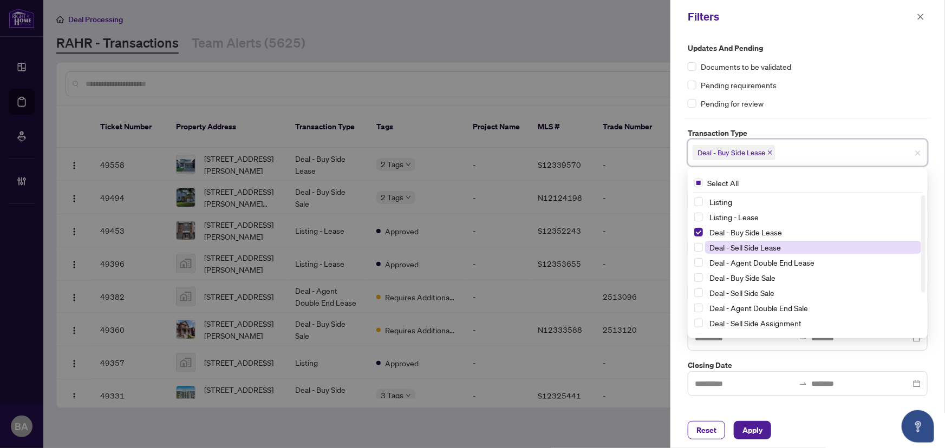
click at [760, 245] on span "Deal - Sell Side Lease" at bounding box center [744, 248] width 71 height 10
click at [758, 254] on div "Deal - Sell Side Lease" at bounding box center [807, 247] width 227 height 13
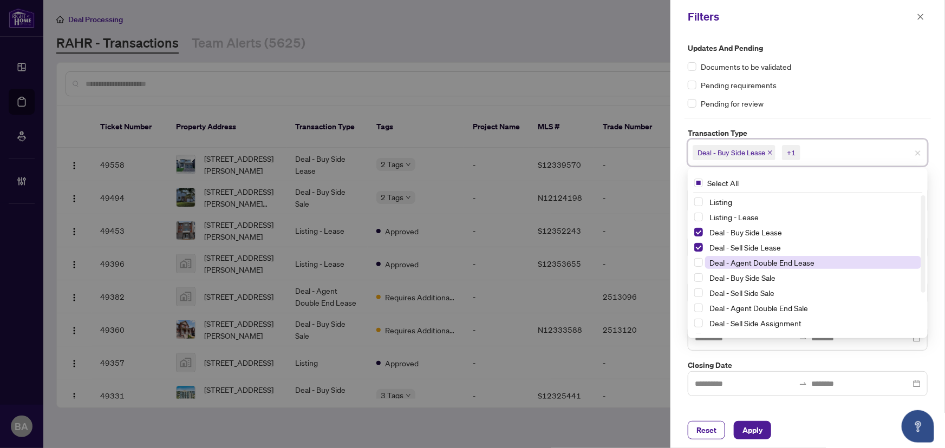
click at [757, 264] on span "Deal - Agent Double End Lease" at bounding box center [761, 263] width 105 height 10
click at [756, 275] on span "Deal - Buy Side Sale" at bounding box center [742, 278] width 66 height 10
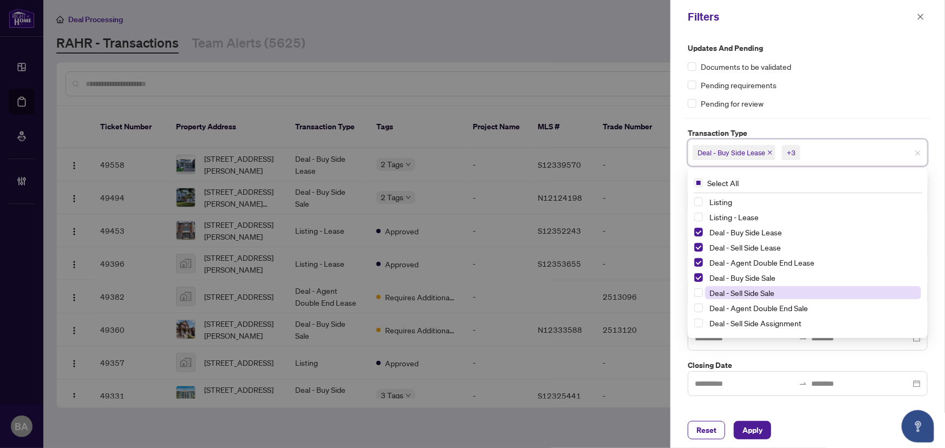
click at [757, 289] on span "Deal - Sell Side Sale" at bounding box center [741, 293] width 65 height 10
click at [756, 294] on span "Deal - Sell Side Sale" at bounding box center [741, 293] width 65 height 10
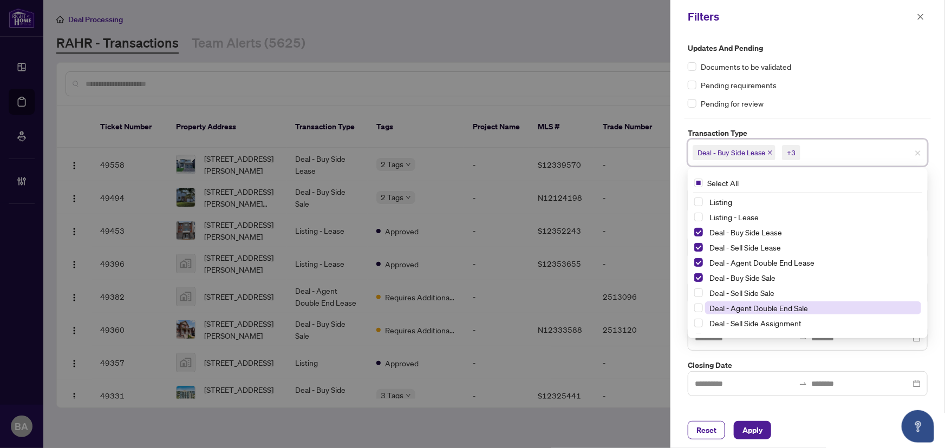
click at [753, 307] on span "Deal - Agent Double End Sale" at bounding box center [758, 308] width 99 height 10
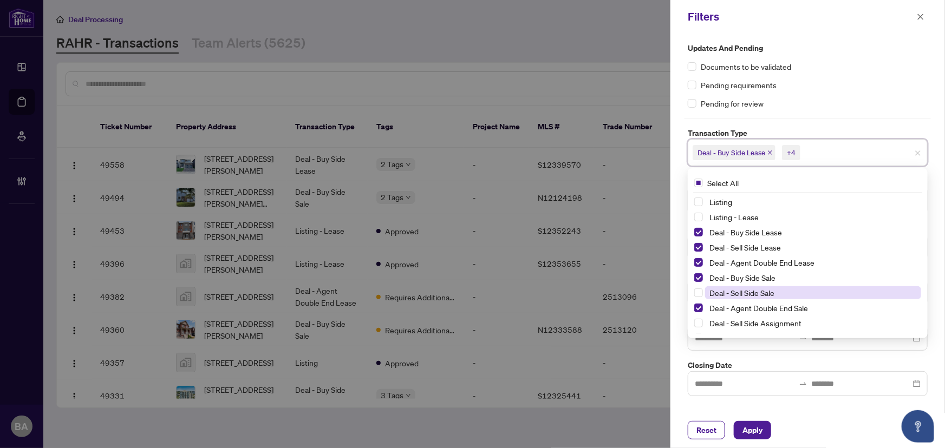
click at [745, 293] on span "Deal - Sell Side Sale" at bounding box center [741, 293] width 65 height 10
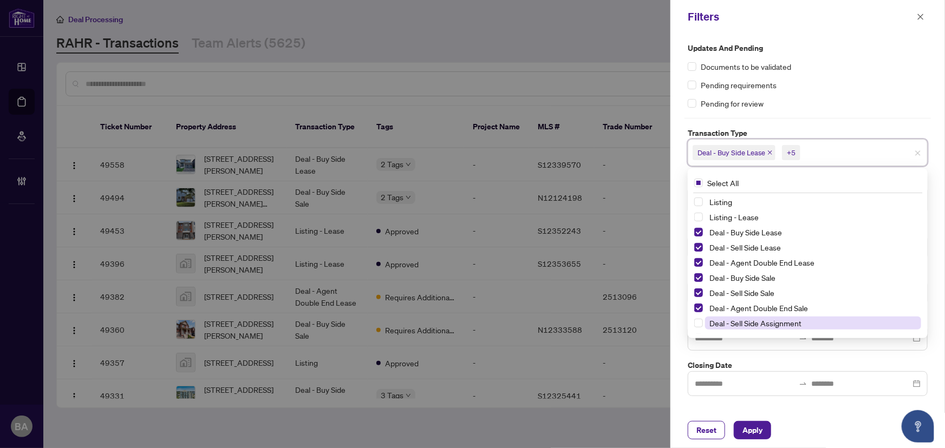
click at [750, 320] on span "Deal - Sell Side Assignment" at bounding box center [755, 323] width 92 height 10
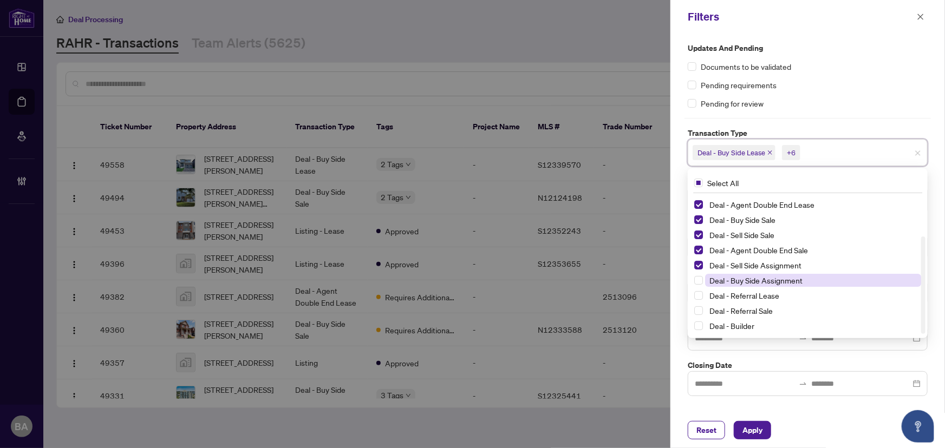
click at [713, 276] on span "Deal - Buy Side Assignment" at bounding box center [755, 281] width 93 height 10
click at [717, 292] on span "Deal - Referral Lease" at bounding box center [744, 296] width 70 height 10
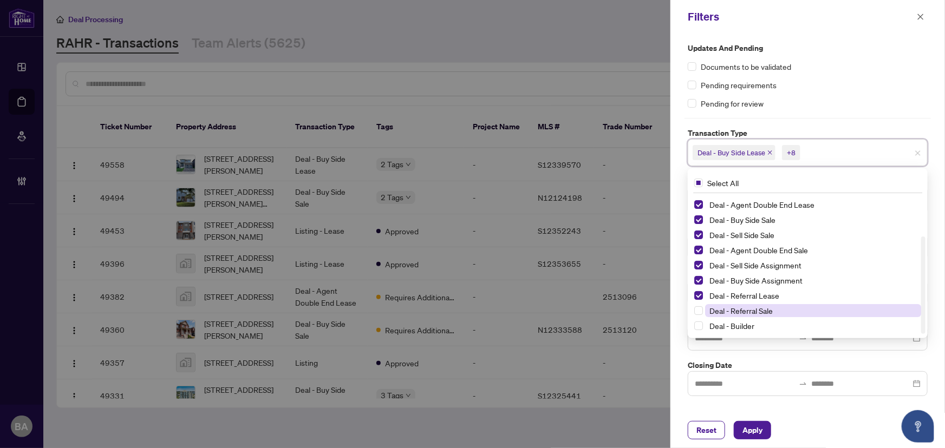
click at [721, 311] on span "Deal - Referral Sale" at bounding box center [740, 311] width 63 height 10
click at [725, 326] on span "Deal - Builder" at bounding box center [731, 326] width 45 height 10
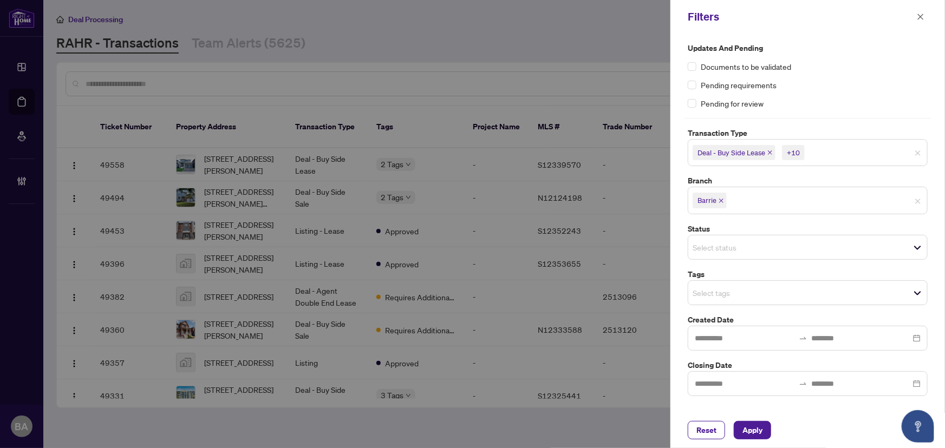
click at [848, 107] on div "Pending for review" at bounding box center [808, 103] width 240 height 12
click at [723, 241] on input "search" at bounding box center [731, 247] width 76 height 13
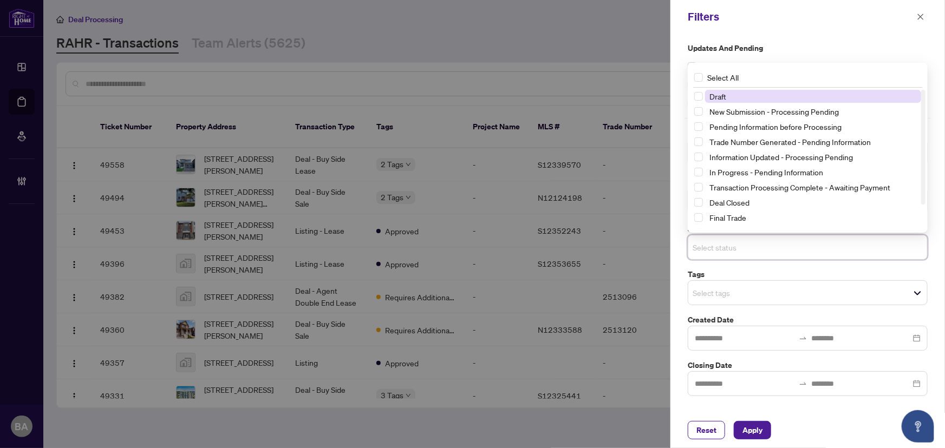
click at [743, 251] on input "search" at bounding box center [731, 247] width 76 height 13
click at [811, 405] on div "Updates and Pending Documents to be validated Pending requirements Pending for …" at bounding box center [808, 223] width 275 height 379
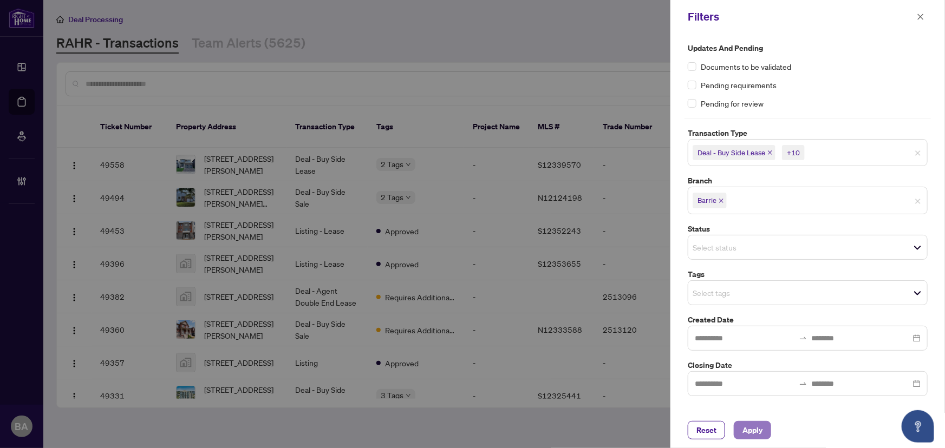
click at [768, 428] on button "Apply" at bounding box center [752, 430] width 37 height 18
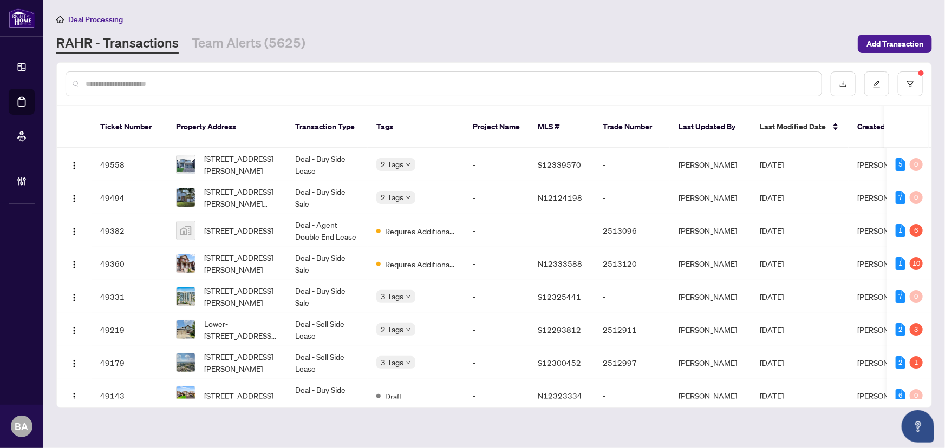
click at [478, 73] on div at bounding box center [444, 83] width 757 height 25
click at [476, 84] on input "text" at bounding box center [449, 84] width 727 height 12
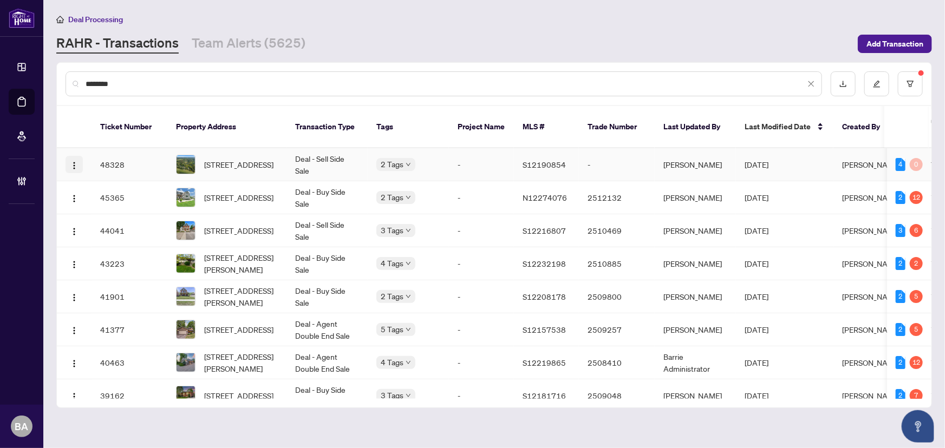
type input "********"
click at [75, 161] on img "button" at bounding box center [74, 165] width 9 height 9
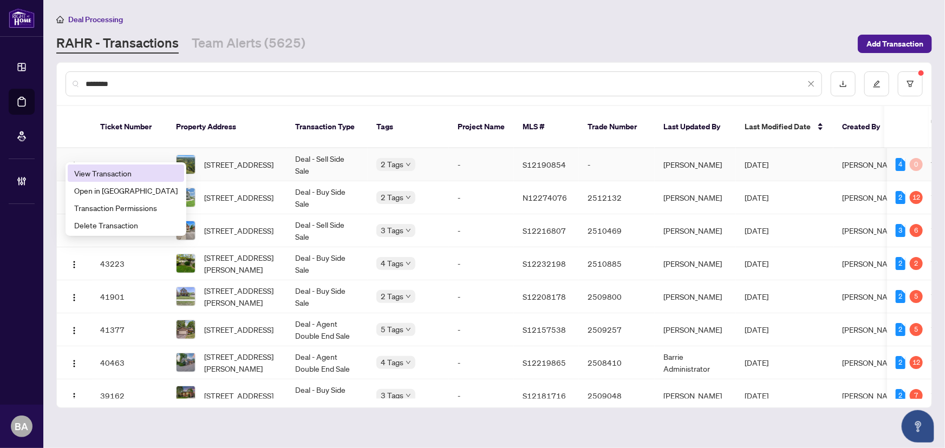
click at [118, 173] on span "View Transaction" at bounding box center [125, 173] width 103 height 12
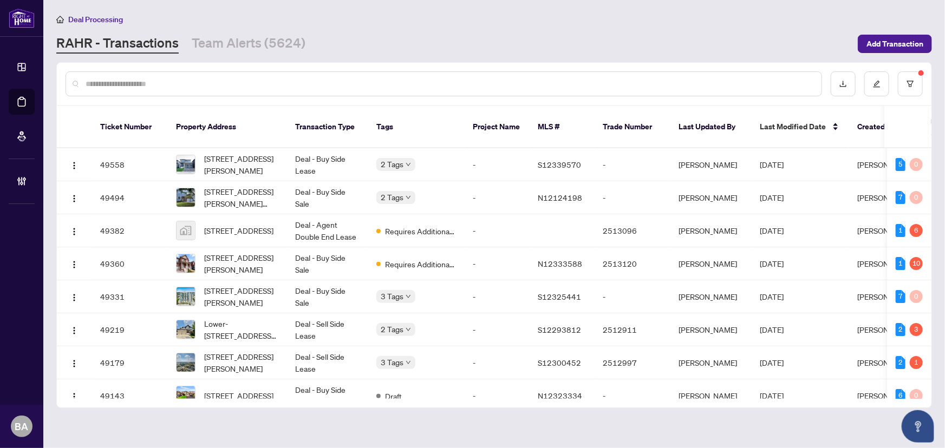
click at [141, 82] on input "text" at bounding box center [449, 84] width 727 height 12
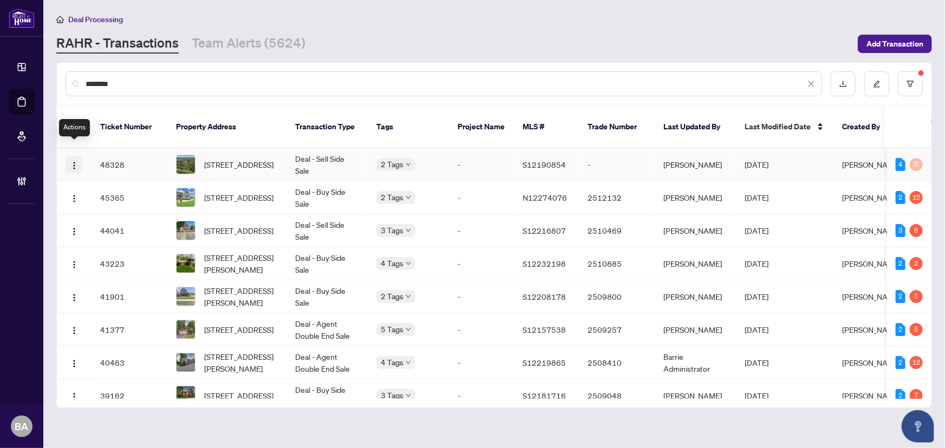
type input "********"
click at [80, 156] on button "button" at bounding box center [74, 164] width 17 height 17
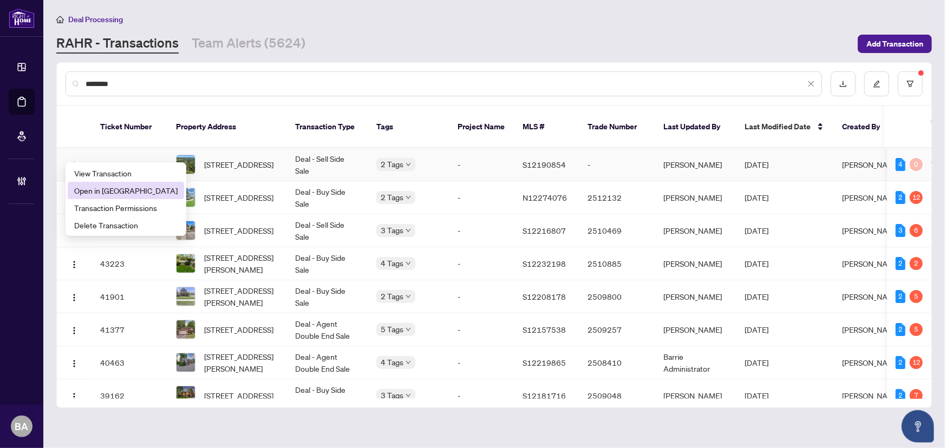
click at [112, 190] on span "Open in New Tab" at bounding box center [125, 191] width 103 height 12
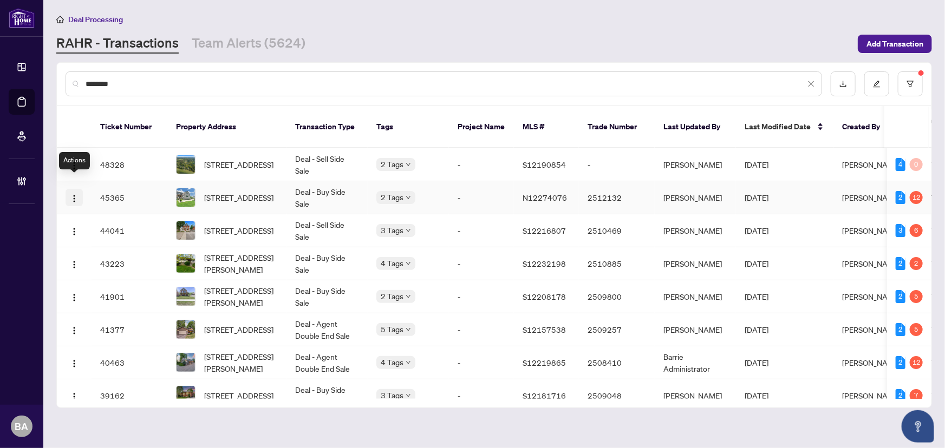
click at [70, 194] on img "button" at bounding box center [74, 198] width 9 height 9
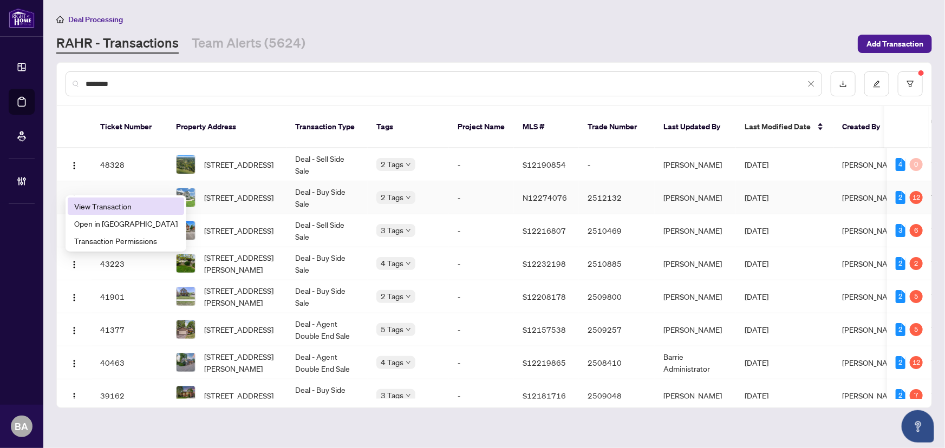
click at [105, 205] on span "View Transaction" at bounding box center [125, 206] width 103 height 12
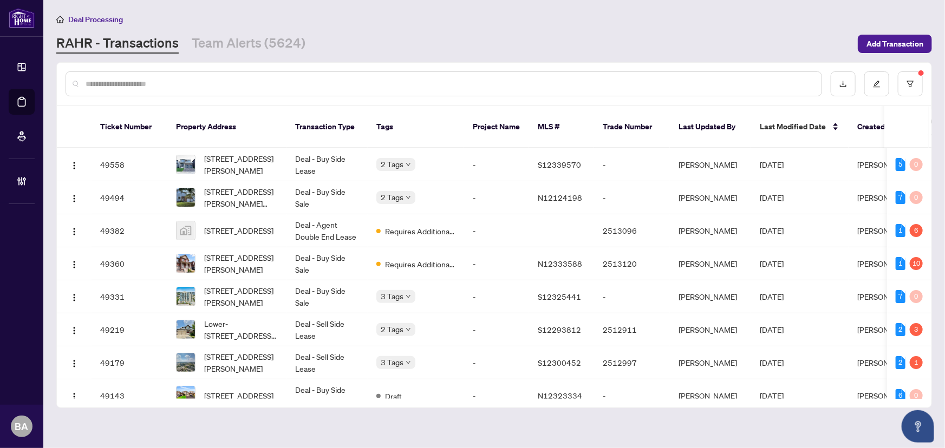
click at [130, 83] on input "text" at bounding box center [449, 84] width 727 height 12
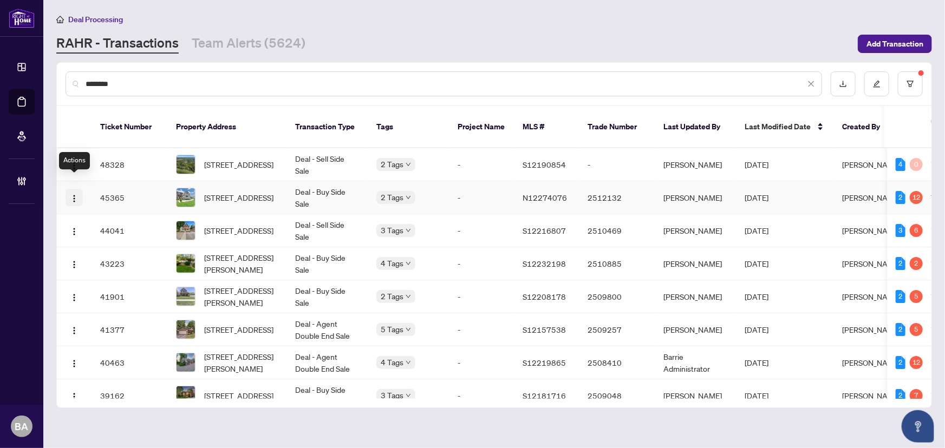
type input "********"
click at [77, 194] on img "button" at bounding box center [74, 198] width 9 height 9
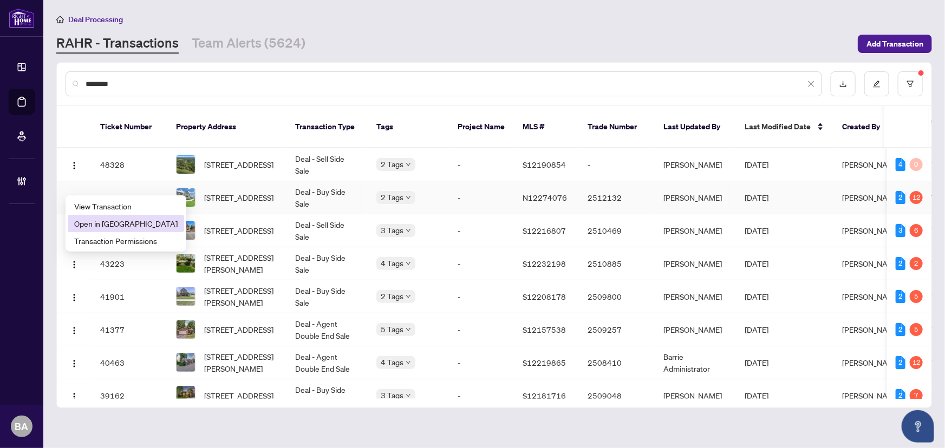
click at [90, 222] on span "Open in New Tab" at bounding box center [125, 224] width 103 height 12
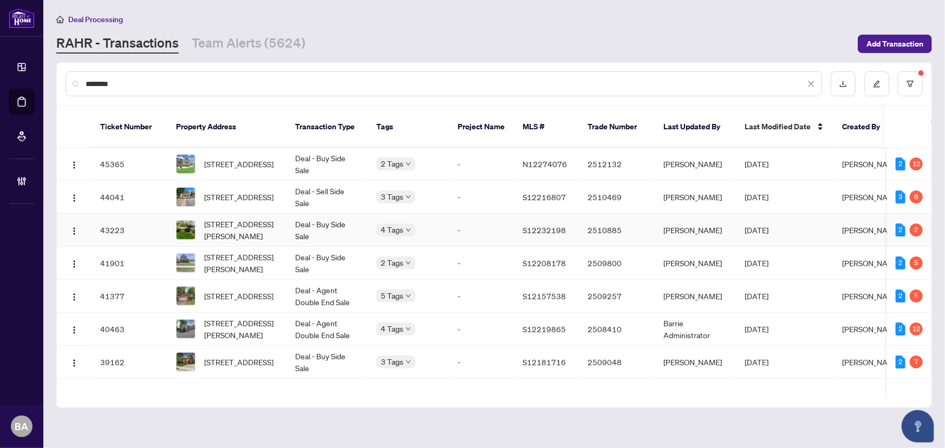
scroll to position [49, 0]
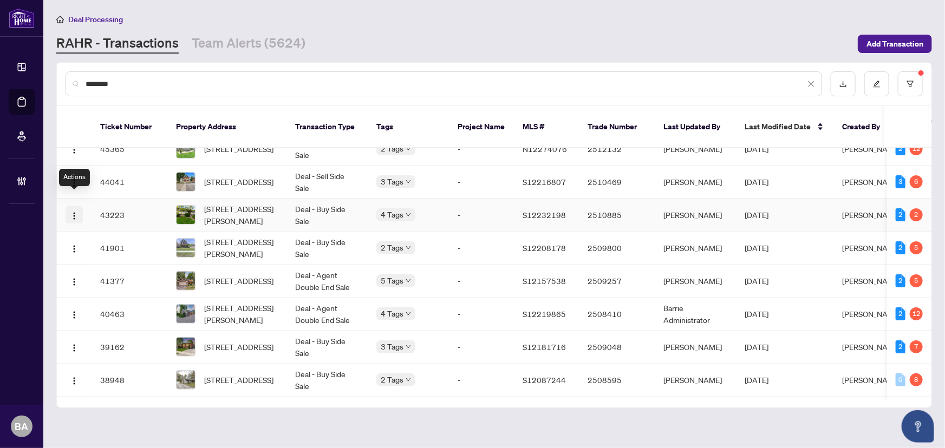
click at [73, 212] on img "button" at bounding box center [74, 216] width 9 height 9
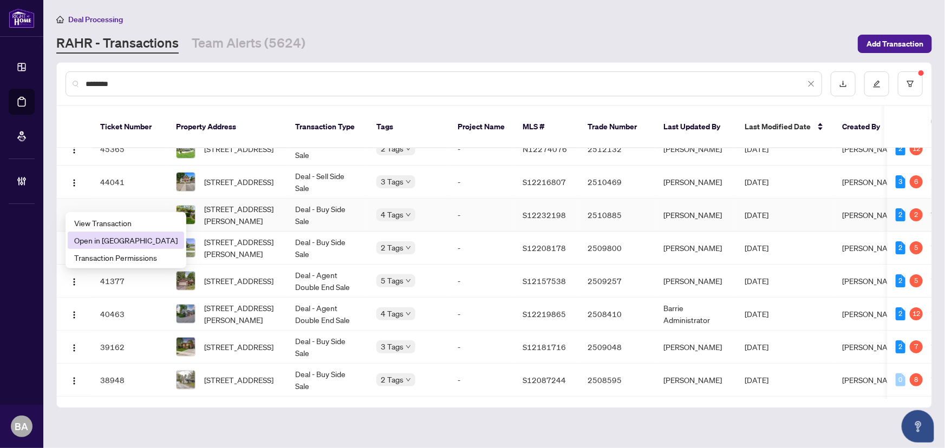
click at [127, 238] on span "Open in New Tab" at bounding box center [125, 241] width 103 height 12
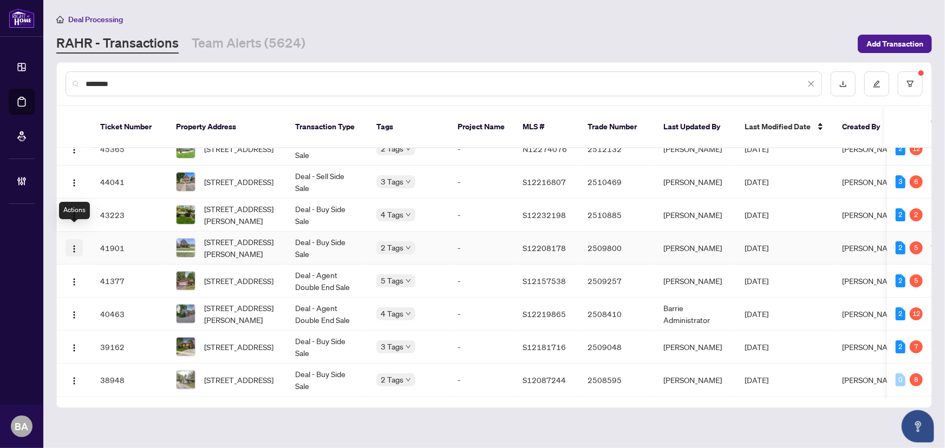
click at [76, 245] on img "button" at bounding box center [74, 249] width 9 height 9
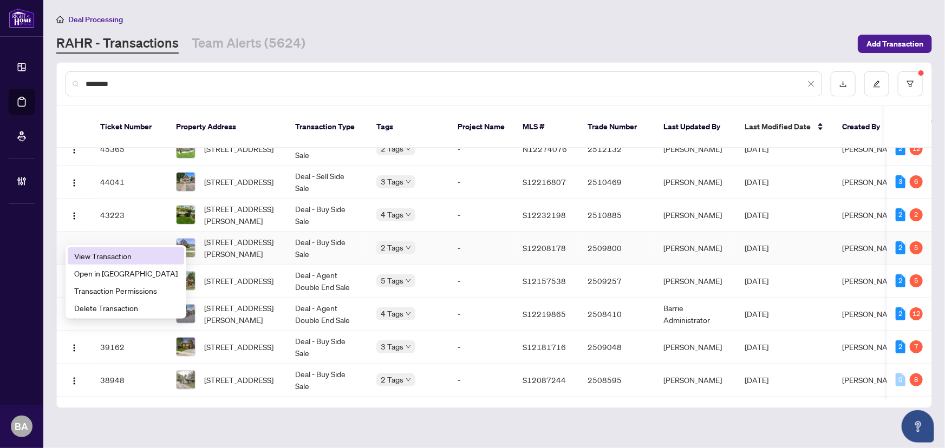
click at [109, 259] on span "View Transaction" at bounding box center [125, 256] width 103 height 12
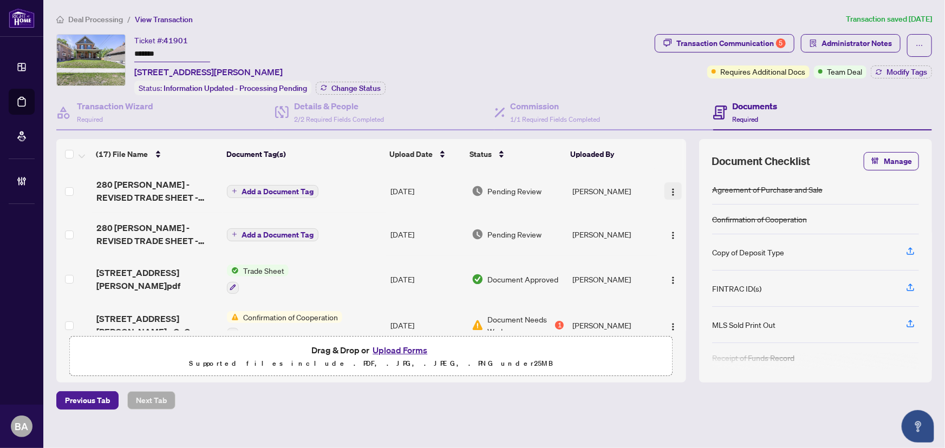
click at [669, 185] on span "button" at bounding box center [673, 191] width 9 height 12
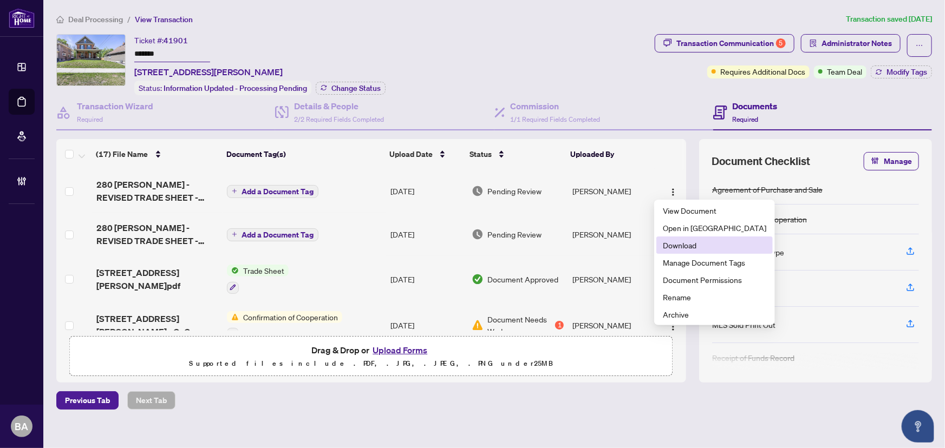
click at [692, 249] on span "Download" at bounding box center [714, 245] width 103 height 12
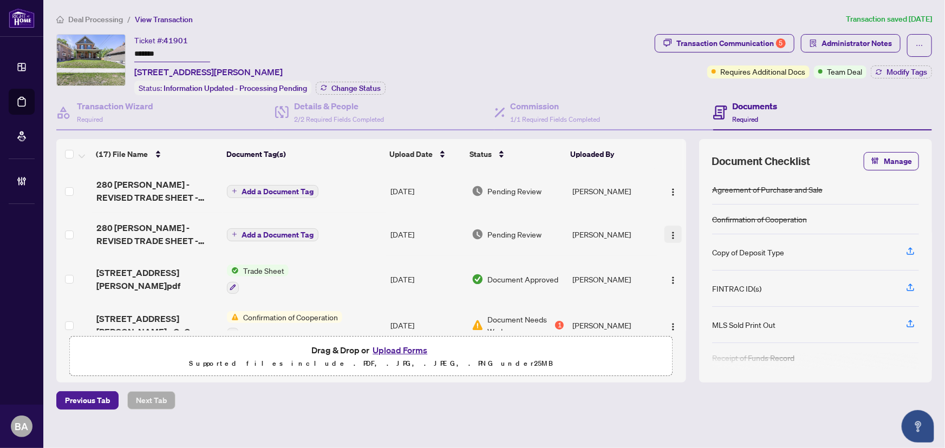
click at [669, 237] on img "button" at bounding box center [673, 235] width 9 height 9
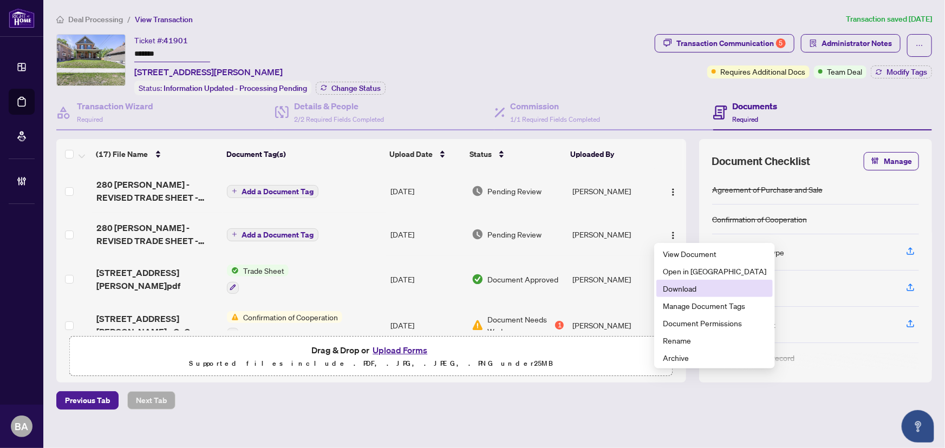
click at [682, 288] on span "Download" at bounding box center [714, 289] width 103 height 12
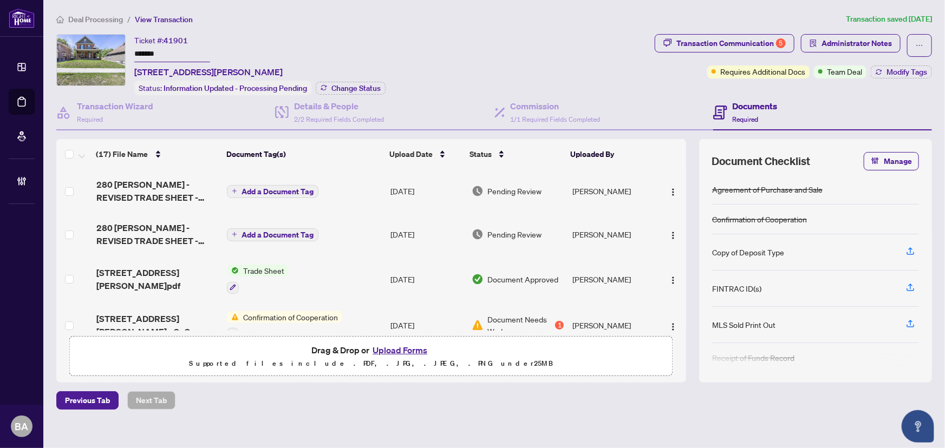
click at [101, 32] on div "Deal Processing / View Transaction Transaction saved 8 days ago Ticket #: 41901…" at bounding box center [494, 230] width 884 height 435
click at [101, 22] on span "Deal Processing" at bounding box center [95, 20] width 55 height 10
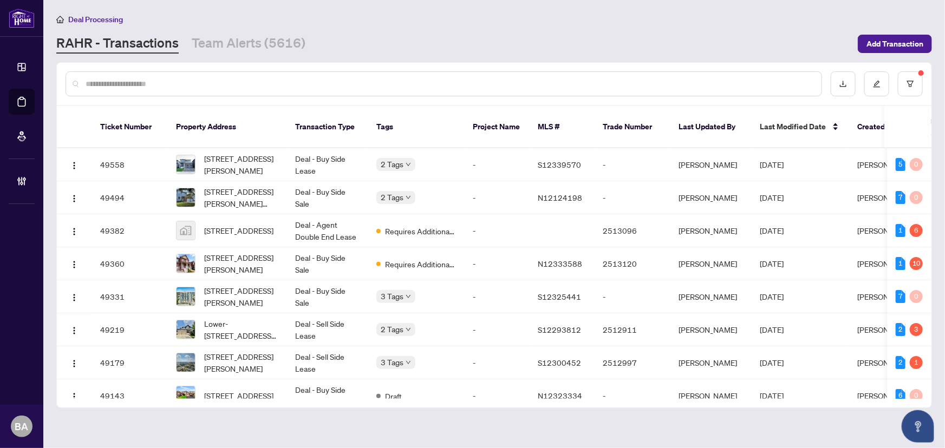
click at [217, 78] on input "text" at bounding box center [449, 84] width 727 height 12
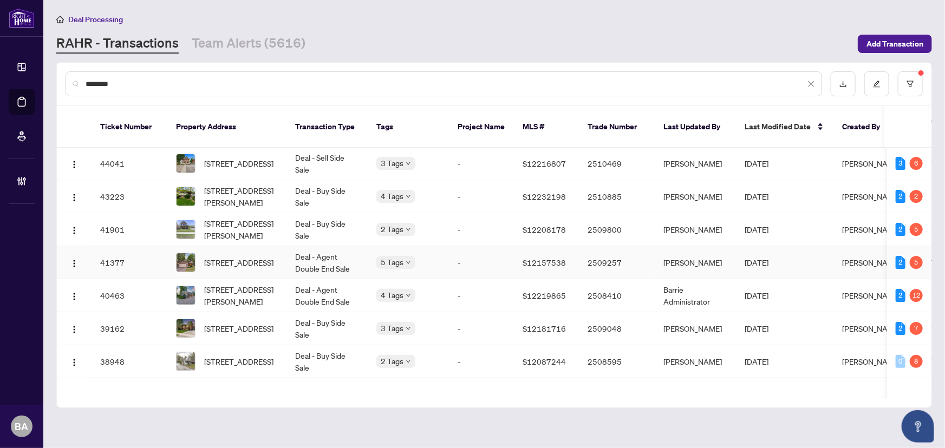
scroll to position [98, 0]
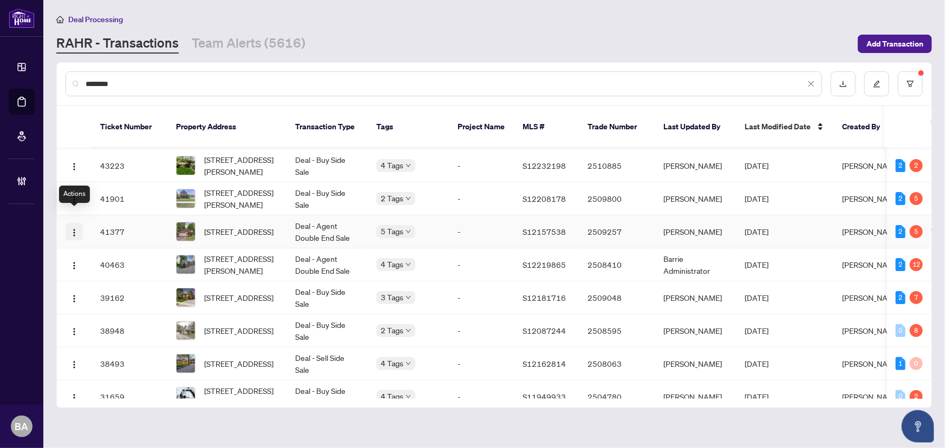
click at [74, 229] on img "button" at bounding box center [74, 233] width 9 height 9
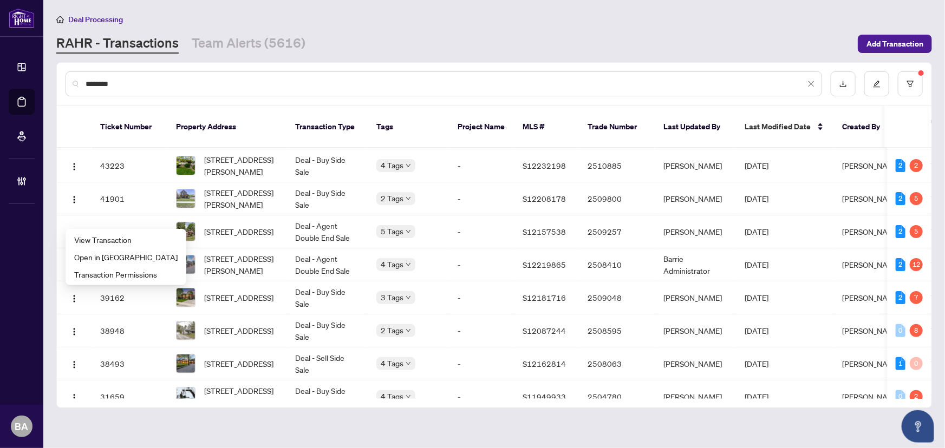
click at [337, 36] on div "RAHR - Transactions Team Alerts (5616)" at bounding box center [453, 43] width 795 height 19
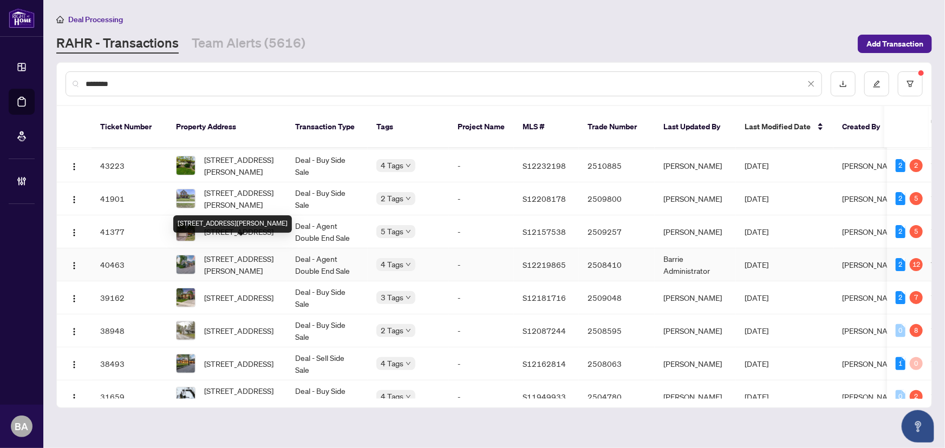
scroll to position [147, 0]
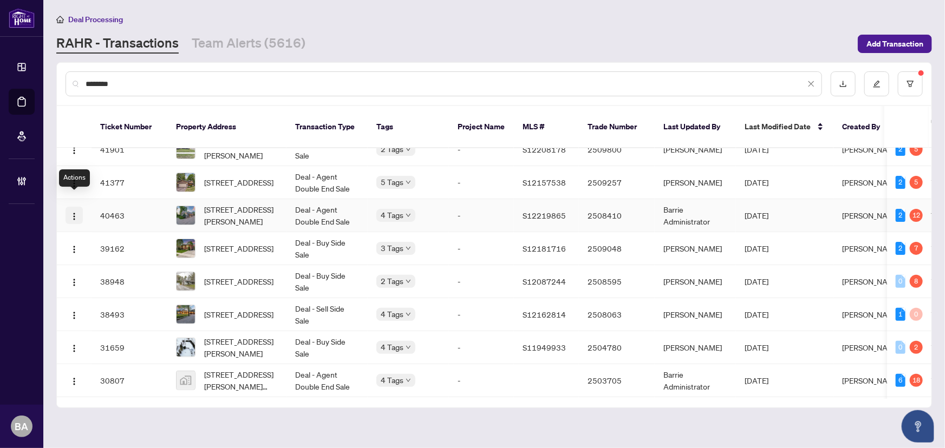
click at [71, 212] on img "button" at bounding box center [74, 216] width 9 height 9
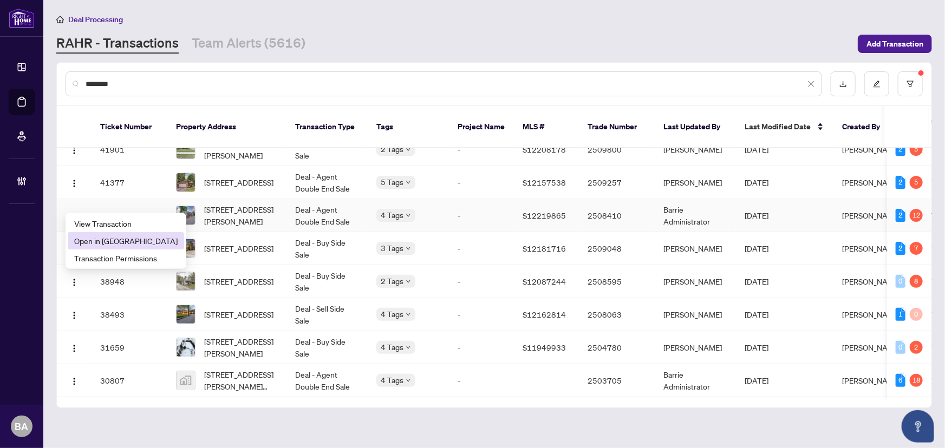
click at [119, 241] on span "Open in New Tab" at bounding box center [125, 241] width 103 height 12
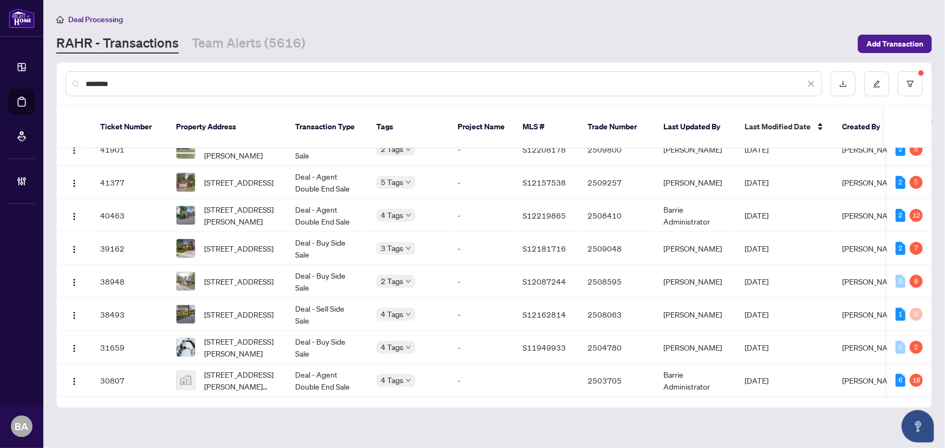
drag, startPoint x: 857, startPoint y: 8, endPoint x: 732, endPoint y: 32, distance: 127.6
click at [695, 37] on div "RAHR - Transactions Team Alerts (5616)" at bounding box center [453, 43] width 795 height 19
click at [75, 245] on img "button" at bounding box center [74, 249] width 9 height 9
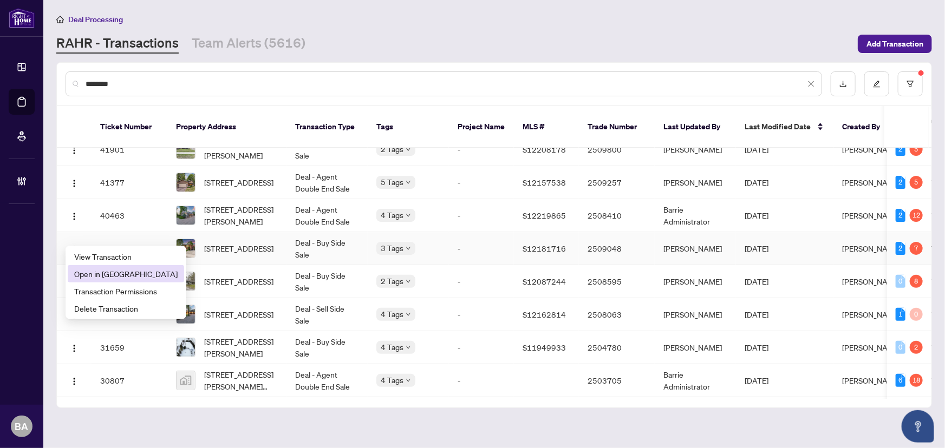
click at [109, 272] on span "Open in New Tab" at bounding box center [125, 274] width 103 height 12
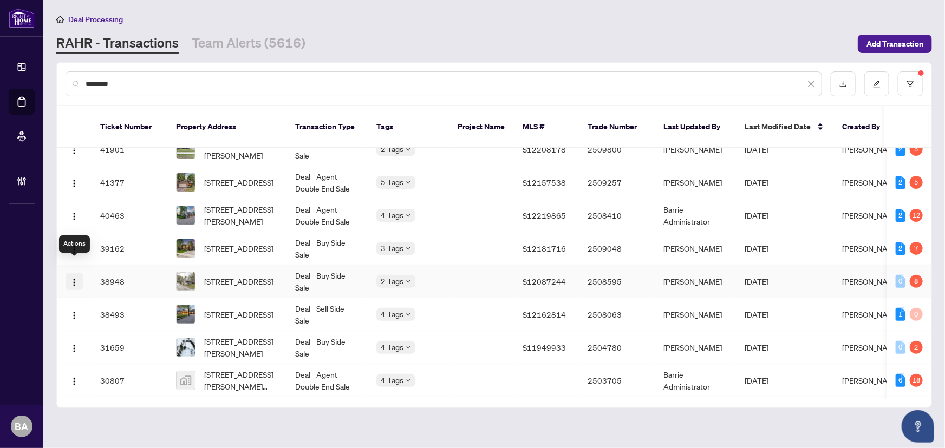
click at [76, 278] on img "button" at bounding box center [74, 282] width 9 height 9
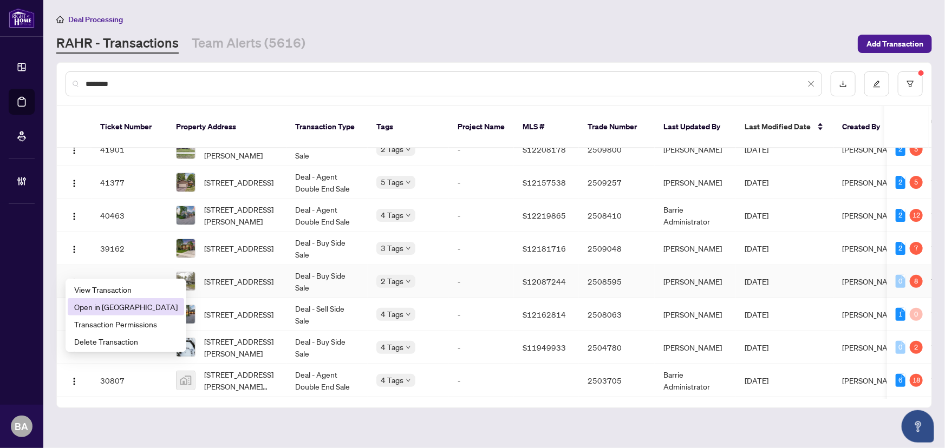
click at [108, 305] on span "Open in New Tab" at bounding box center [125, 307] width 103 height 12
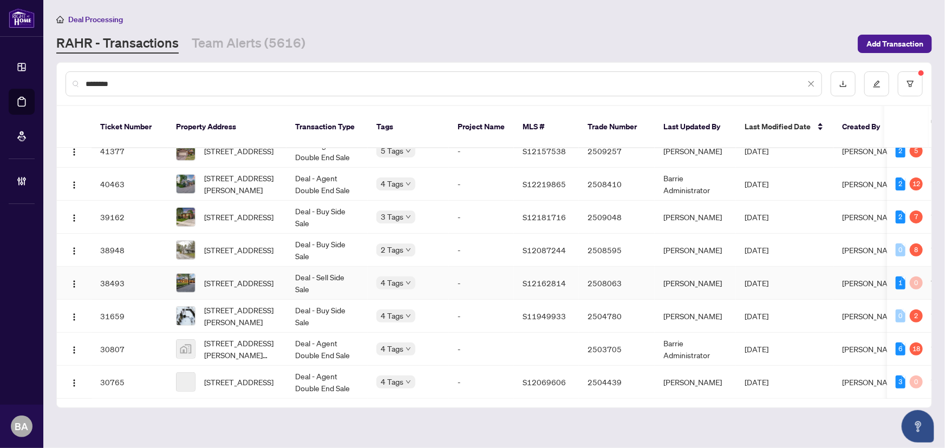
scroll to position [197, 0]
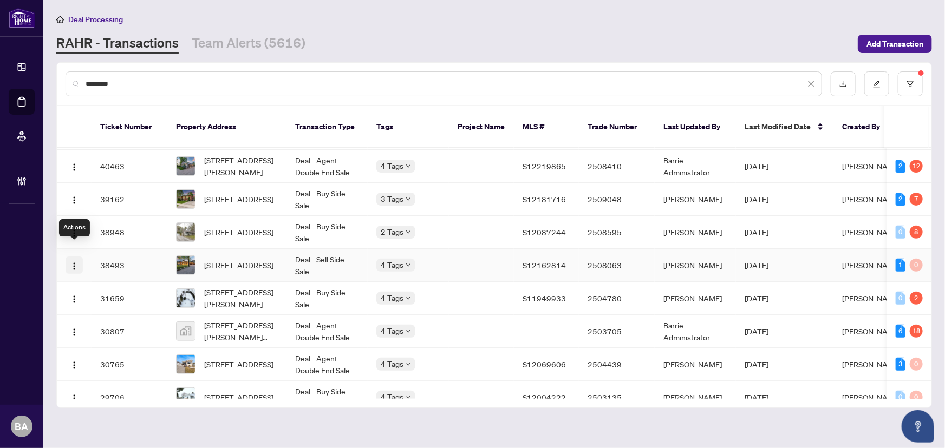
click at [73, 262] on img "button" at bounding box center [74, 266] width 9 height 9
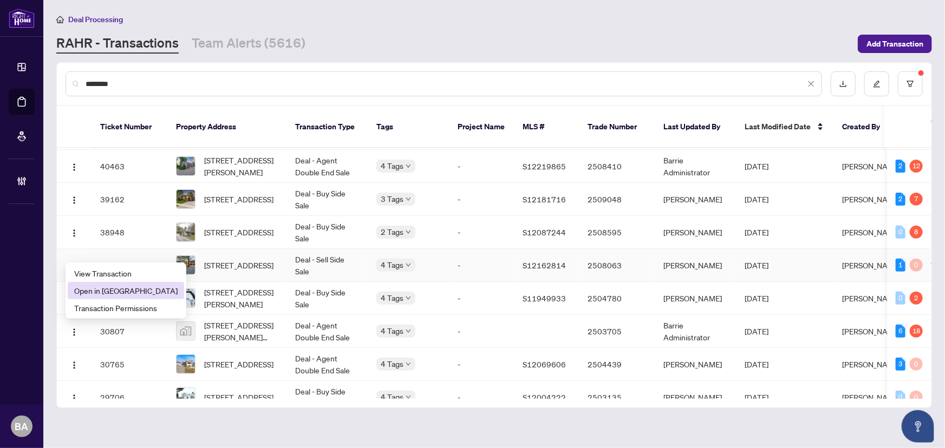
click at [118, 287] on span "Open in New Tab" at bounding box center [125, 291] width 103 height 12
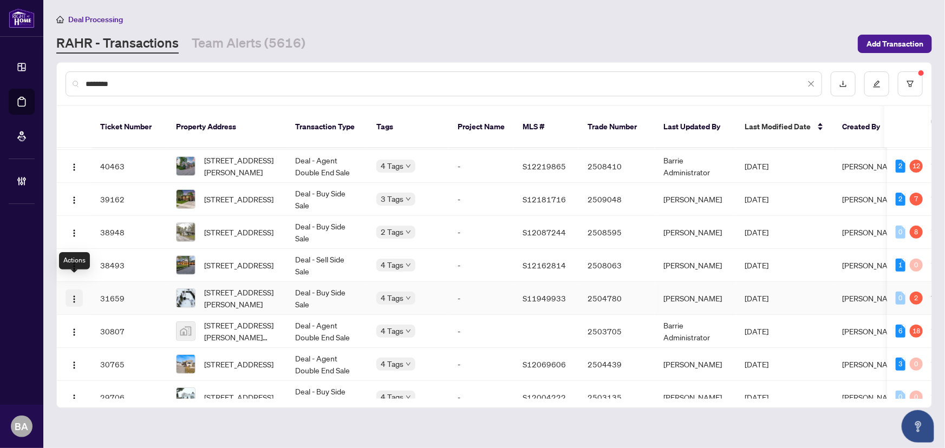
click at [76, 295] on img "button" at bounding box center [74, 299] width 9 height 9
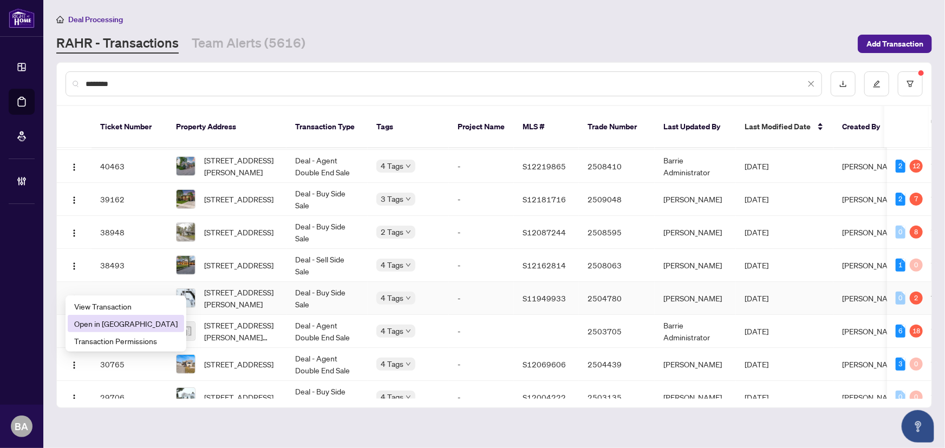
click at [106, 324] on span "Open in New Tab" at bounding box center [125, 324] width 103 height 12
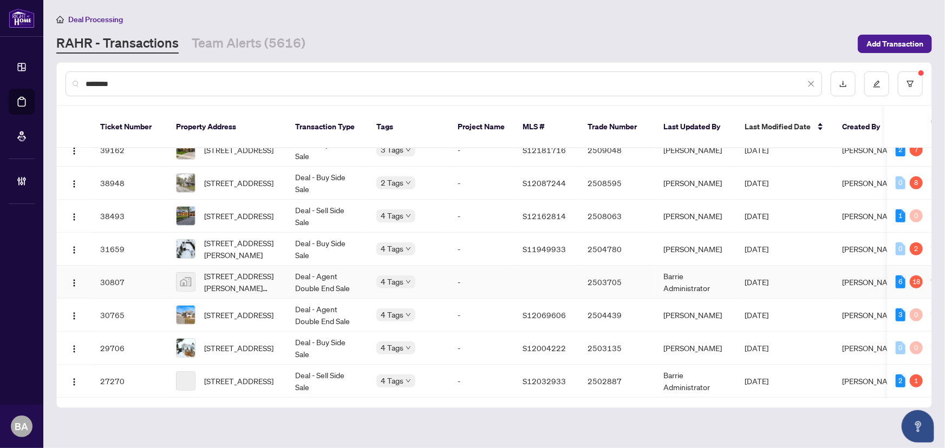
scroll to position [295, 0]
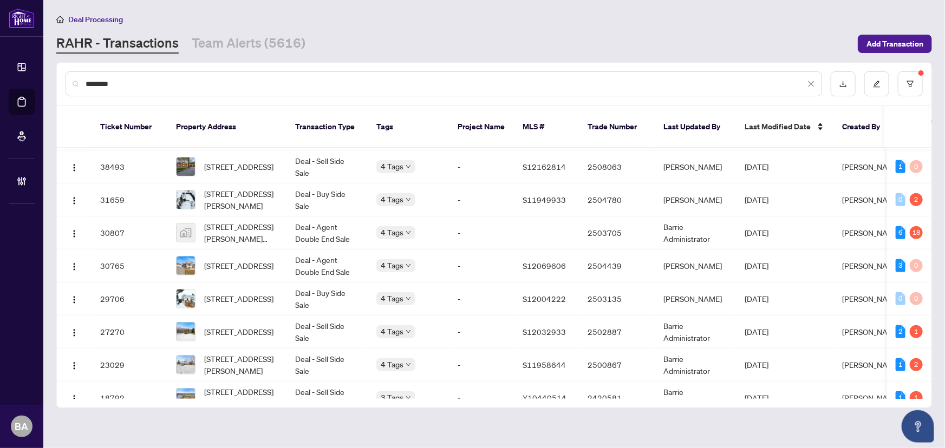
click at [154, 76] on div "********" at bounding box center [444, 83] width 757 height 25
click at [157, 79] on input "********" at bounding box center [446, 84] width 720 height 12
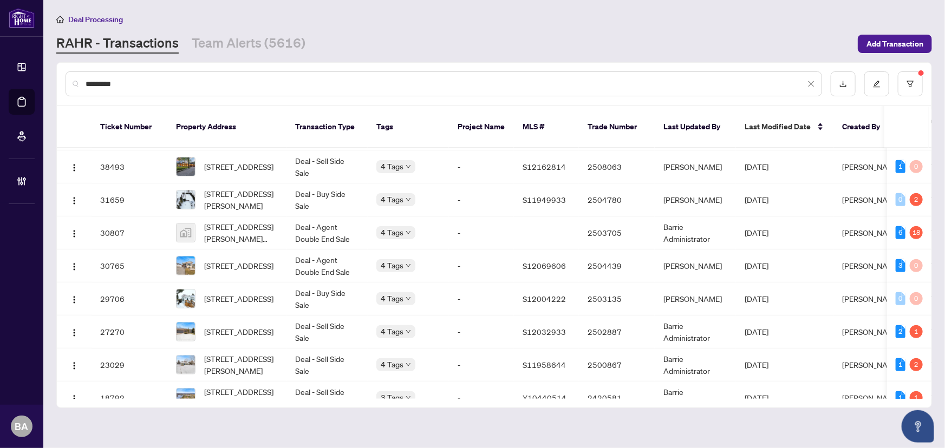
type input "*********"
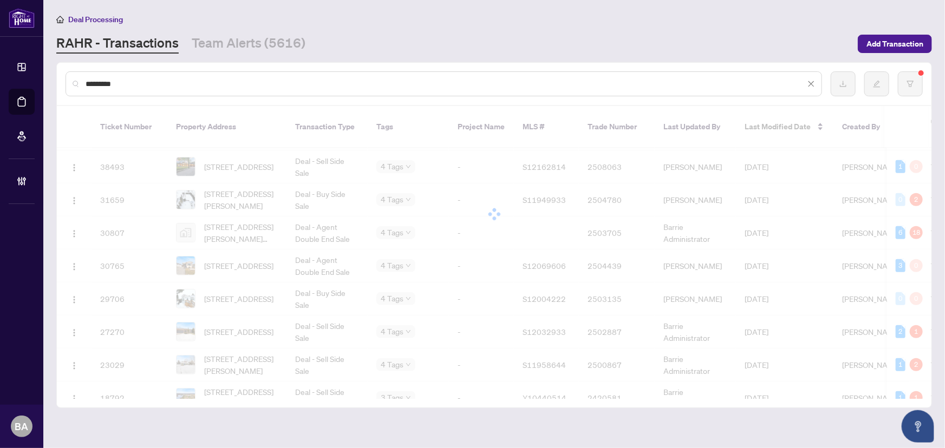
scroll to position [0, 0]
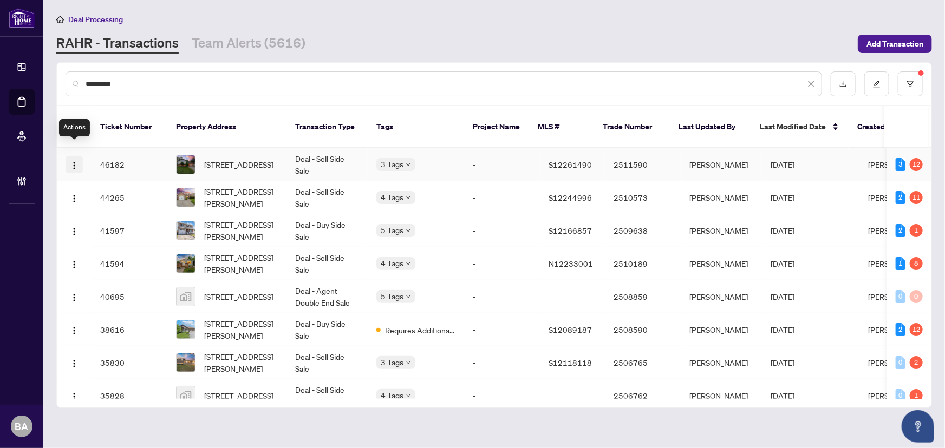
click at [73, 161] on img "button" at bounding box center [74, 165] width 9 height 9
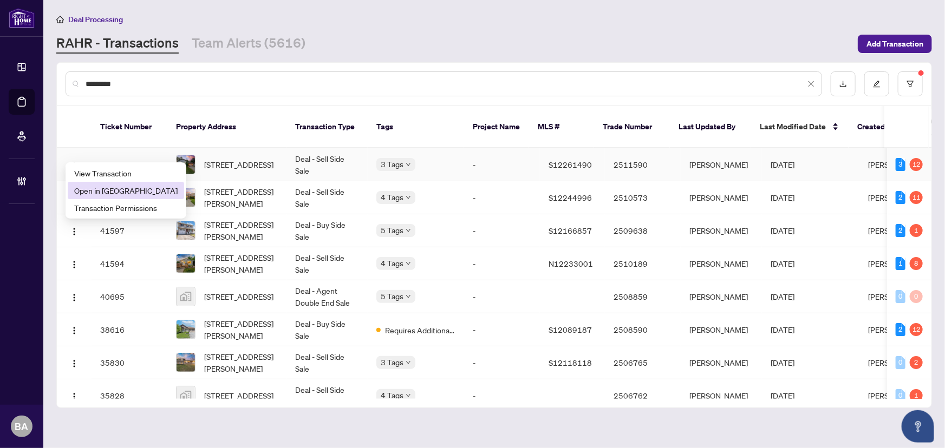
click at [110, 191] on span "Open in New Tab" at bounding box center [125, 191] width 103 height 12
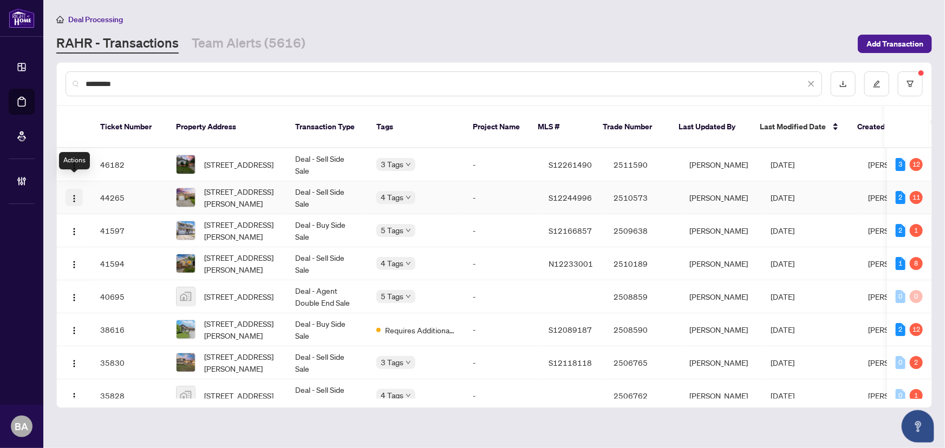
click at [74, 194] on img "button" at bounding box center [74, 198] width 9 height 9
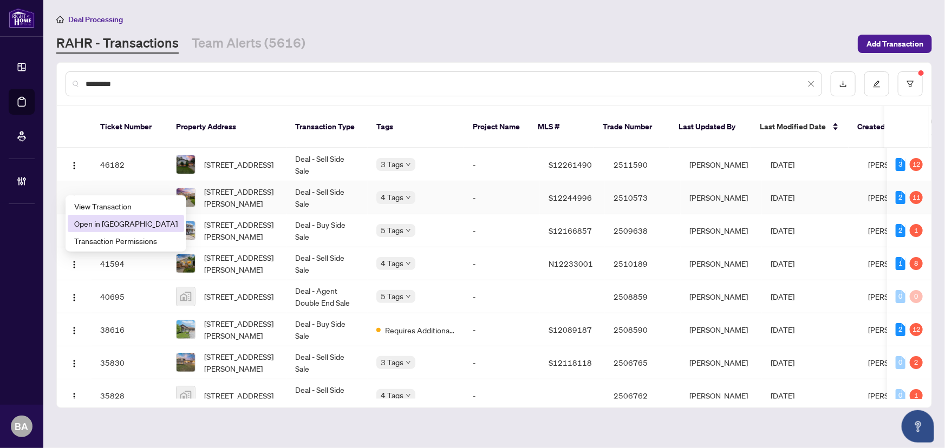
click at [97, 223] on span "Open in New Tab" at bounding box center [125, 224] width 103 height 12
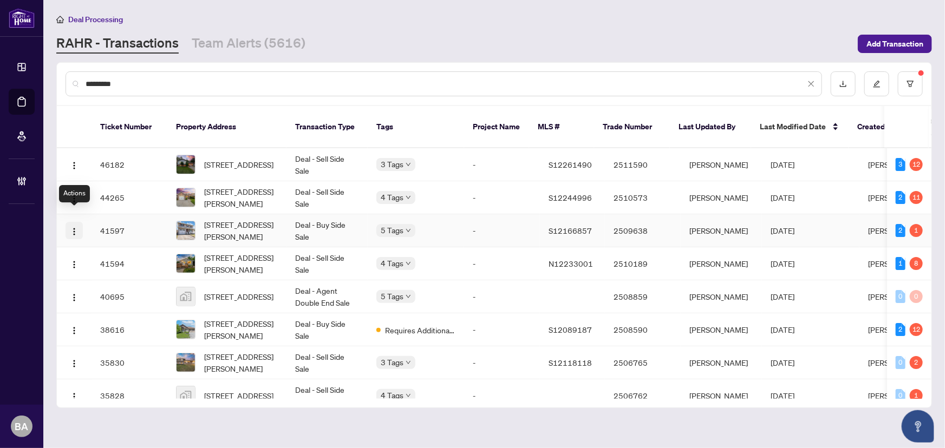
click at [72, 227] on img "button" at bounding box center [74, 231] width 9 height 9
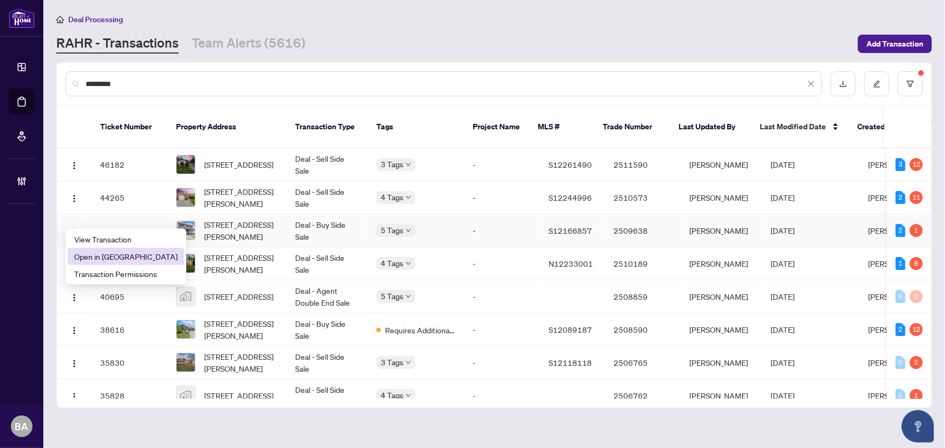
click at [119, 255] on span "Open in New Tab" at bounding box center [125, 257] width 103 height 12
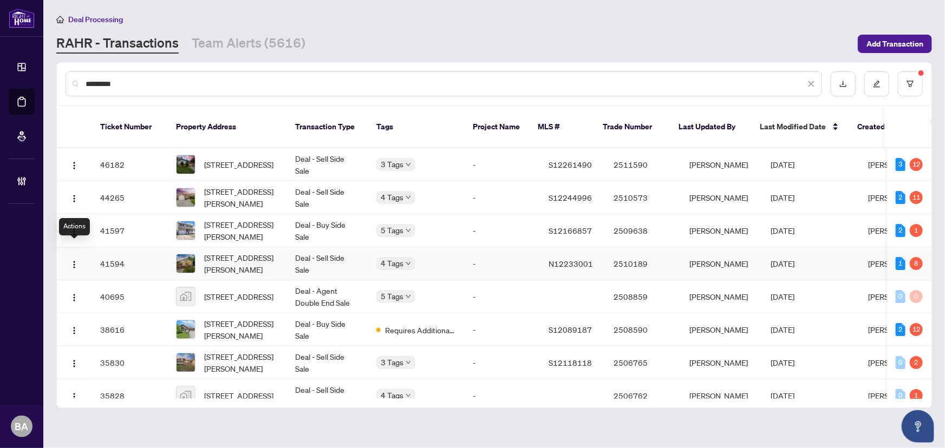
drag, startPoint x: 75, startPoint y: 251, endPoint x: 84, endPoint y: 251, distance: 9.7
click at [75, 261] on img "button" at bounding box center [74, 265] width 9 height 9
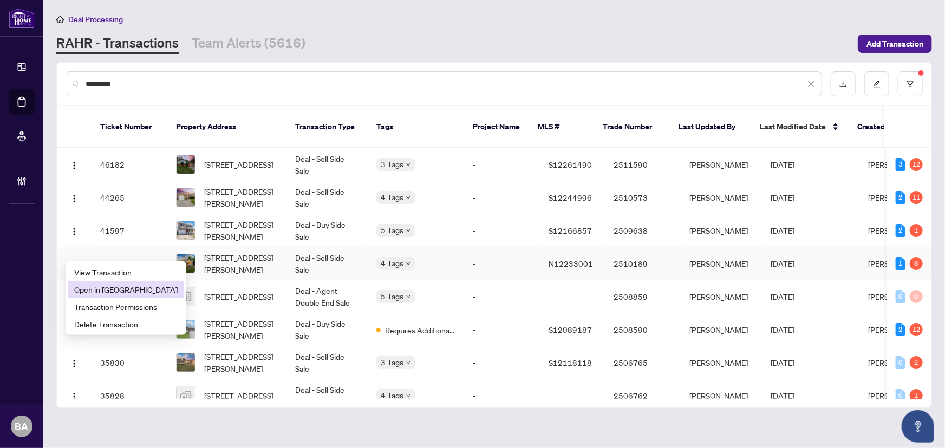
click at [132, 289] on span "Open in New Tab" at bounding box center [125, 290] width 103 height 12
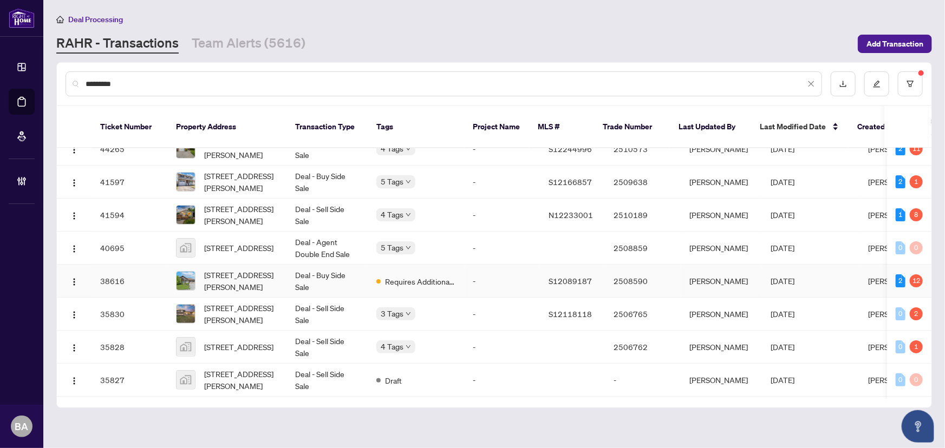
scroll to position [98, 0]
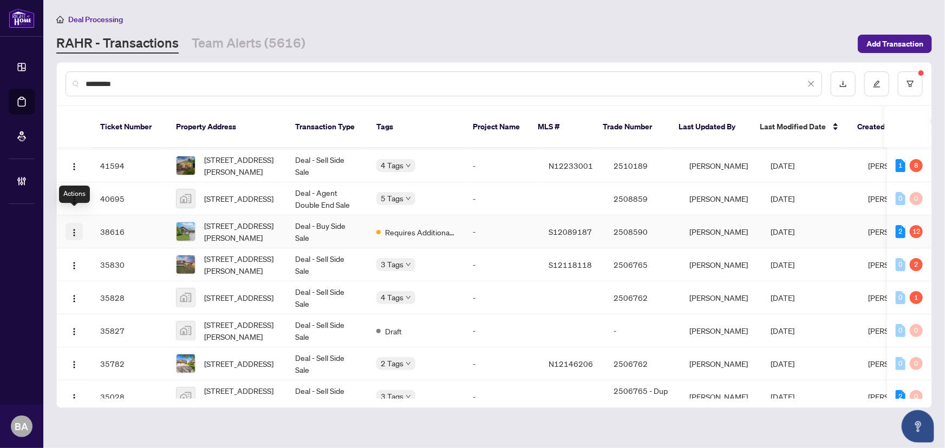
click at [75, 229] on img "button" at bounding box center [74, 233] width 9 height 9
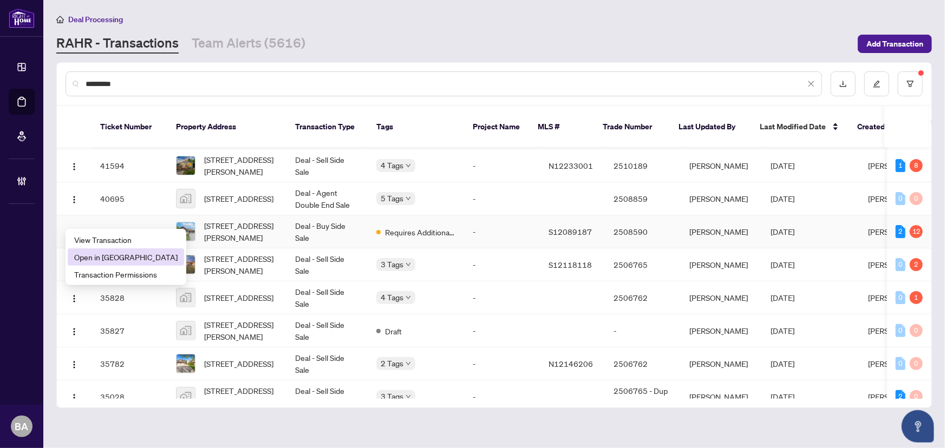
click at [107, 256] on span "Open in New Tab" at bounding box center [125, 257] width 103 height 12
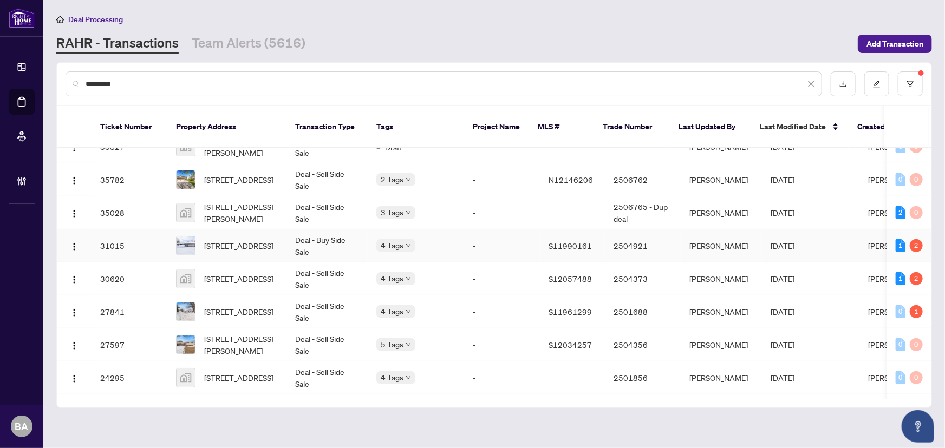
scroll to position [295, 0]
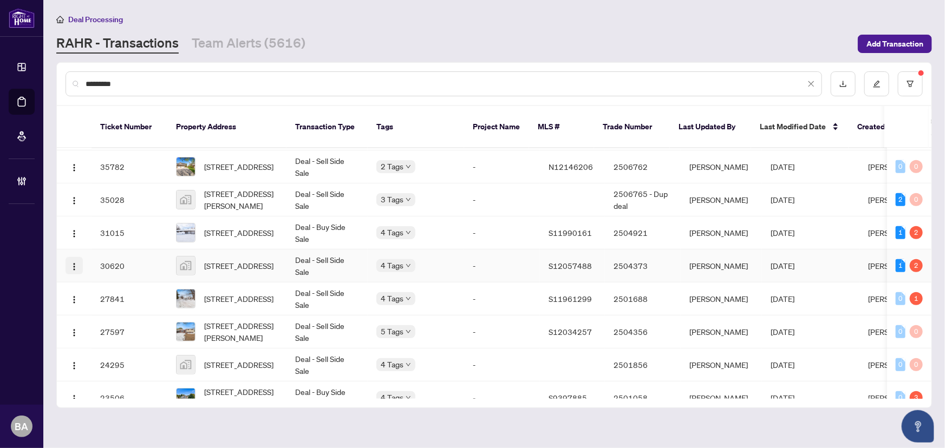
click at [71, 263] on img "button" at bounding box center [74, 267] width 9 height 9
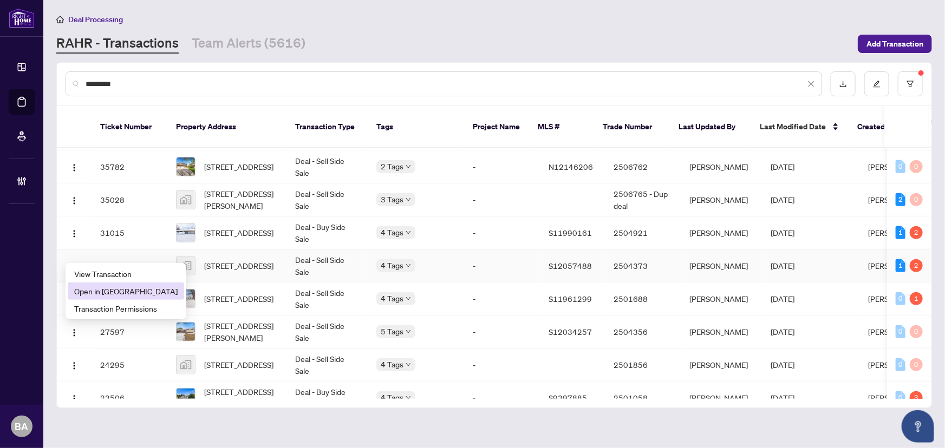
click at [133, 290] on span "Open in New Tab" at bounding box center [125, 291] width 103 height 12
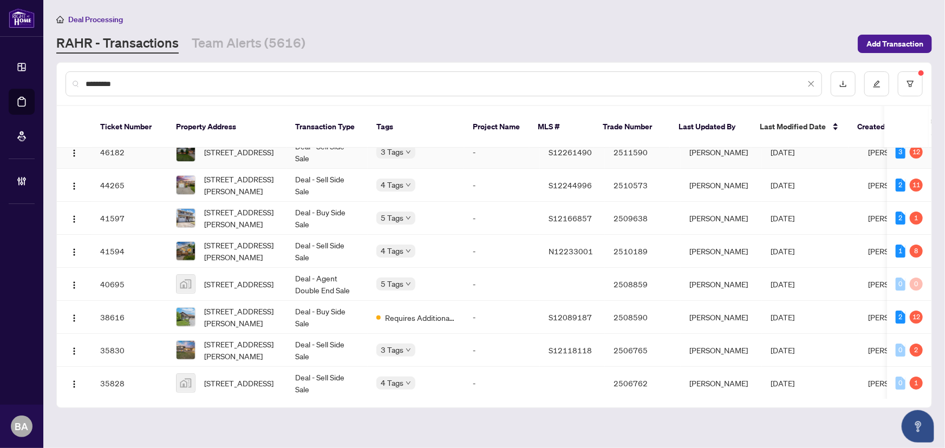
scroll to position [0, 0]
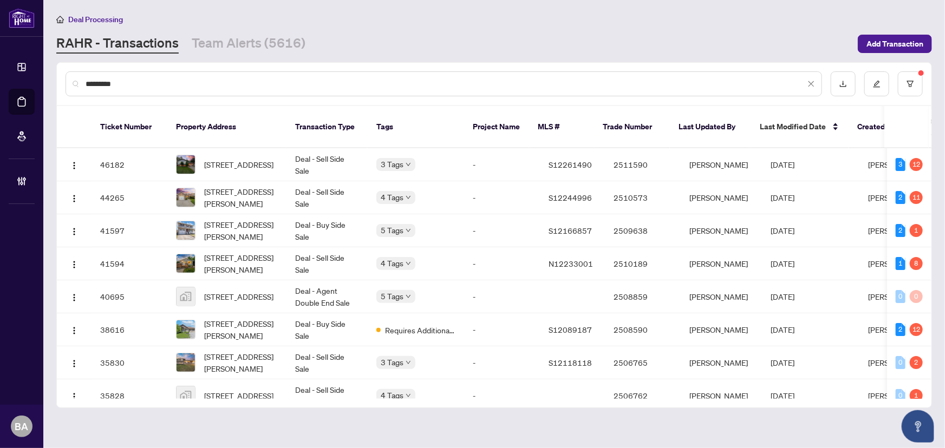
click at [242, 54] on main "Deal Processing RAHR - Transactions Team Alerts (5616) Add Transaction ********…" at bounding box center [494, 224] width 902 height 448
click at [244, 47] on link "Team Alerts (5616)" at bounding box center [249, 43] width 114 height 19
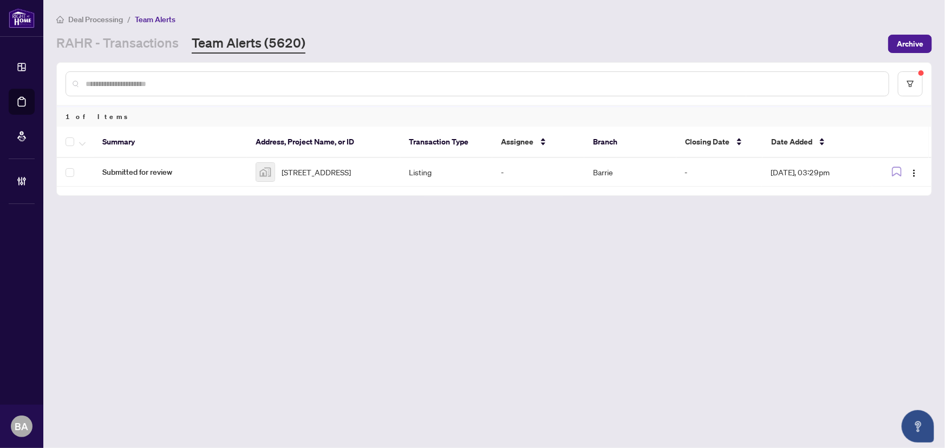
click at [152, 29] on div "Deal Processing / Team Alerts RAHR - Transactions Team Alerts (5620) Archive" at bounding box center [494, 33] width 876 height 41
click at [142, 39] on link "RAHR - Transactions" at bounding box center [117, 43] width 122 height 19
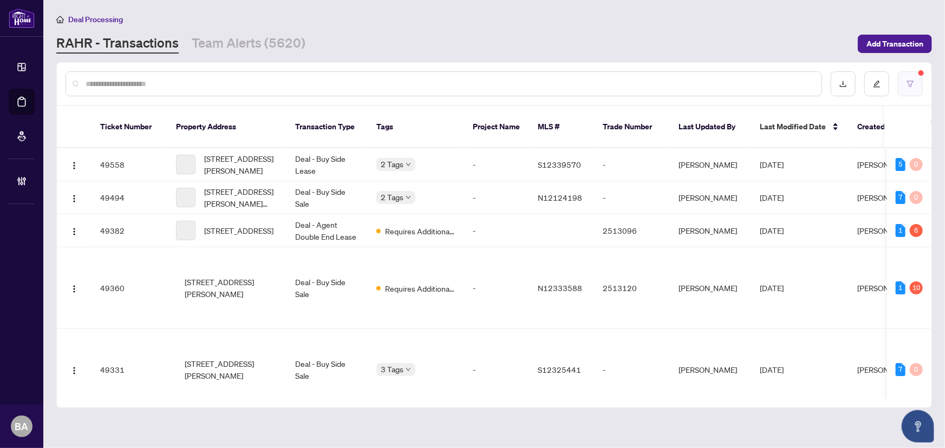
click at [914, 83] on icon "filter" at bounding box center [911, 84] width 8 height 8
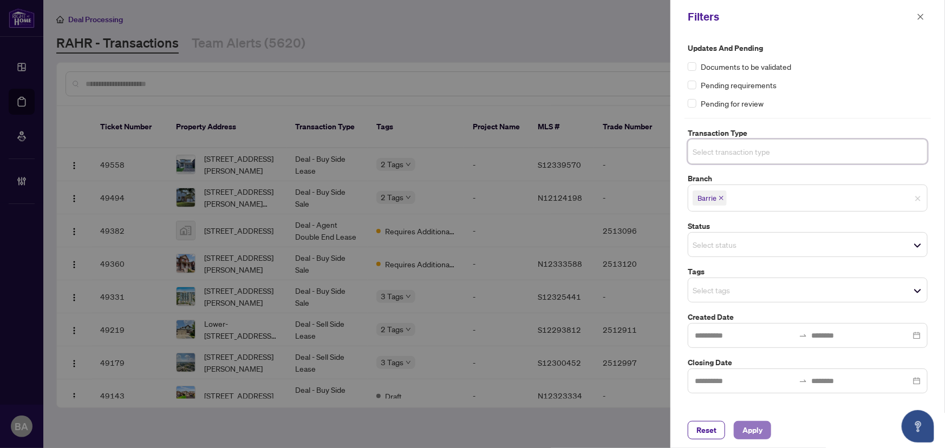
click at [756, 428] on span "Apply" at bounding box center [753, 430] width 20 height 17
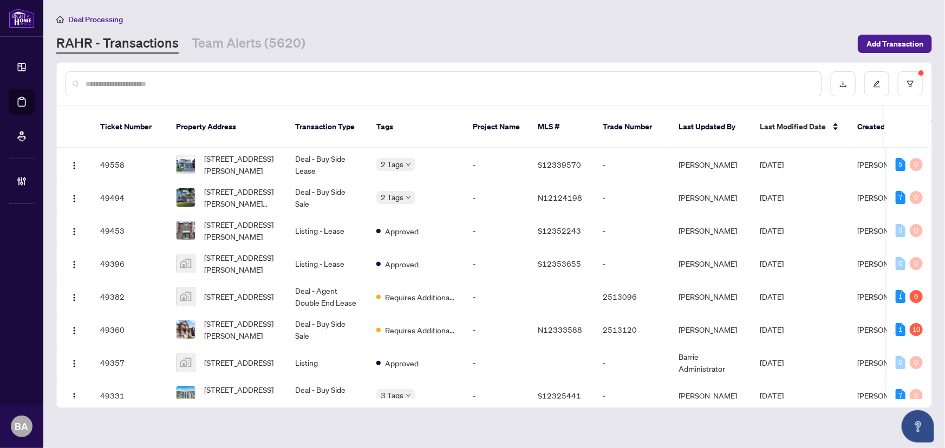
click at [254, 31] on div "Deal Processing RAHR - Transactions Team Alerts (5620) Add Transaction" at bounding box center [494, 33] width 876 height 41
click at [256, 38] on link "Team Alerts (5620)" at bounding box center [249, 43] width 114 height 19
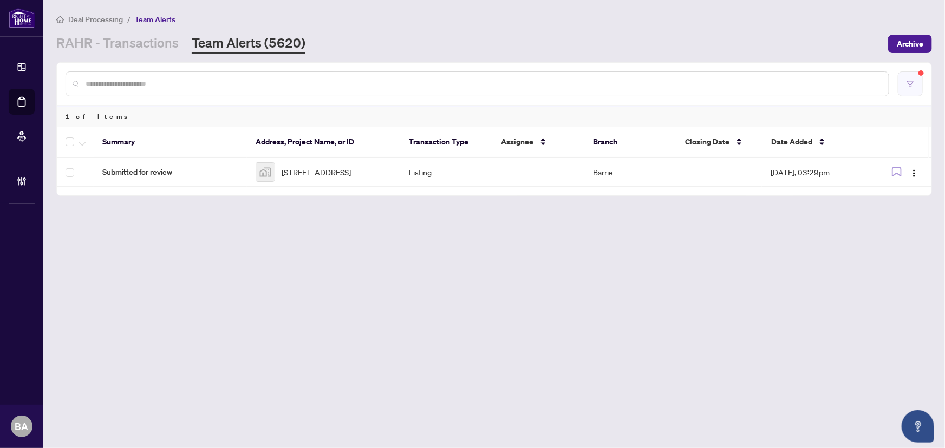
click at [910, 90] on button "button" at bounding box center [910, 83] width 25 height 25
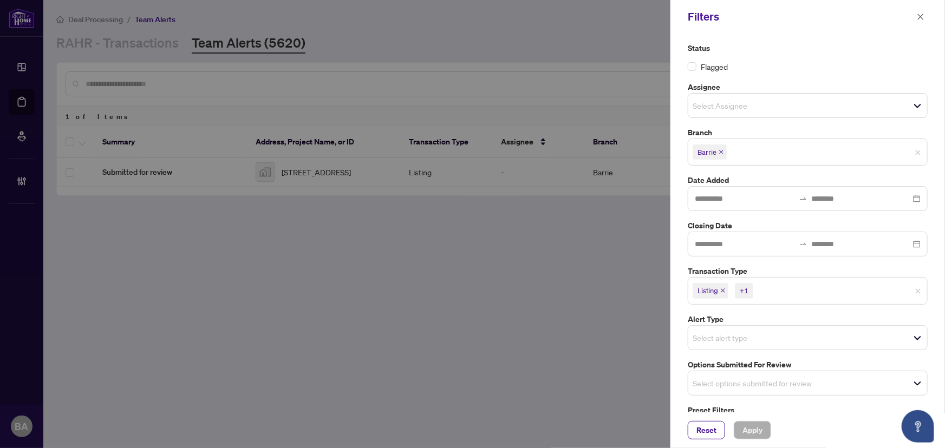
click at [916, 287] on span "Listing +1" at bounding box center [807, 290] width 239 height 17
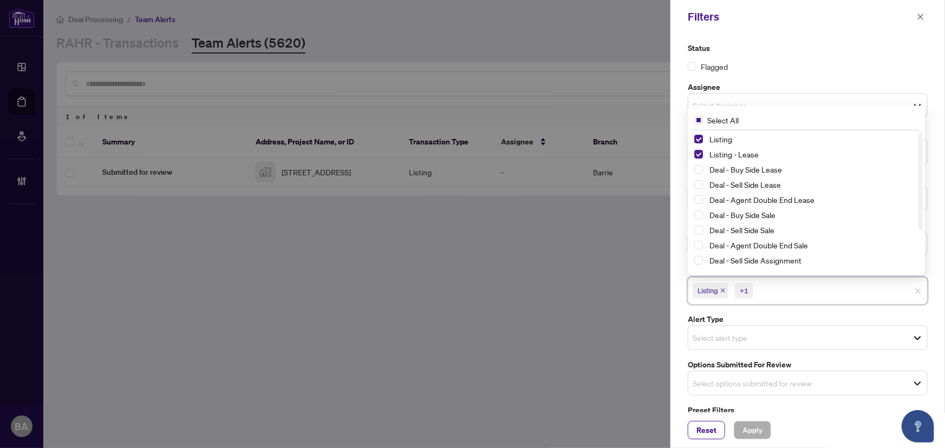
click at [916, 299] on div "Listing +1" at bounding box center [808, 290] width 240 height 27
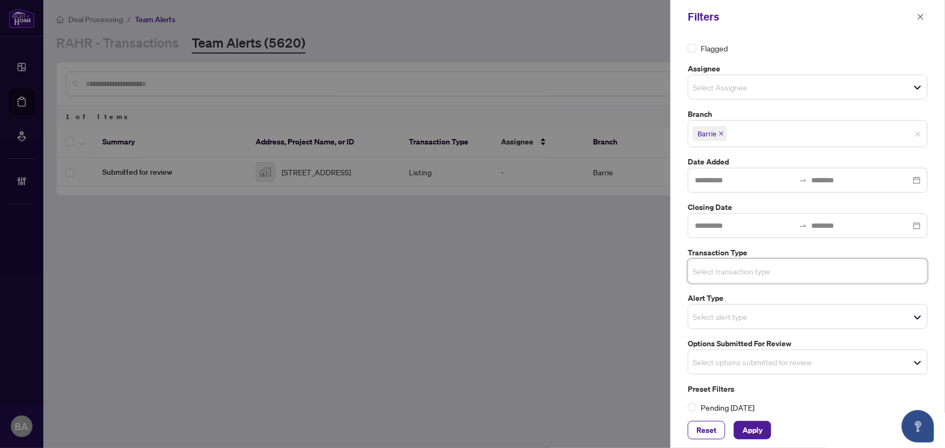
scroll to position [27, 0]
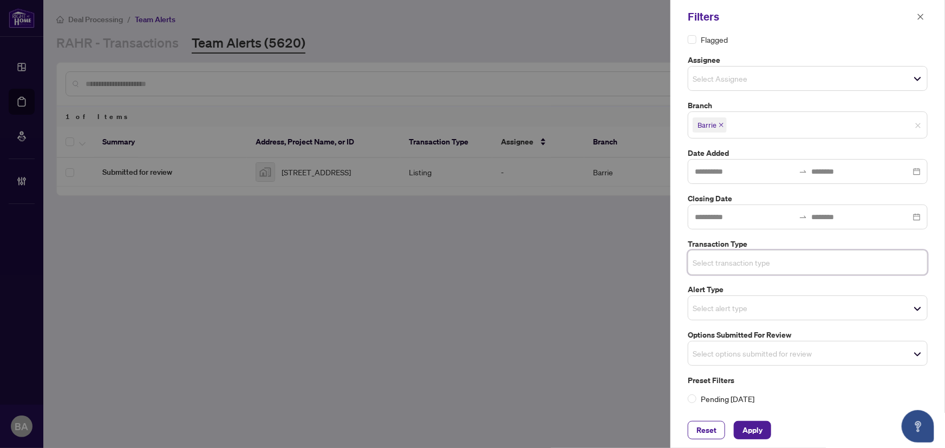
click at [741, 357] on input "search" at bounding box center [731, 353] width 76 height 13
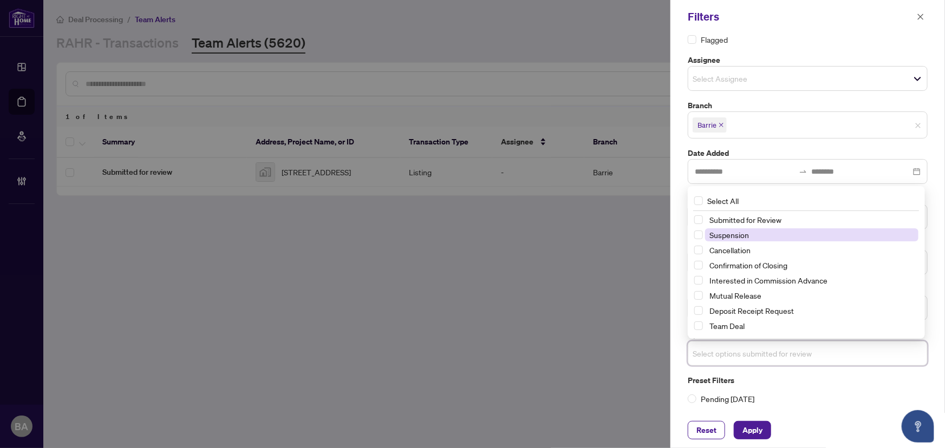
click at [721, 233] on span "Suspension" at bounding box center [729, 235] width 40 height 10
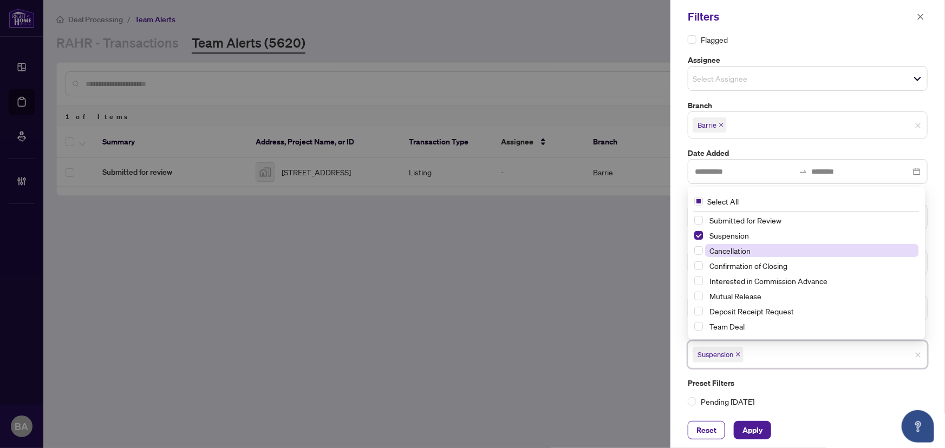
click at [731, 246] on span "Cancellation" at bounding box center [729, 251] width 41 height 10
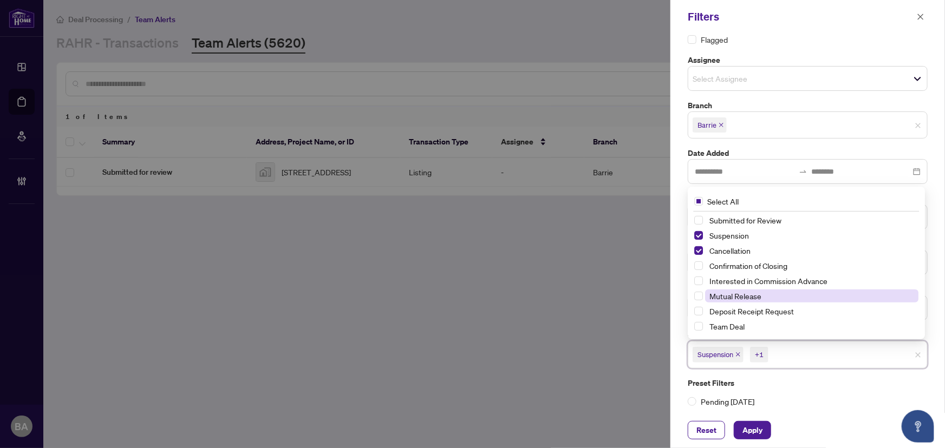
click at [742, 294] on span "Mutual Release" at bounding box center [735, 296] width 52 height 10
click at [752, 418] on div "Reset Apply" at bounding box center [808, 431] width 275 height 36
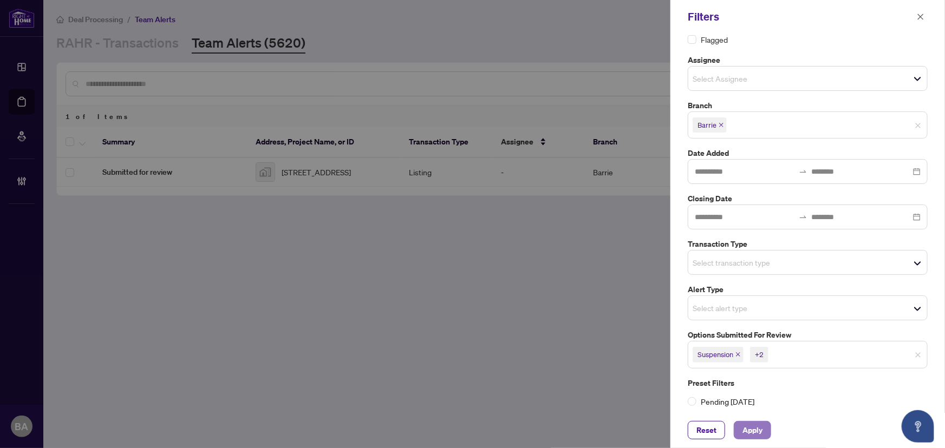
click at [760, 426] on span "Apply" at bounding box center [753, 430] width 20 height 17
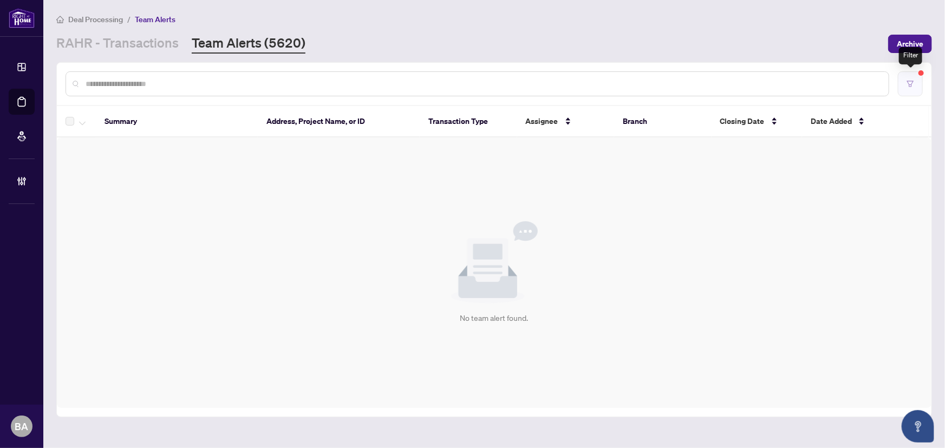
click at [910, 89] on button "button" at bounding box center [910, 83] width 25 height 25
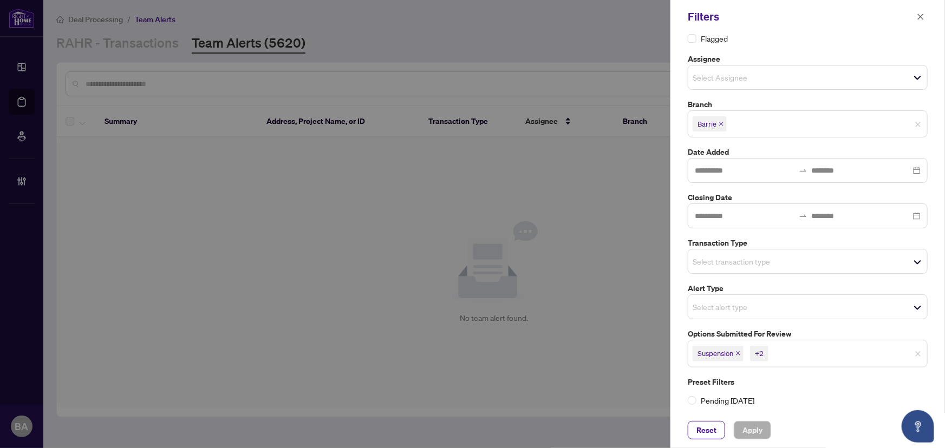
scroll to position [29, 0]
click at [911, 355] on span "Suspension +2" at bounding box center [807, 352] width 239 height 17
click at [908, 254] on div "Select transaction type" at bounding box center [808, 262] width 240 height 25
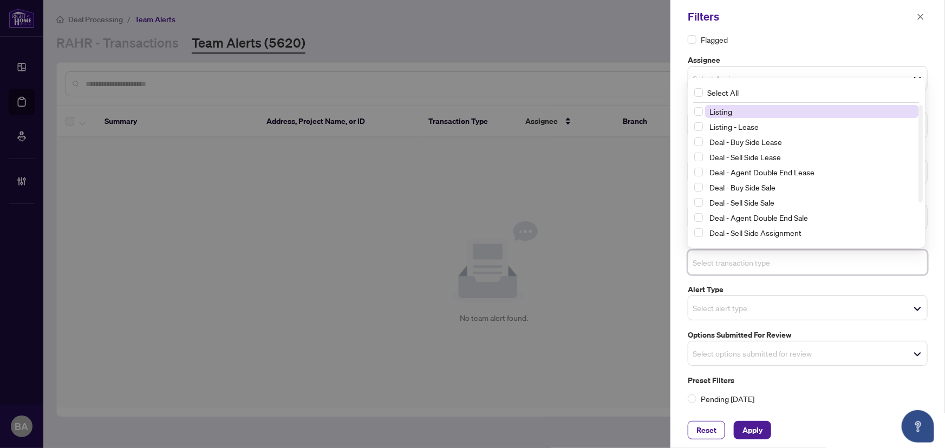
click at [776, 113] on span "Listing" at bounding box center [811, 111] width 213 height 13
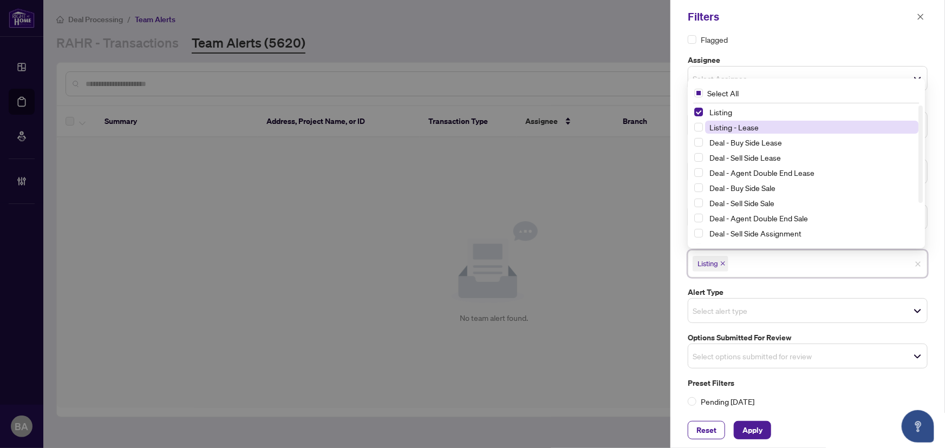
click at [774, 124] on span "Listing - Lease" at bounding box center [811, 127] width 213 height 13
click at [774, 48] on div "Status Flagged Assignee Select Assignee Branch Barrie Date Added Closing Date T…" at bounding box center [808, 211] width 246 height 393
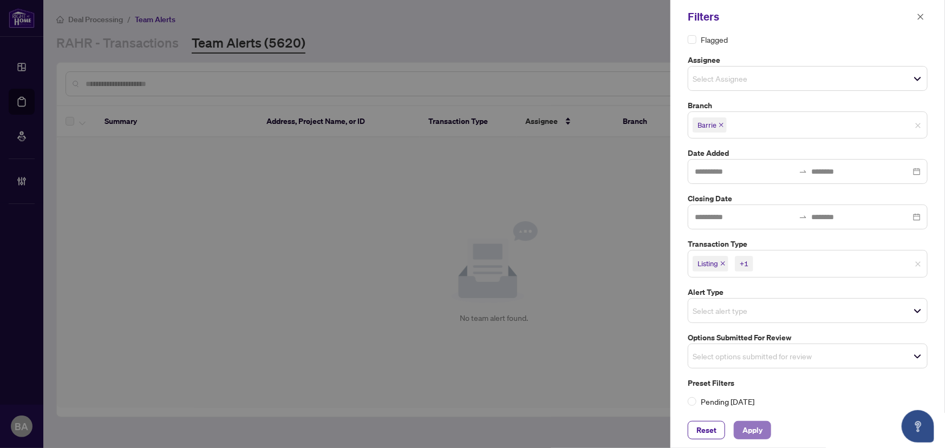
click at [762, 430] on span "Apply" at bounding box center [753, 430] width 20 height 17
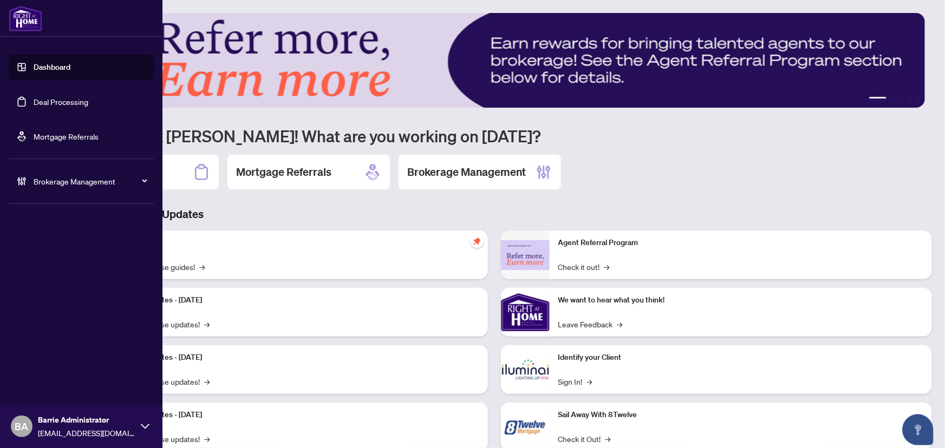
click at [35, 106] on link "Deal Processing" at bounding box center [61, 102] width 55 height 10
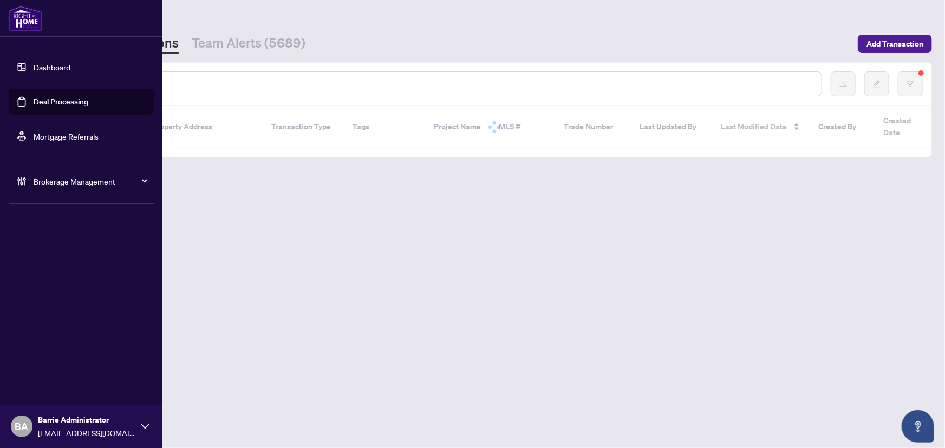
click at [70, 181] on span "Brokerage Management" at bounding box center [90, 181] width 113 height 12
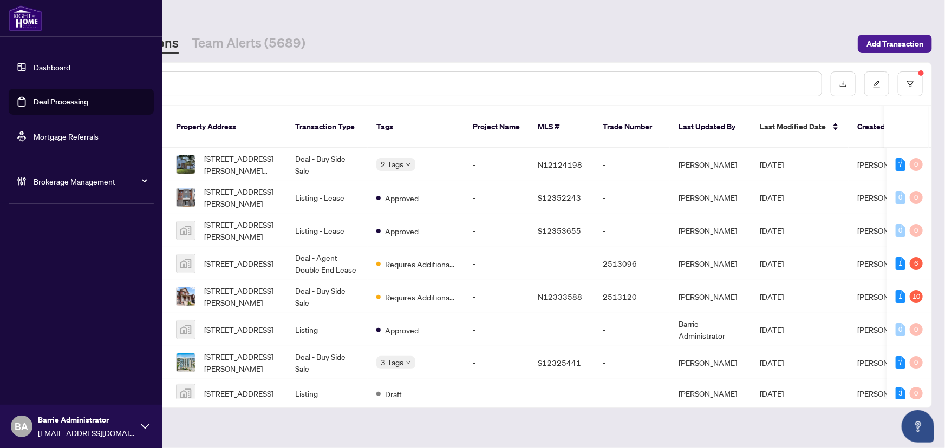
click at [38, 181] on span "Brokerage Management" at bounding box center [90, 181] width 113 height 12
click at [52, 264] on link "Manage Agents" at bounding box center [50, 260] width 54 height 10
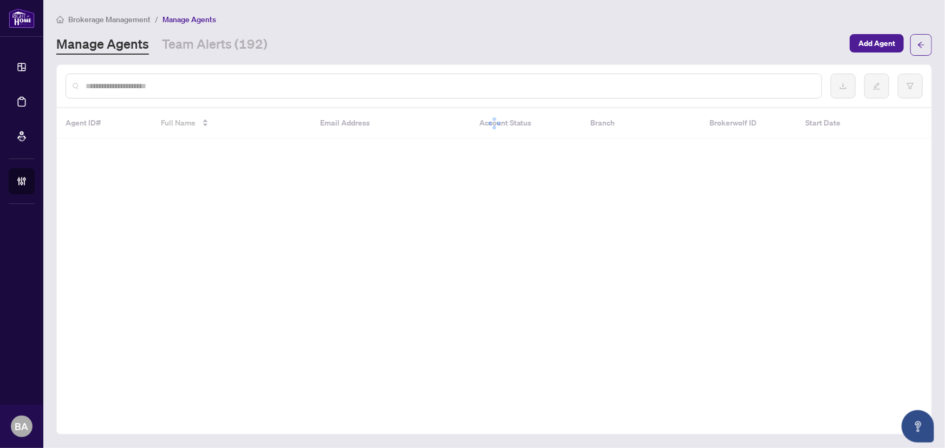
click at [211, 85] on input "text" at bounding box center [449, 86] width 727 height 12
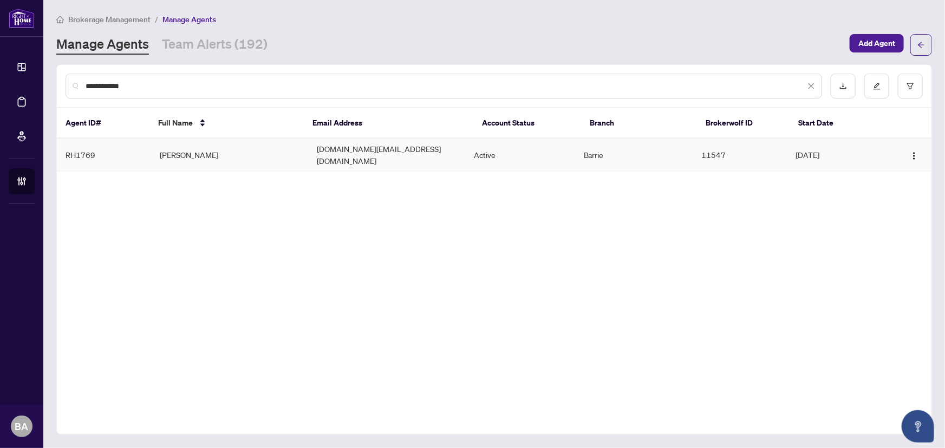
type input "**********"
click at [210, 159] on td "Geoff Miller" at bounding box center [229, 155] width 157 height 33
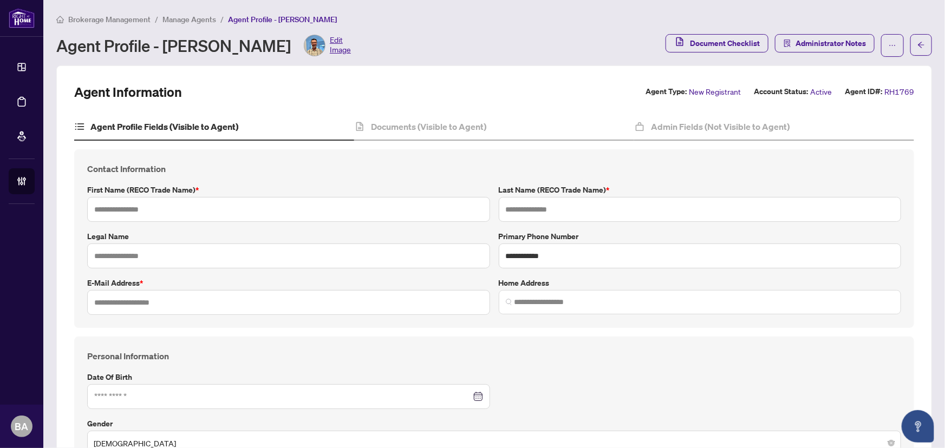
type input "*****"
type input "******"
type input "**********"
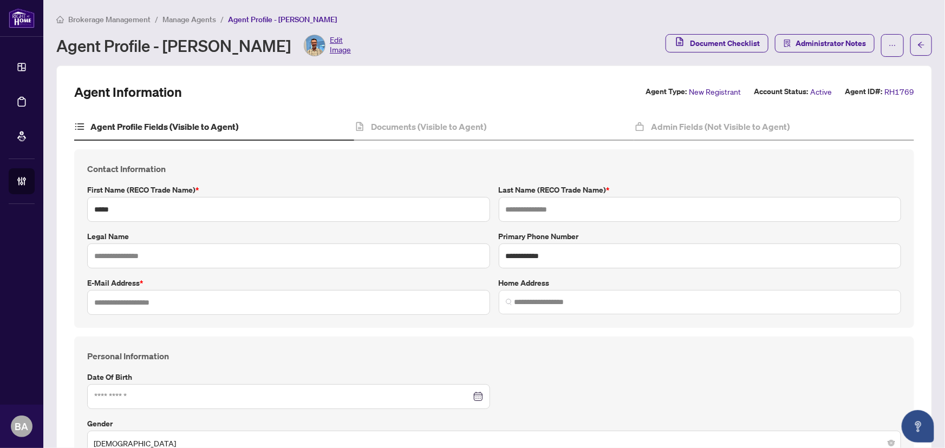
type input "*********"
type input "**********"
type input "******"
type input "**********"
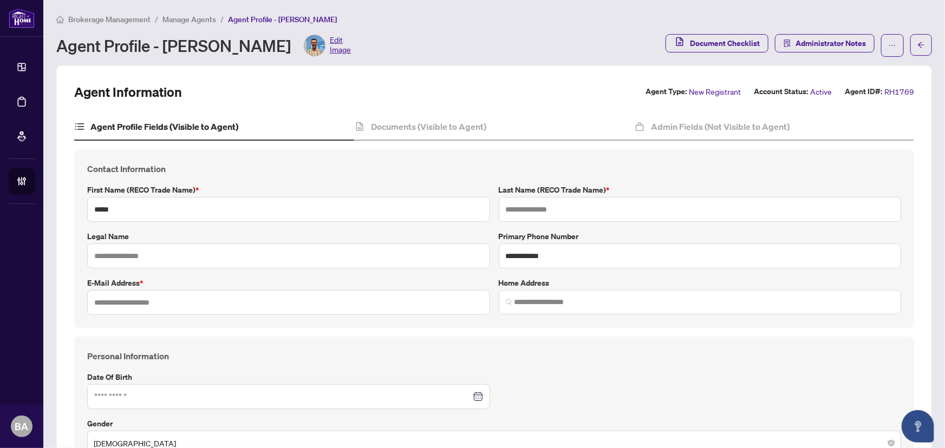
type input "*********"
type input "*"
type input "*******"
type input "**********"
type input "****"
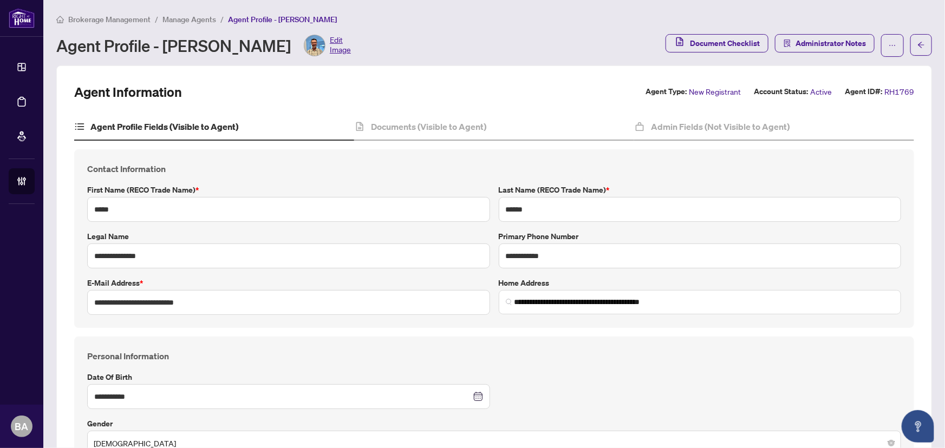
type input "**********"
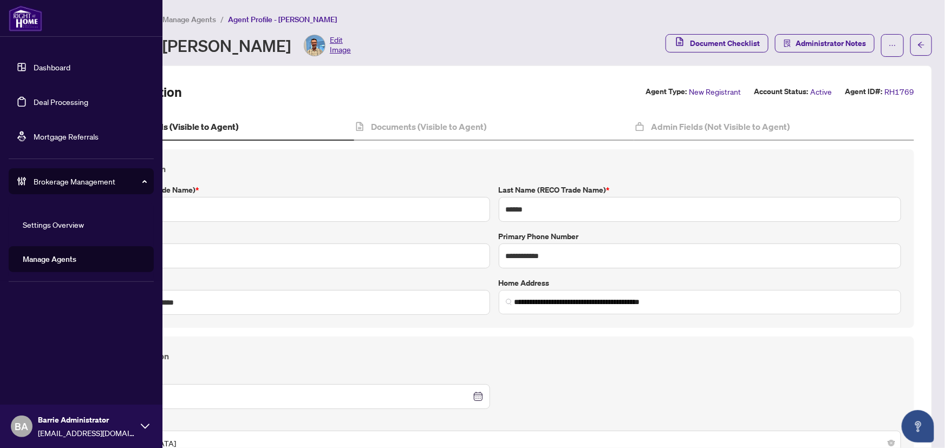
click at [34, 97] on link "Deal Processing" at bounding box center [61, 102] width 55 height 10
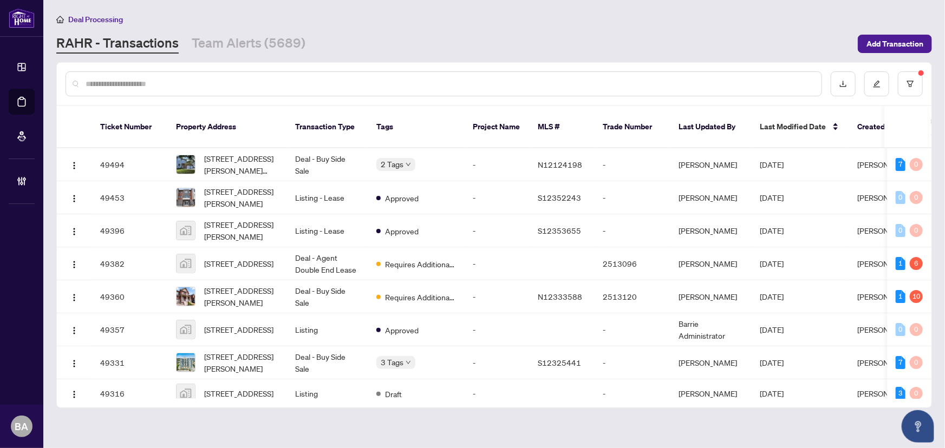
click at [411, 17] on div "Deal Processing" at bounding box center [494, 19] width 876 height 12
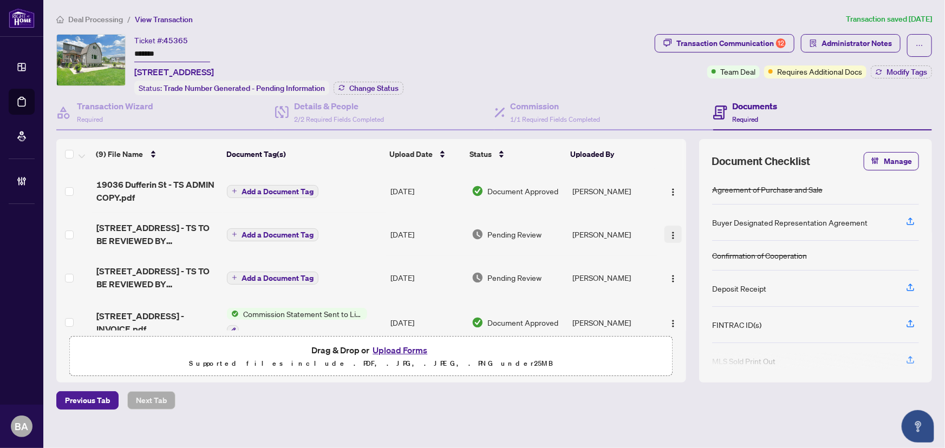
click at [669, 231] on img "button" at bounding box center [673, 235] width 9 height 9
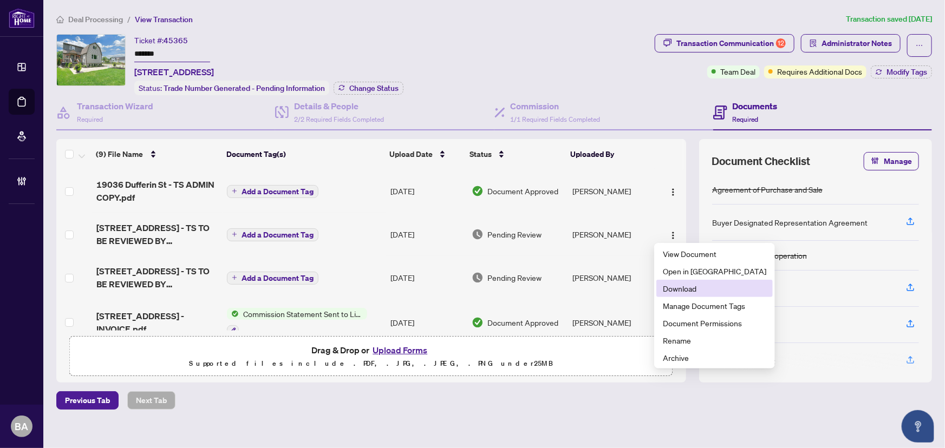
click at [692, 291] on span "Download" at bounding box center [714, 289] width 103 height 12
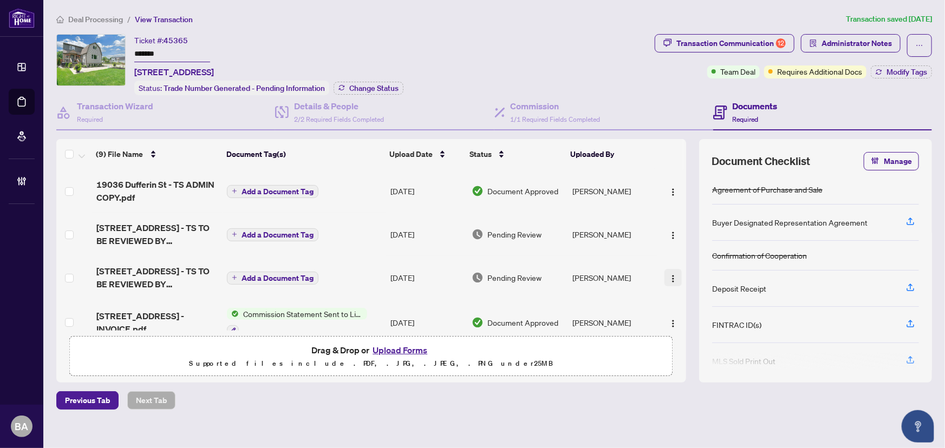
click at [669, 277] on img "button" at bounding box center [673, 279] width 9 height 9
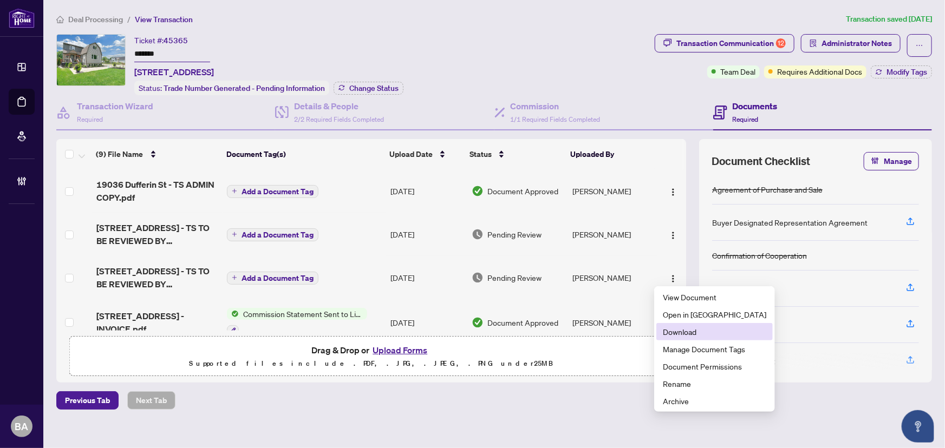
click at [682, 327] on span "Download" at bounding box center [714, 332] width 103 height 12
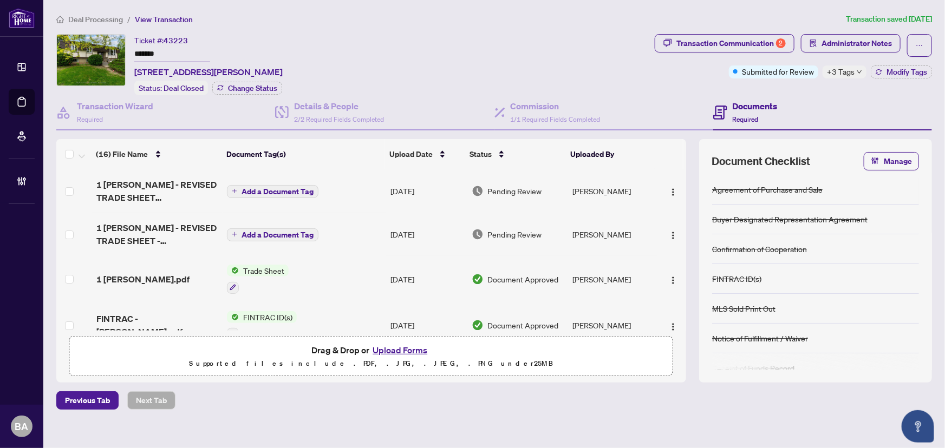
click at [502, 67] on div "Ticket #: 43223 ******* [STREET_ADDRESS][PERSON_NAME] Status: Deal Closed Chang…" at bounding box center [353, 64] width 594 height 61
click at [669, 232] on img "button" at bounding box center [673, 235] width 9 height 9
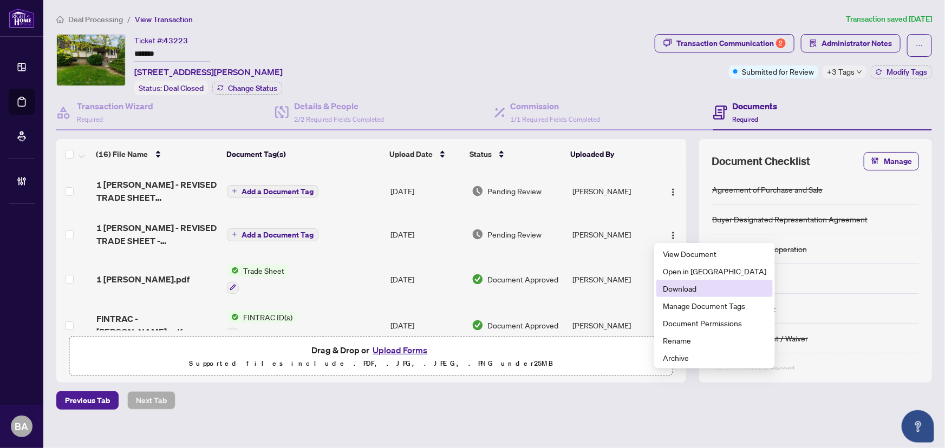
click at [696, 293] on span "Download" at bounding box center [714, 289] width 103 height 12
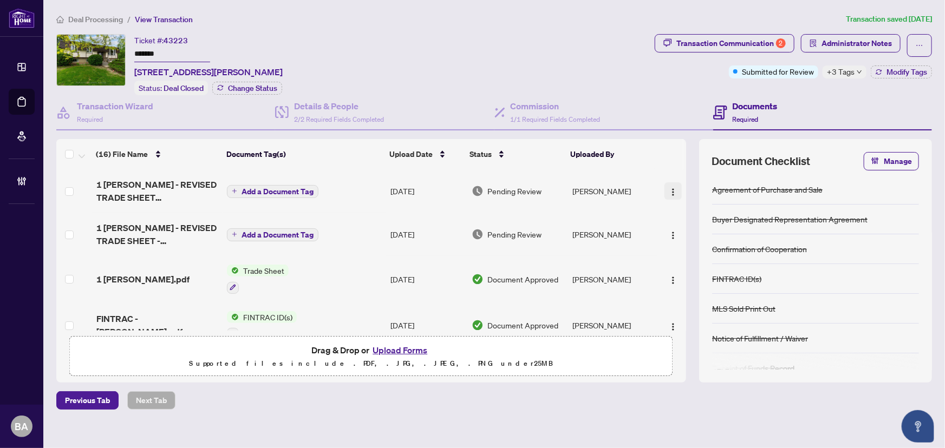
click at [669, 189] on img "button" at bounding box center [673, 192] width 9 height 9
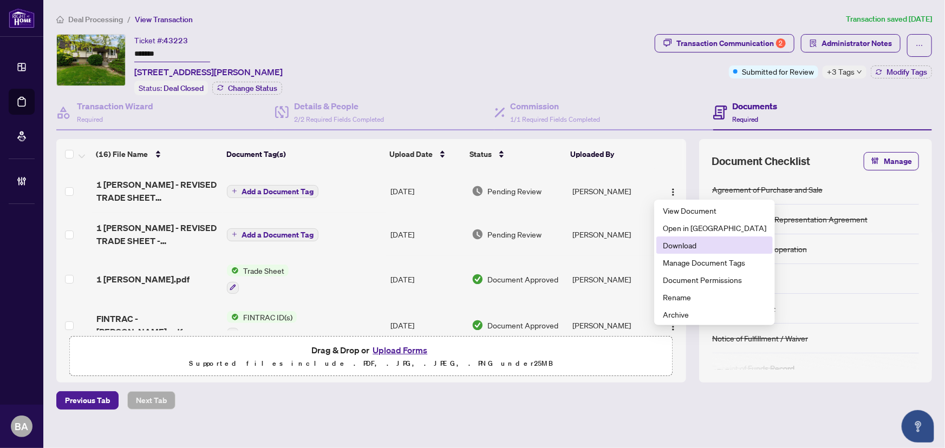
click at [682, 243] on span "Download" at bounding box center [714, 245] width 103 height 12
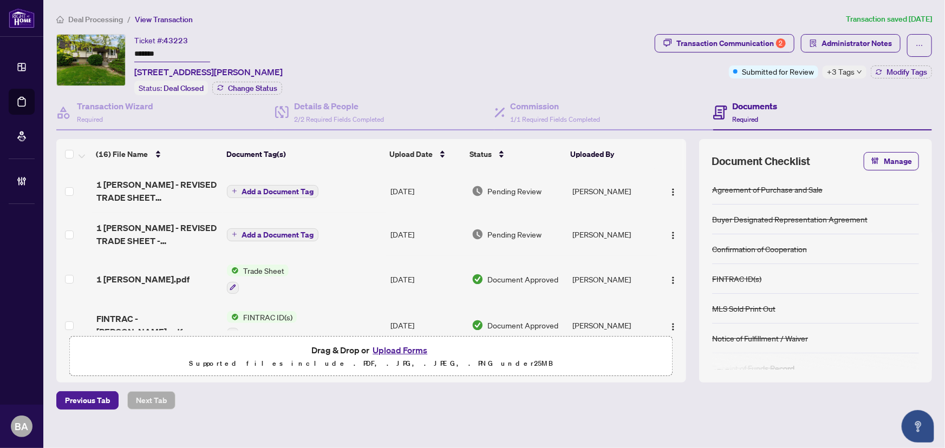
click at [113, 17] on span "Deal Processing" at bounding box center [95, 20] width 55 height 10
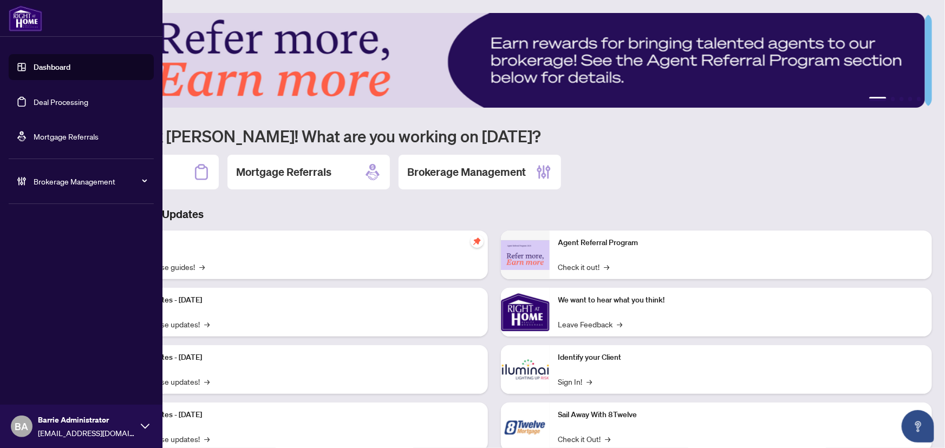
click at [66, 98] on link "Deal Processing" at bounding box center [61, 102] width 55 height 10
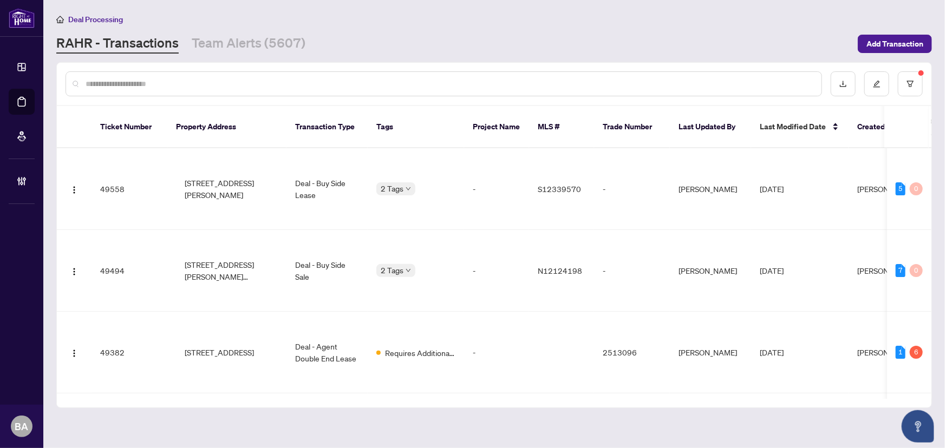
click at [196, 79] on input "text" at bounding box center [449, 84] width 727 height 12
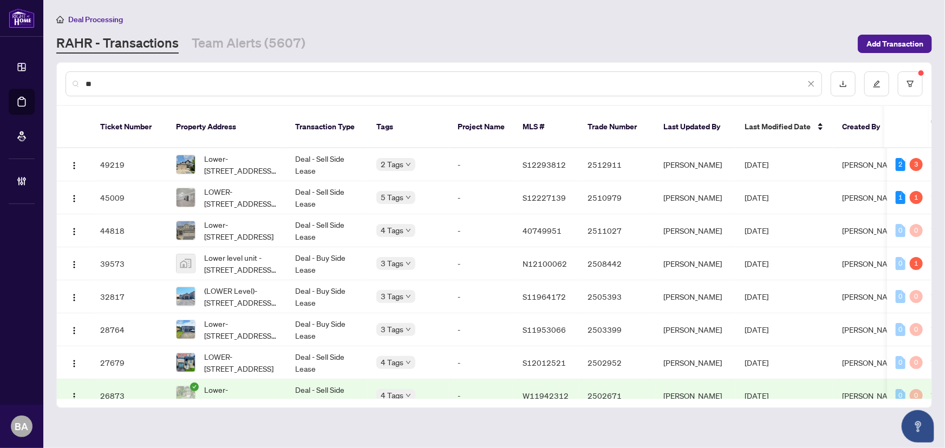
type input "*"
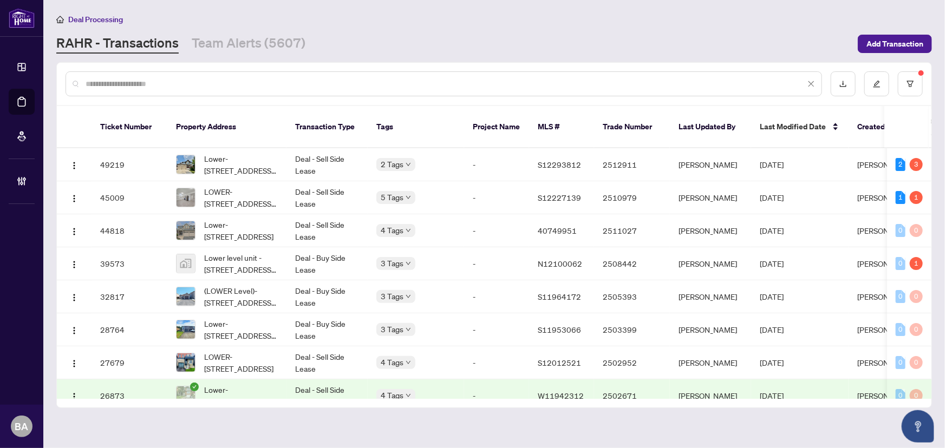
type input "*"
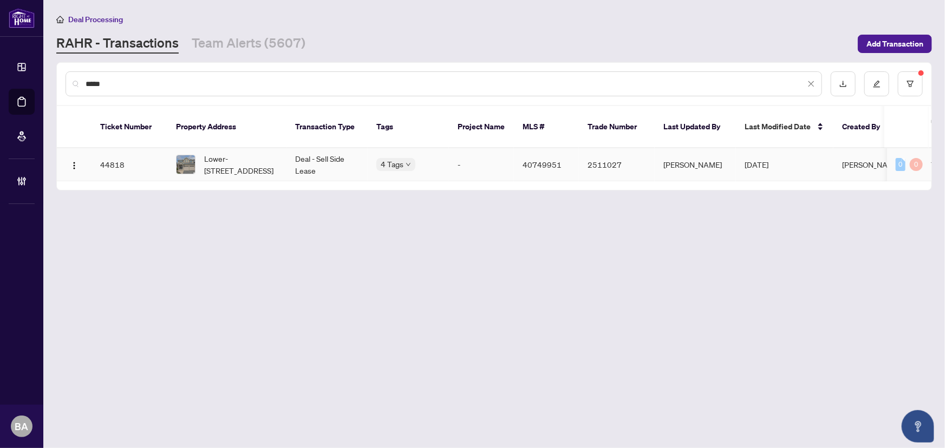
type input "*****"
click at [151, 159] on td "44818" at bounding box center [130, 164] width 76 height 33
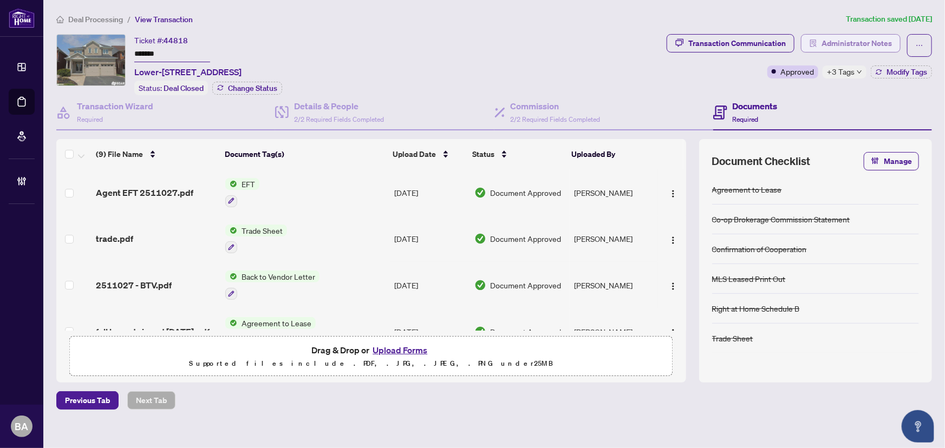
click at [862, 43] on span "Administrator Notes" at bounding box center [857, 43] width 70 height 17
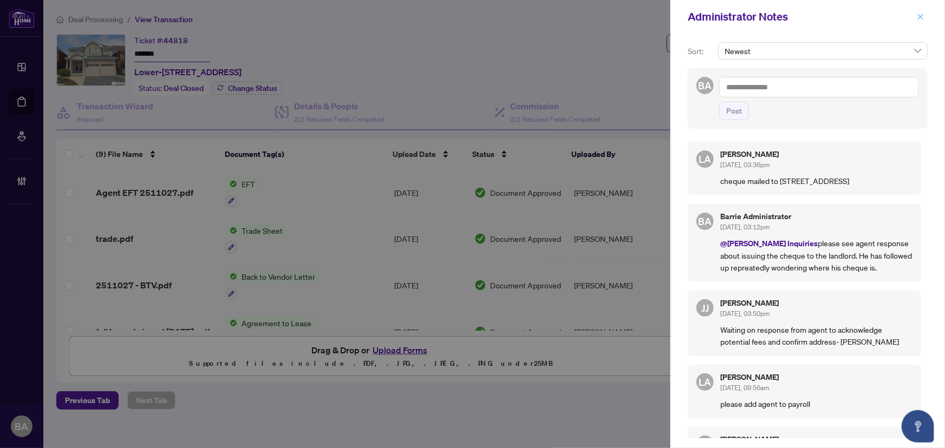
click at [920, 11] on span "button" at bounding box center [921, 16] width 8 height 17
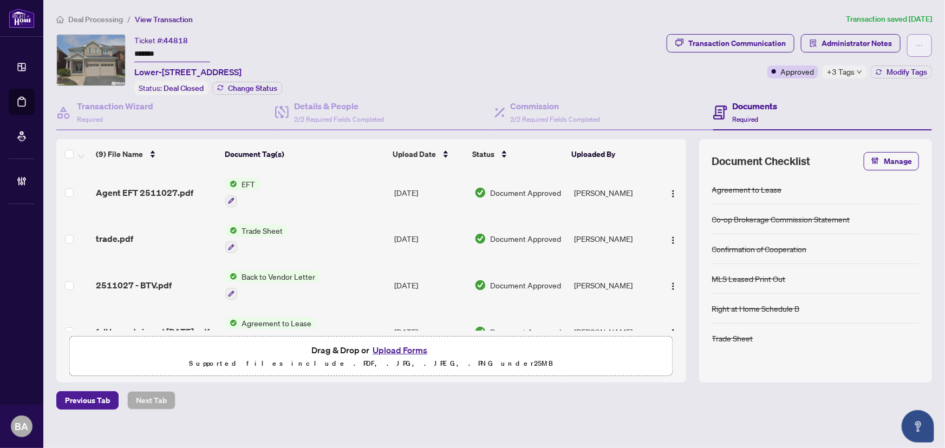
drag, startPoint x: 709, startPoint y: 41, endPoint x: 910, endPoint y: 37, distance: 201.0
click at [864, 54] on div "Transaction Communication Administrator Notes" at bounding box center [799, 45] width 265 height 23
click at [864, 42] on span "Administrator Notes" at bounding box center [857, 43] width 70 height 17
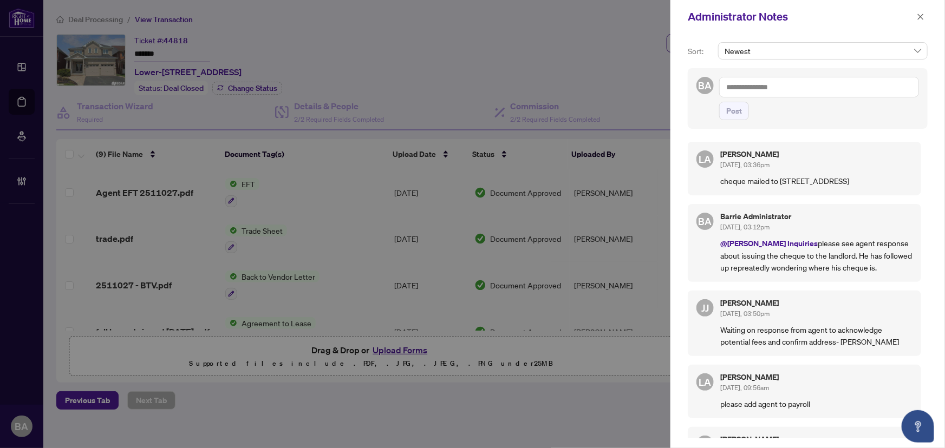
click at [867, 246] on div "Barrie Administrator Aug/20/2025, 03:12pm @RAHR Inquiries please see agent resp…" at bounding box center [816, 243] width 192 height 61
click at [921, 17] on icon "close" at bounding box center [921, 17] width 6 height 6
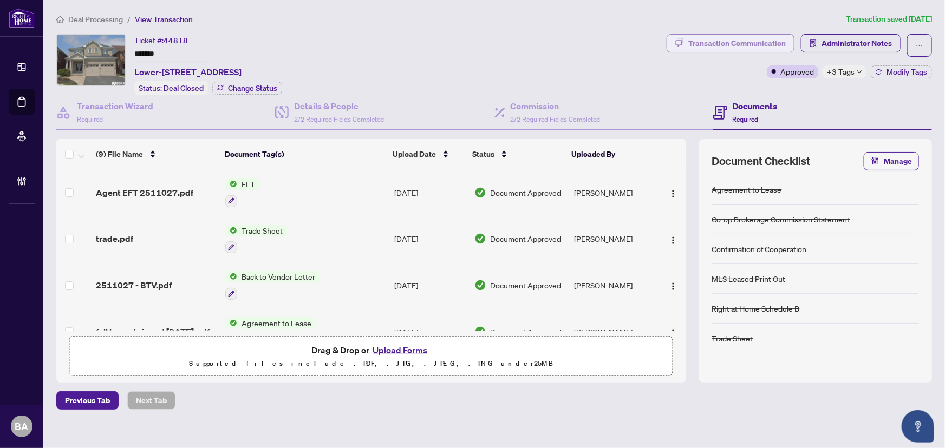
click at [746, 41] on div "Transaction Communication" at bounding box center [736, 43] width 97 height 17
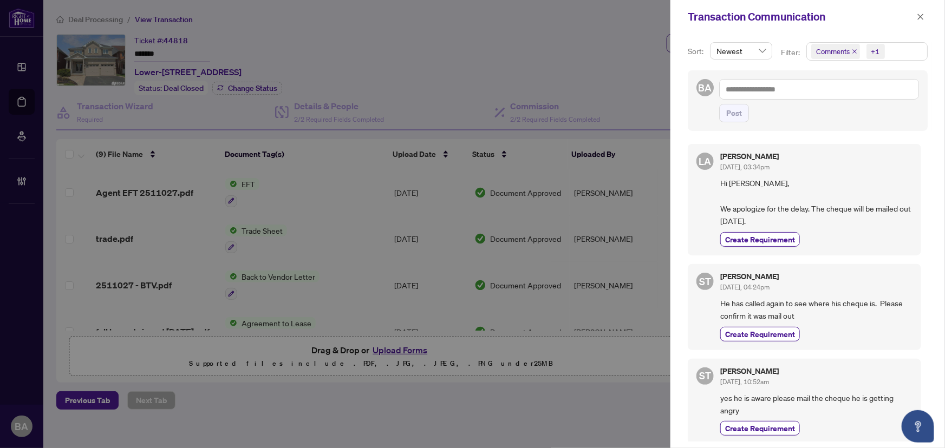
click at [898, 18] on div "Transaction Communication" at bounding box center [801, 17] width 226 height 16
click at [921, 15] on icon "close" at bounding box center [921, 17] width 8 height 8
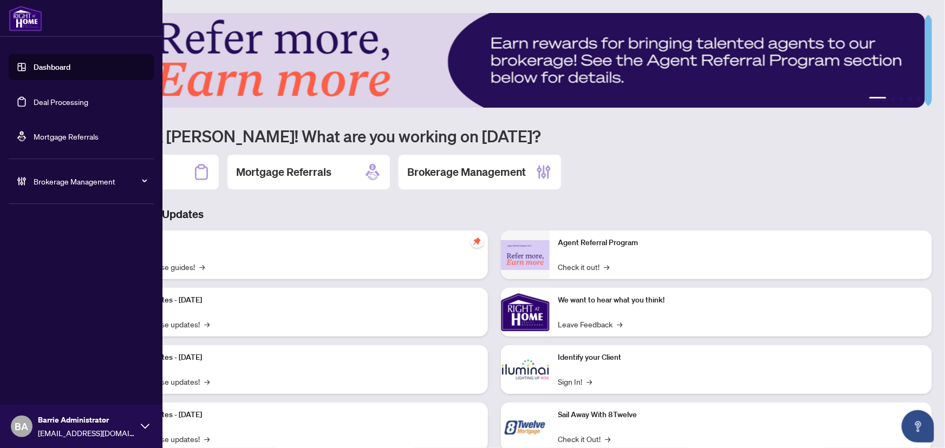
click at [69, 187] on div "Brokerage Management" at bounding box center [81, 181] width 145 height 26
click at [66, 256] on link "Manage Agents" at bounding box center [50, 260] width 54 height 10
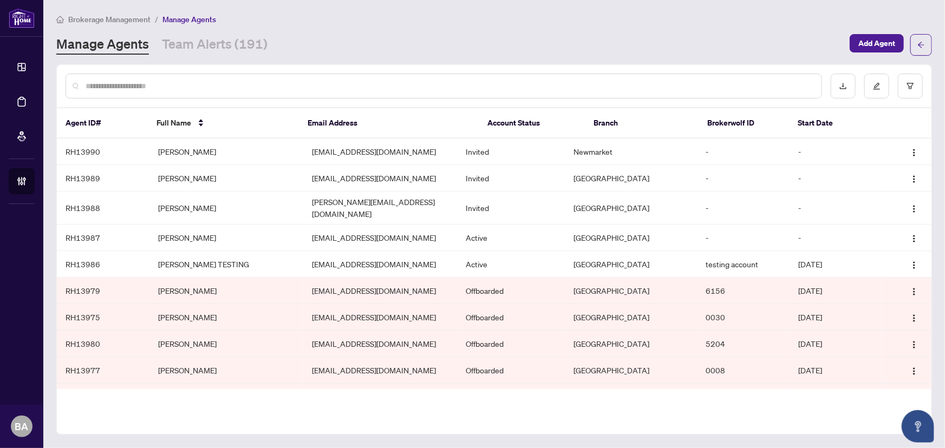
click at [188, 83] on input "text" at bounding box center [449, 86] width 727 height 12
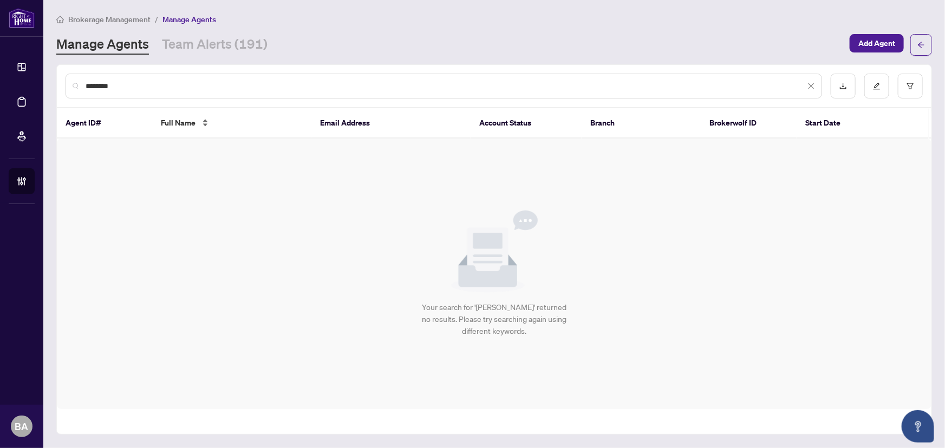
type input "******"
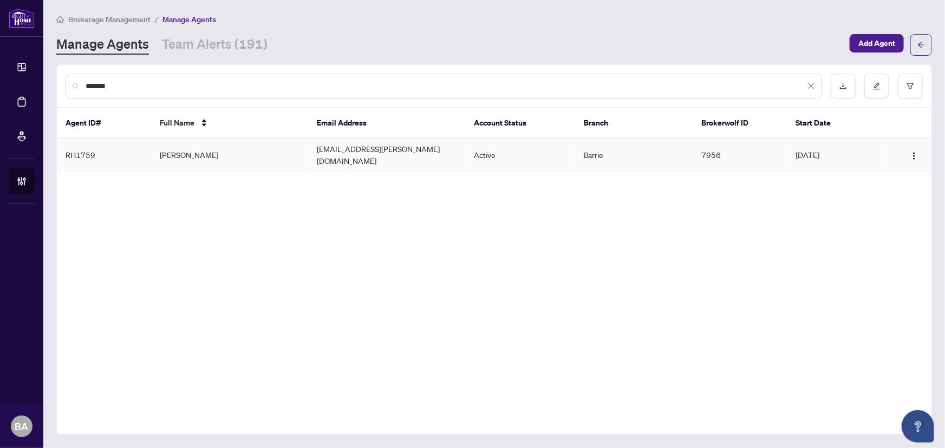
click at [198, 147] on td "[PERSON_NAME]" at bounding box center [229, 155] width 157 height 33
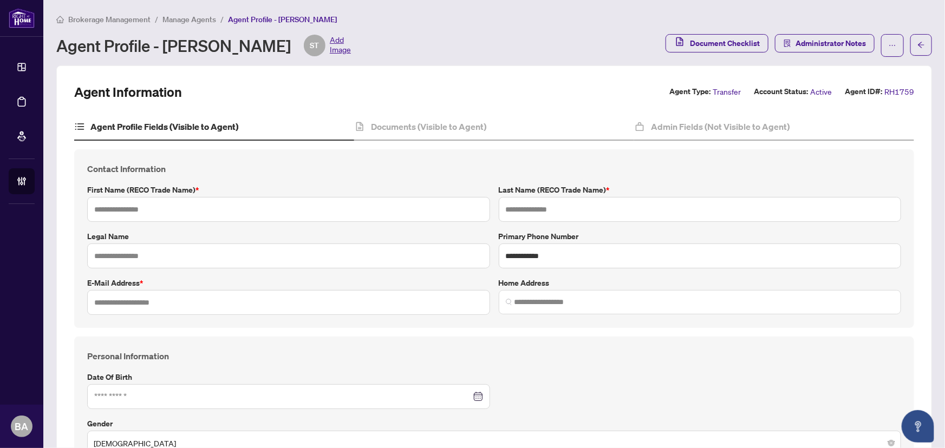
type input "******"
type input "*****"
type input "**********"
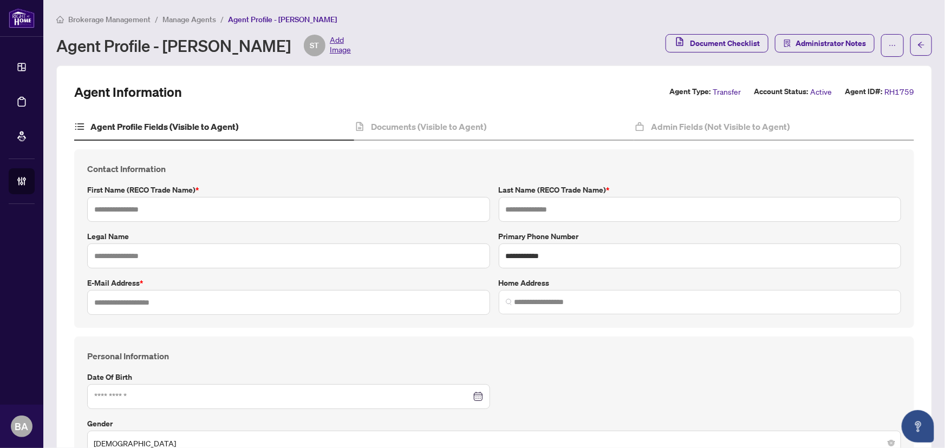
type input "*"
type input "*******"
type input "**********"
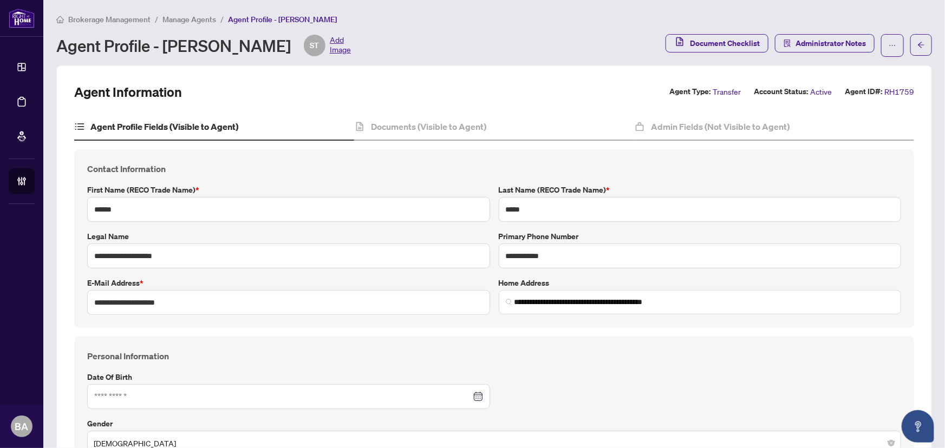
type input "**********"
click at [201, 16] on span "Manage Agents" at bounding box center [189, 20] width 54 height 10
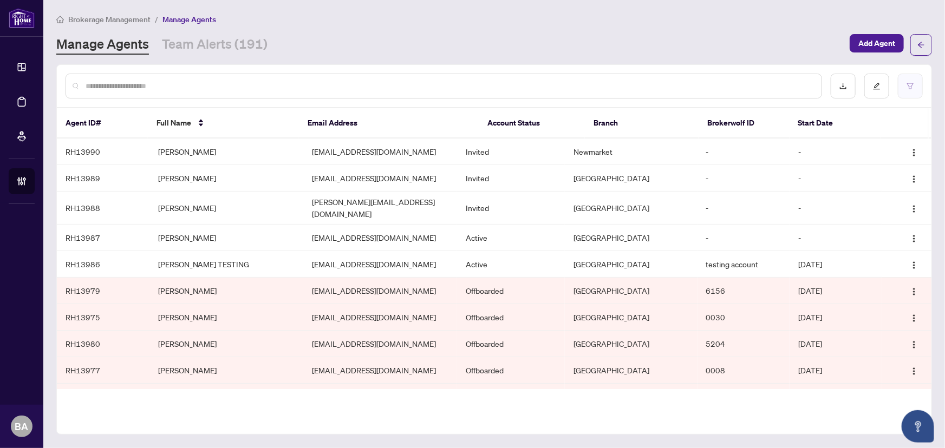
click at [906, 87] on button "button" at bounding box center [910, 86] width 25 height 25
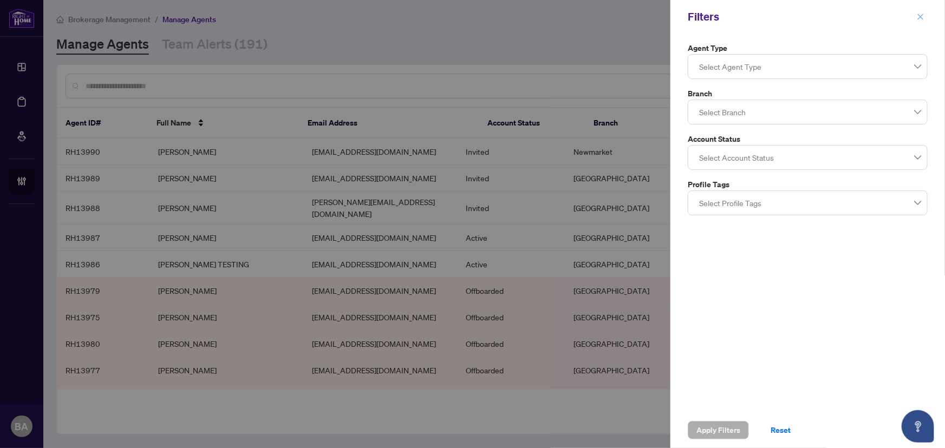
click at [921, 16] on icon "close" at bounding box center [921, 17] width 6 height 6
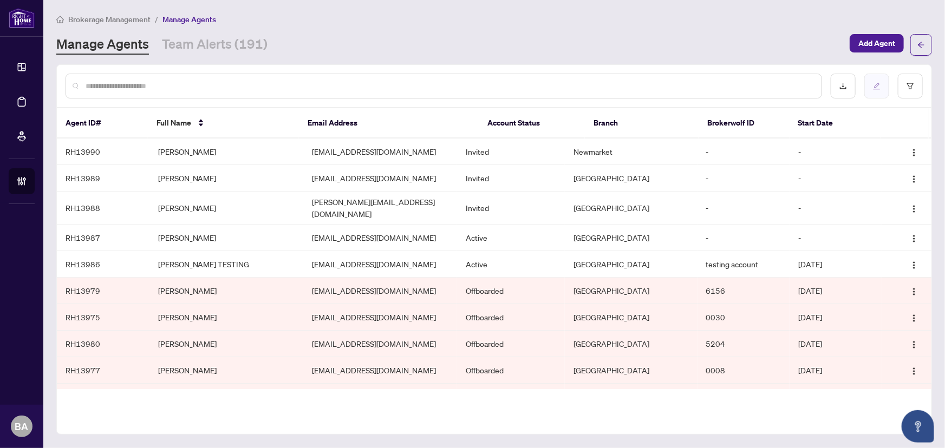
click at [869, 86] on button "button" at bounding box center [876, 86] width 25 height 25
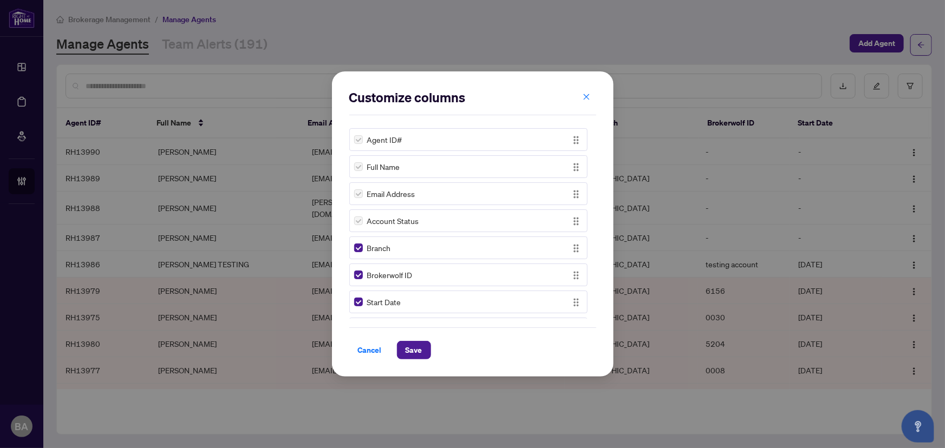
click at [382, 165] on span "Full Name" at bounding box center [383, 167] width 33 height 12
click at [398, 211] on div "Account Status" at bounding box center [468, 221] width 238 height 23
click at [368, 349] on span "Cancel" at bounding box center [370, 350] width 24 height 17
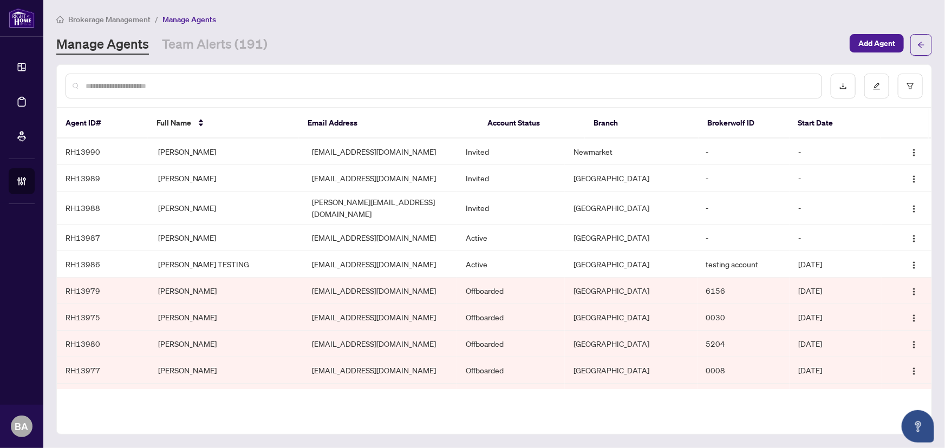
scroll to position [0, 0]
click at [873, 95] on button "button" at bounding box center [876, 86] width 25 height 25
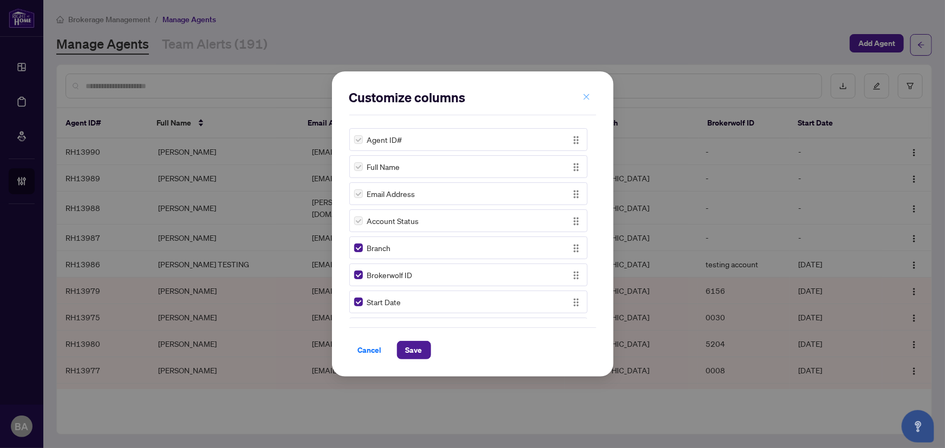
click at [585, 93] on icon "close" at bounding box center [587, 97] width 8 height 8
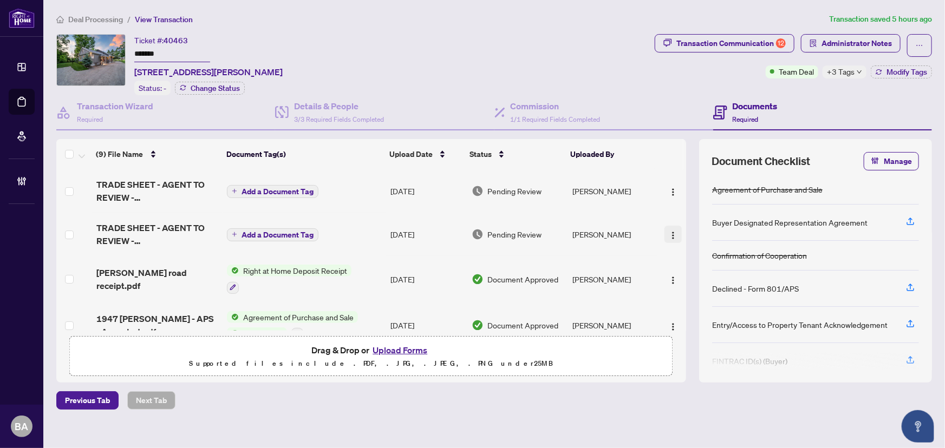
click at [669, 233] on img "button" at bounding box center [673, 235] width 9 height 9
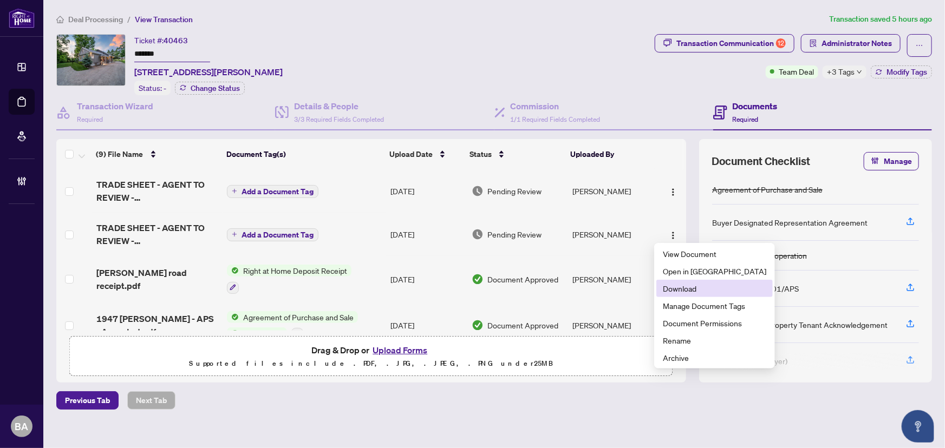
click at [690, 285] on span "Download" at bounding box center [714, 289] width 103 height 12
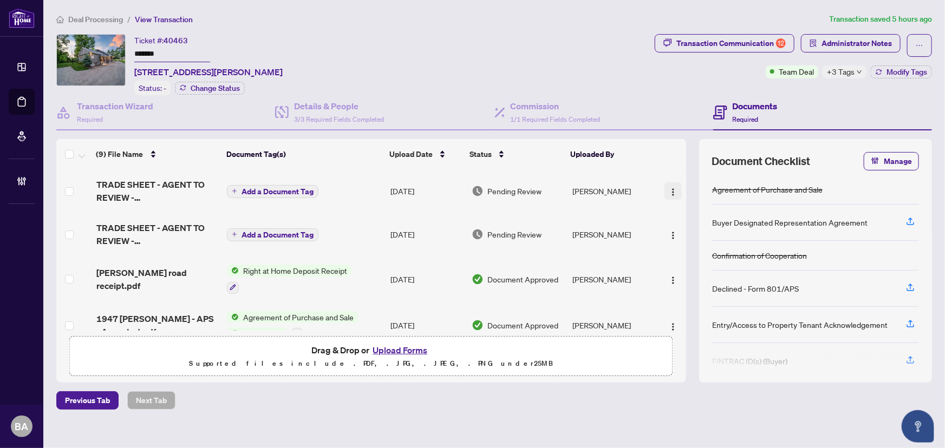
click at [669, 188] on img "button" at bounding box center [673, 192] width 9 height 9
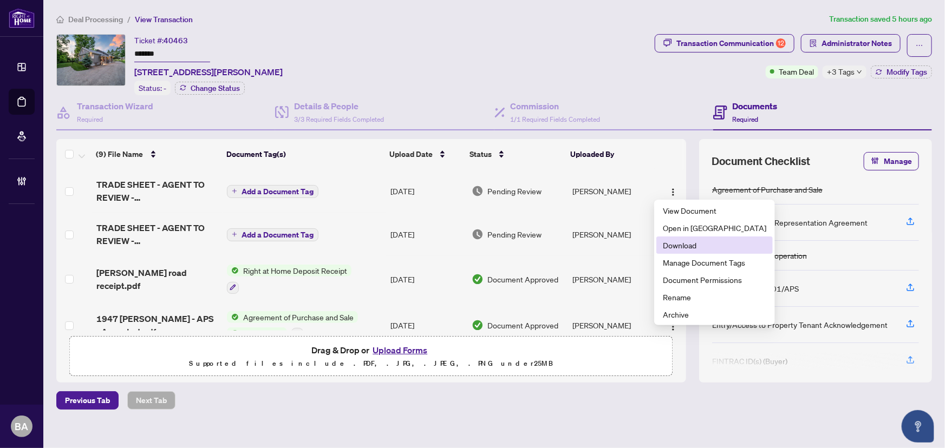
click at [681, 249] on span "Download" at bounding box center [714, 245] width 103 height 12
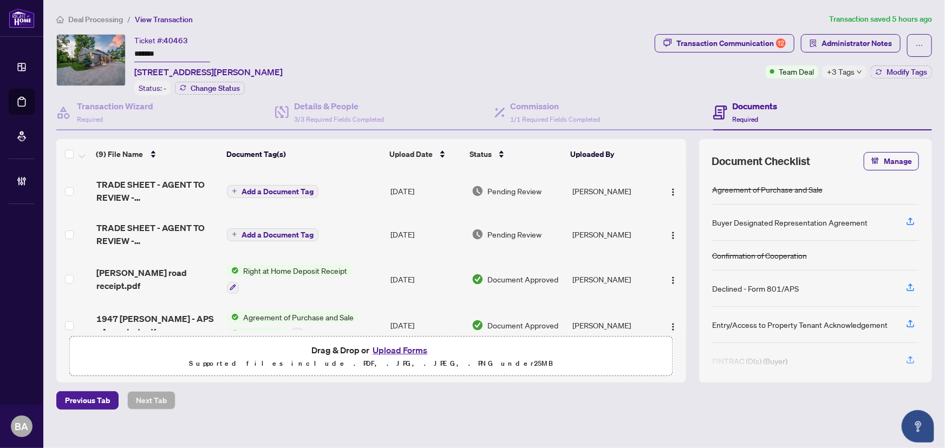
click at [108, 22] on span "Deal Processing" at bounding box center [95, 20] width 55 height 10
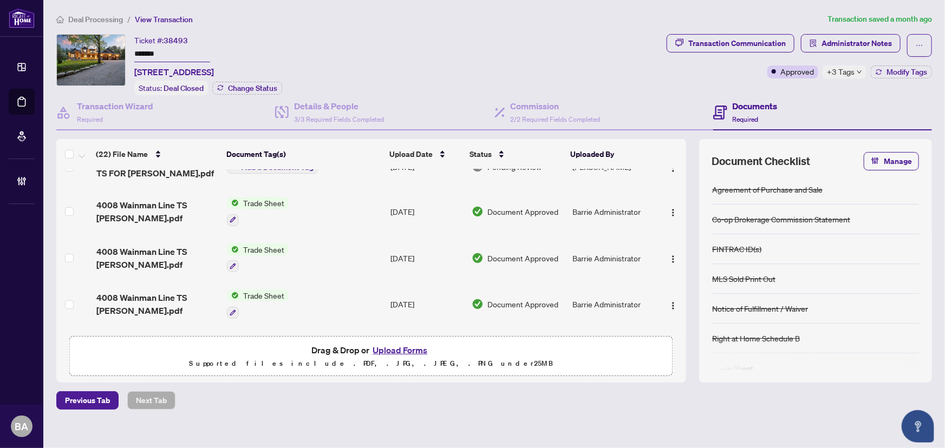
scroll to position [295, 0]
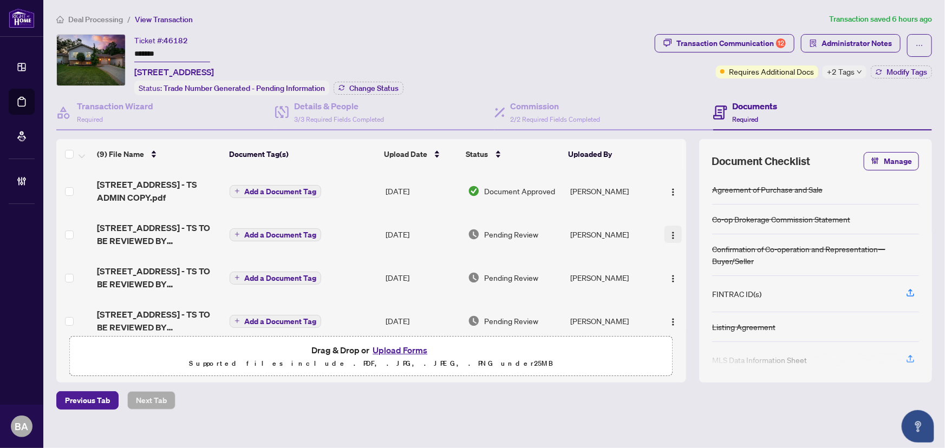
click at [669, 231] on img "button" at bounding box center [673, 235] width 9 height 9
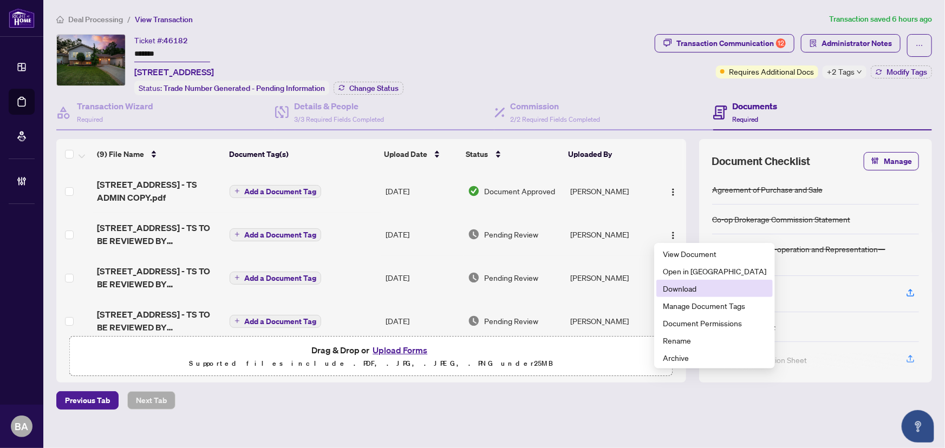
click at [682, 285] on span "Download" at bounding box center [714, 289] width 103 height 12
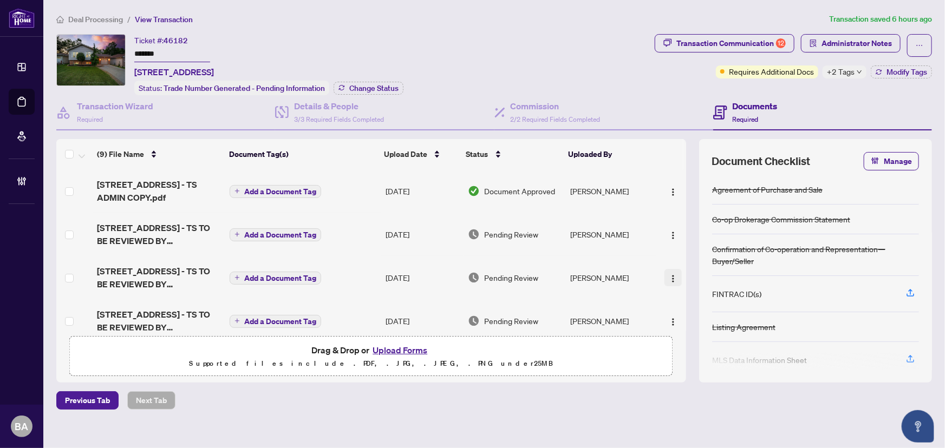
click at [669, 275] on img "button" at bounding box center [673, 279] width 9 height 9
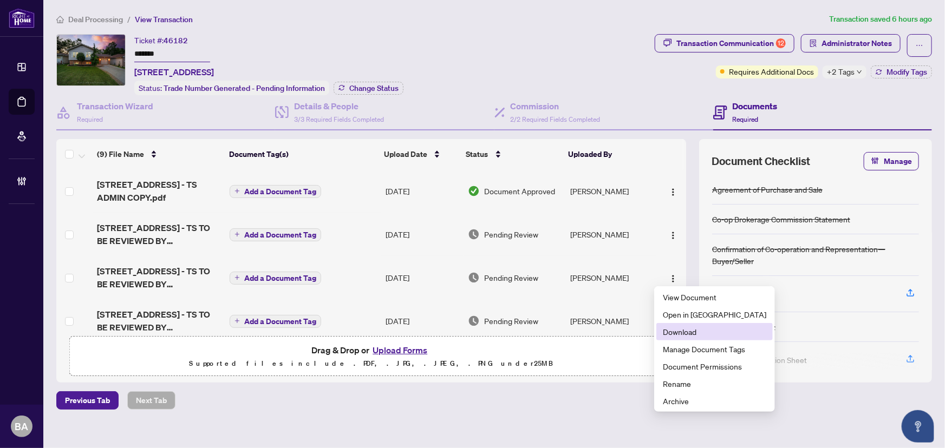
click at [695, 331] on span "Download" at bounding box center [714, 332] width 103 height 12
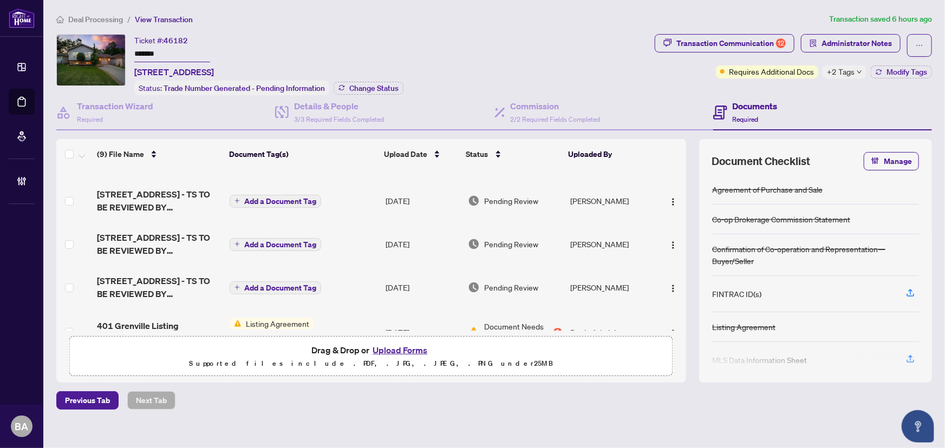
scroll to position [49, 0]
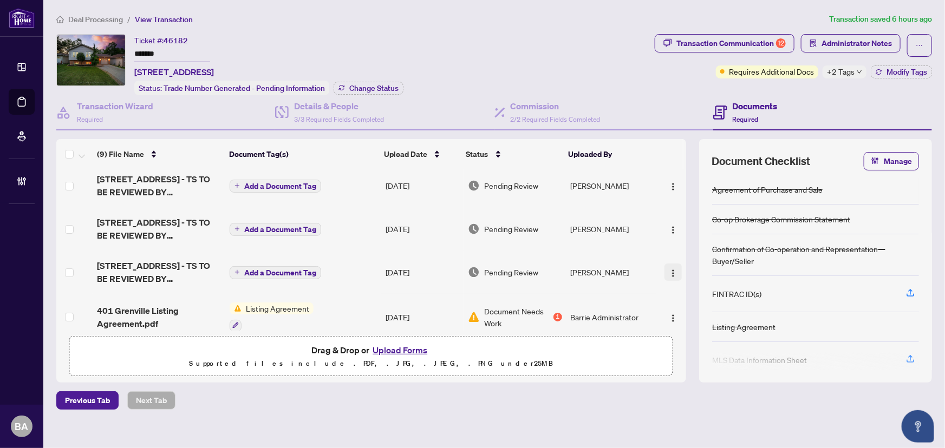
click at [669, 270] on img "button" at bounding box center [673, 273] width 9 height 9
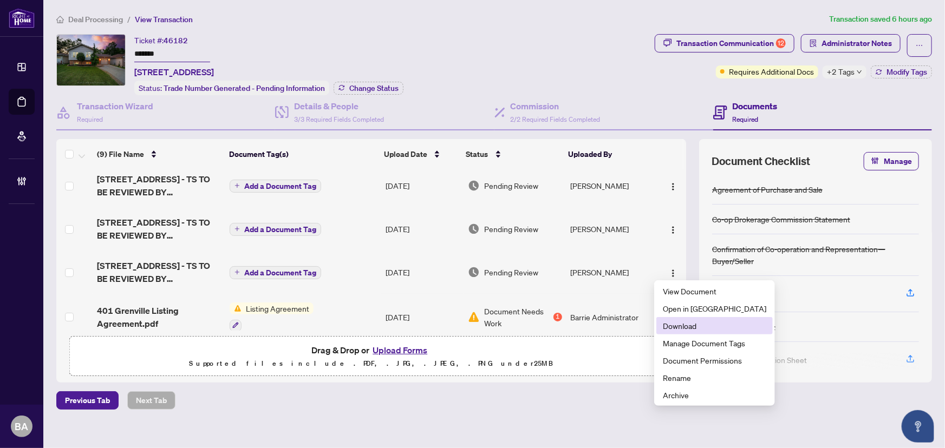
click at [671, 323] on span "Download" at bounding box center [714, 326] width 103 height 12
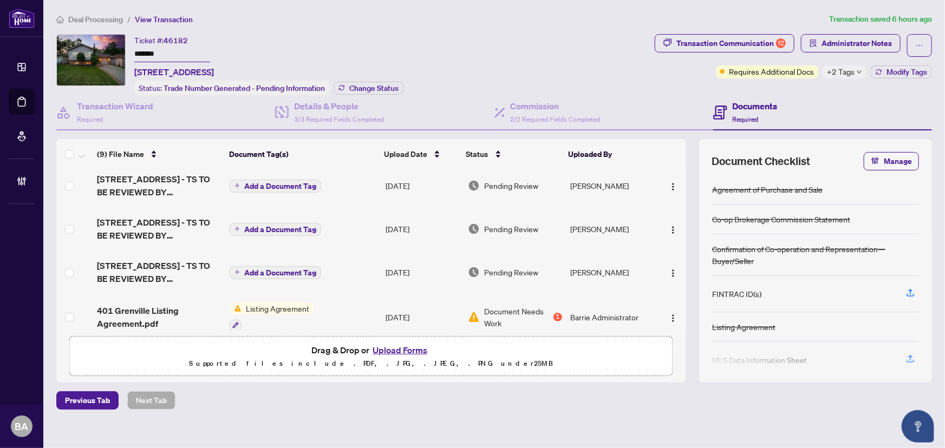
click at [554, 25] on div "Deal Processing / View Transaction Transaction saved 6 hours ago Ticket #: 4618…" at bounding box center [494, 230] width 884 height 435
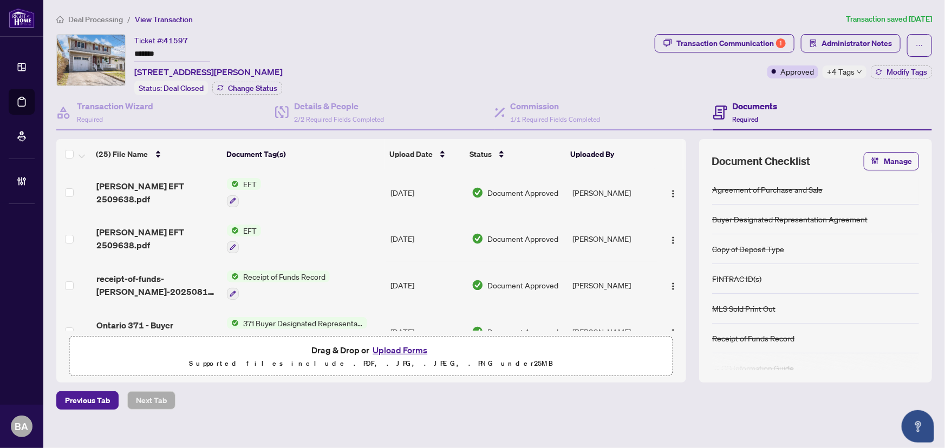
click at [847, 62] on div "Transaction Communication 1 Administrator Notes Approved +4 Tags Modify Tags" at bounding box center [793, 56] width 277 height 44
click at [847, 66] on div "+4 Tags" at bounding box center [845, 72] width 44 height 13
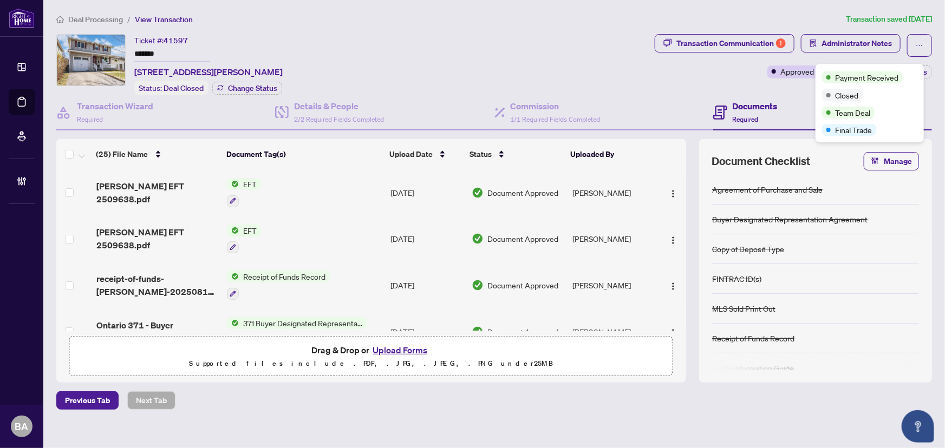
click at [848, 69] on div "Payment Received Closed Team Deal Final Trade" at bounding box center [870, 103] width 108 height 79
click at [672, 74] on div "Transaction Communication 1 Administrator Notes Approved +4 Tags Modify Tags" at bounding box center [793, 56] width 277 height 44
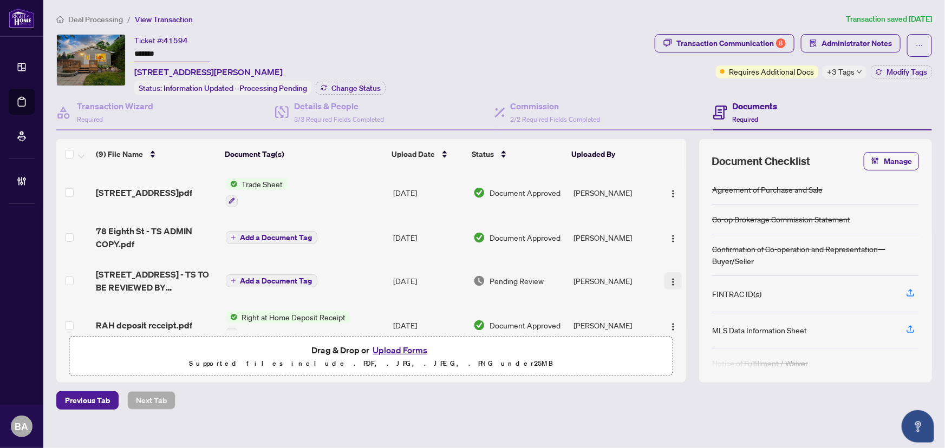
click at [669, 278] on img "button" at bounding box center [673, 282] width 9 height 9
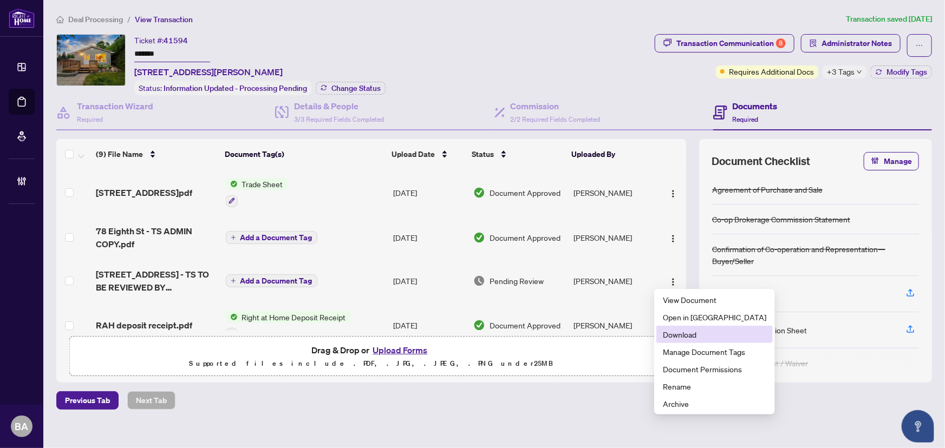
click at [680, 335] on span "Download" at bounding box center [714, 335] width 103 height 12
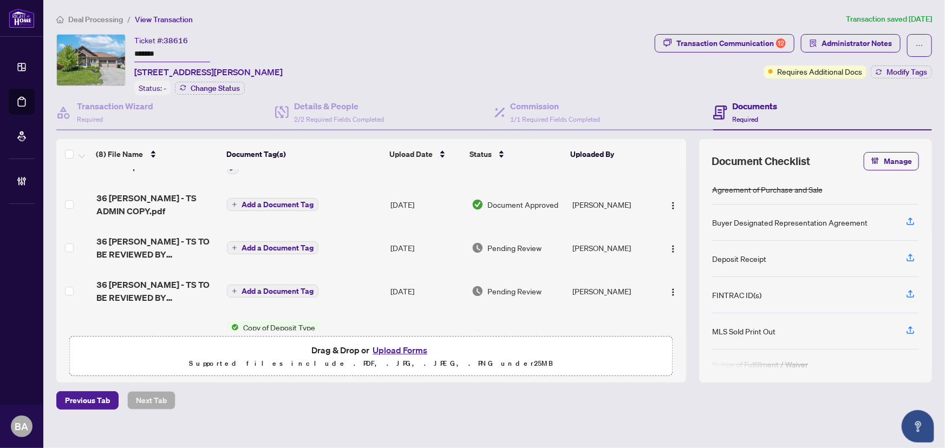
scroll to position [49, 0]
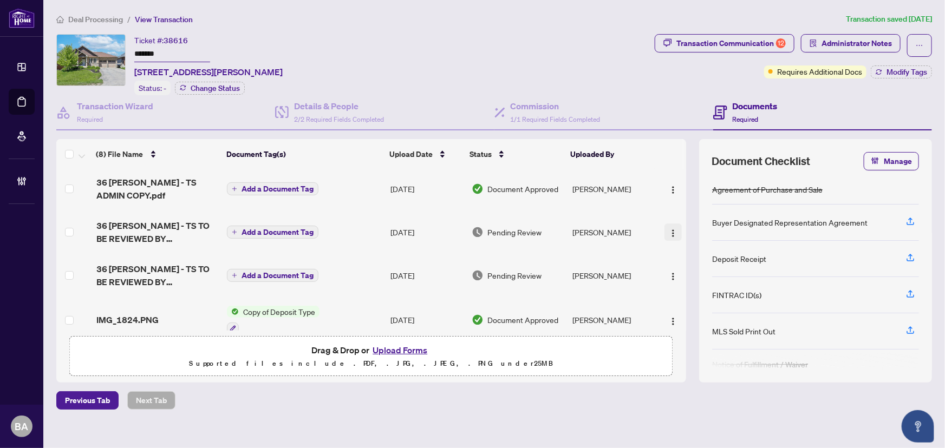
click at [665, 224] on button "button" at bounding box center [673, 232] width 17 height 17
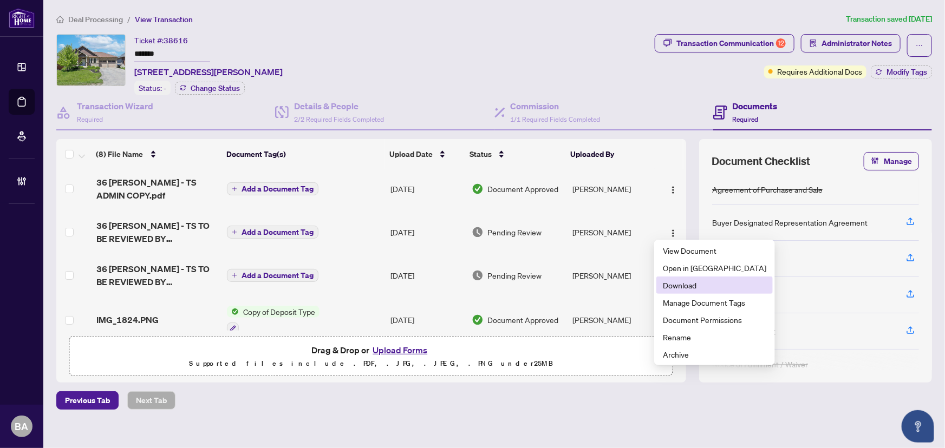
click at [677, 284] on span "Download" at bounding box center [714, 285] width 103 height 12
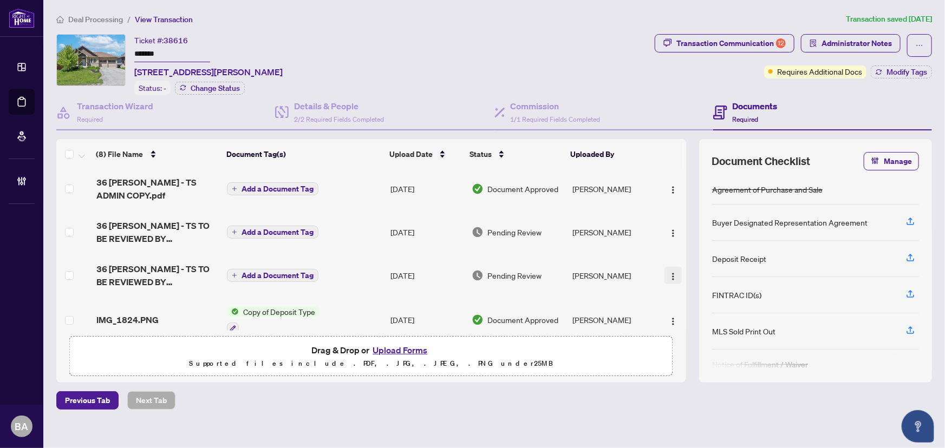
click at [669, 272] on img "button" at bounding box center [673, 276] width 9 height 9
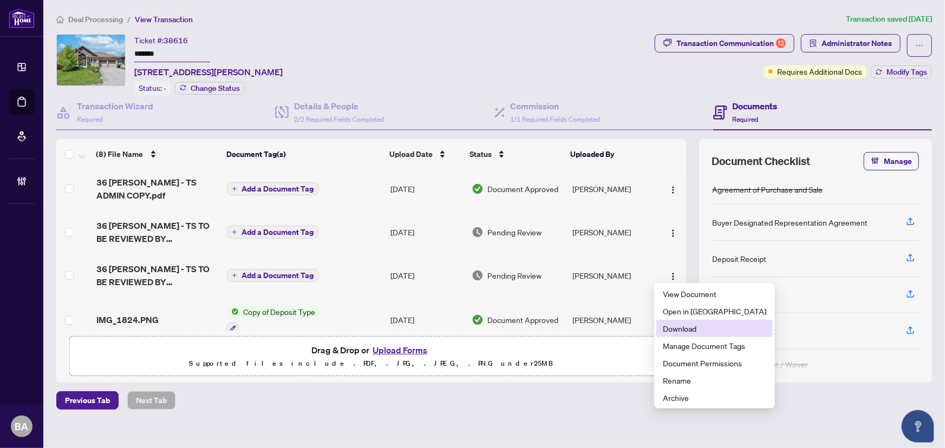
click at [681, 323] on span "Download" at bounding box center [714, 329] width 103 height 12
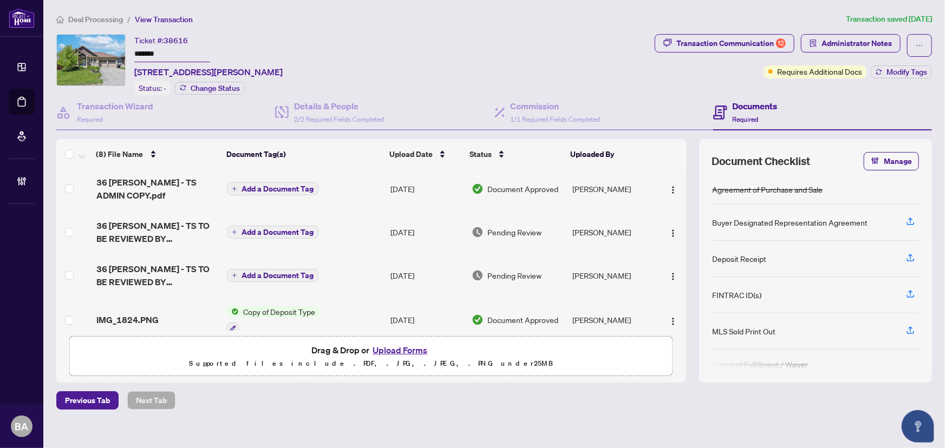
click at [608, 57] on div "Ticket #: 38616 ******* 36 Mcdermitt Tr, Tay, Ontario L0K 2A0, Canada Status: -…" at bounding box center [353, 64] width 594 height 61
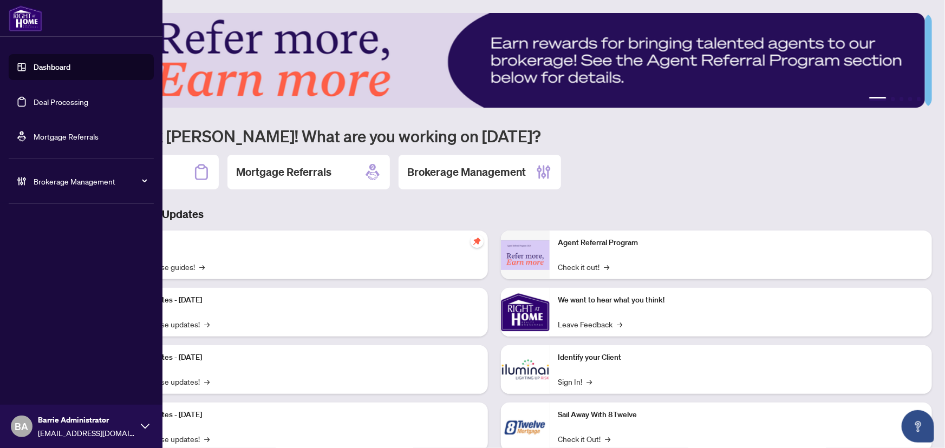
drag, startPoint x: 46, startPoint y: 95, endPoint x: 51, endPoint y: 93, distance: 5.7
click at [48, 97] on link "Deal Processing" at bounding box center [61, 102] width 55 height 10
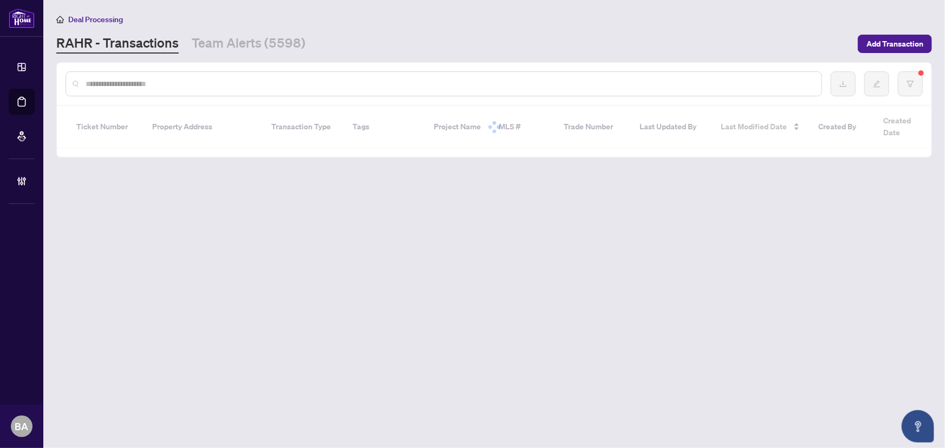
click at [278, 84] on input "text" at bounding box center [449, 84] width 727 height 12
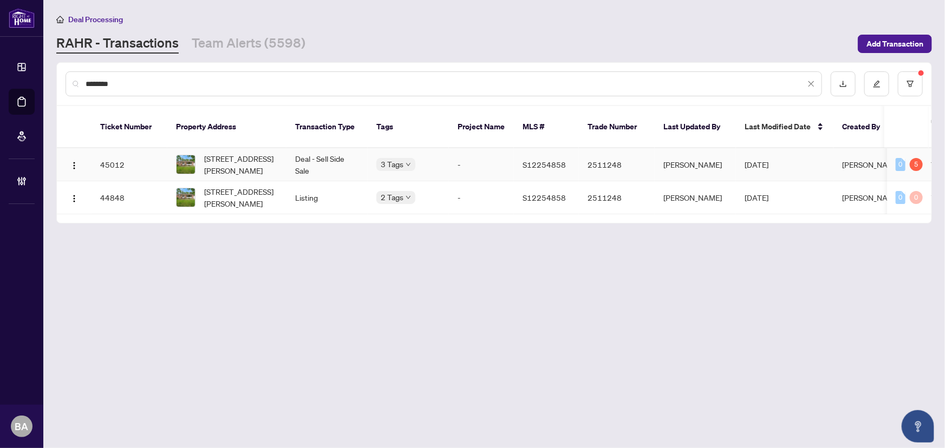
type input "********"
click at [249, 153] on span "[STREET_ADDRESS][PERSON_NAME]" at bounding box center [241, 165] width 74 height 24
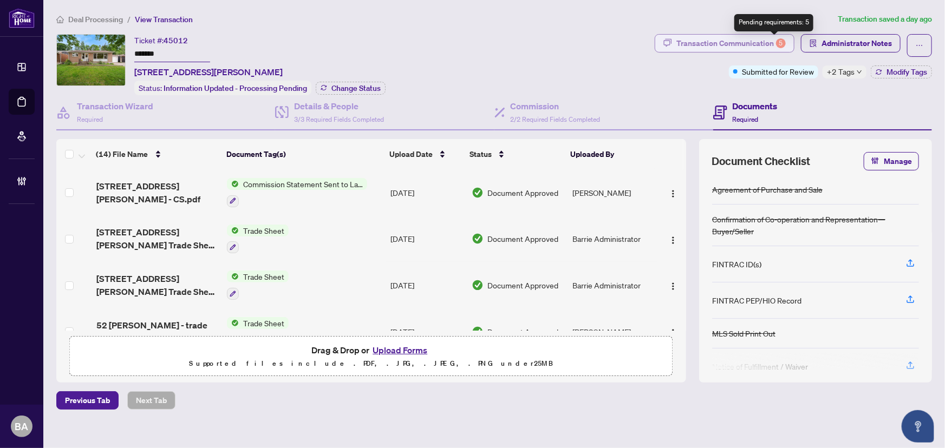
click at [776, 45] on div "5" at bounding box center [781, 43] width 10 height 10
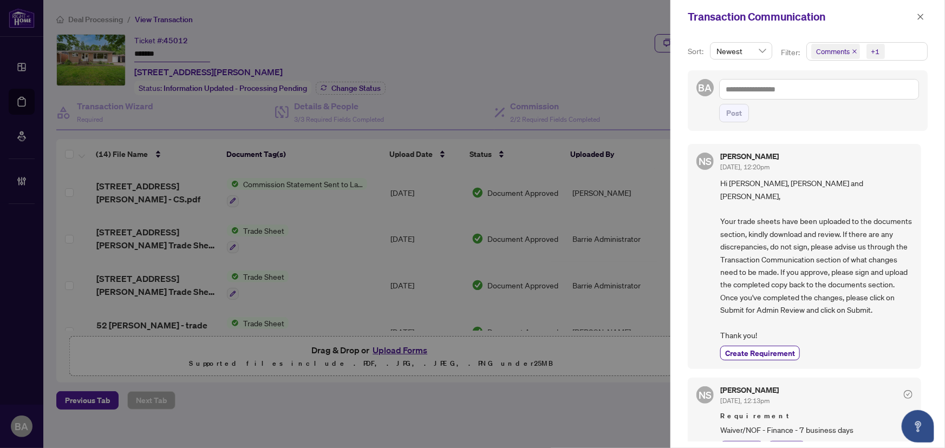
click at [853, 51] on icon "close" at bounding box center [854, 51] width 5 height 5
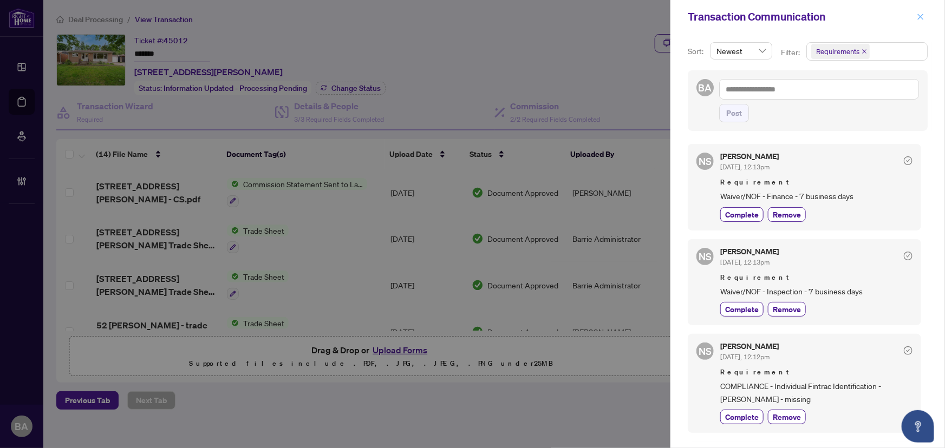
click at [926, 18] on button "button" at bounding box center [921, 16] width 14 height 13
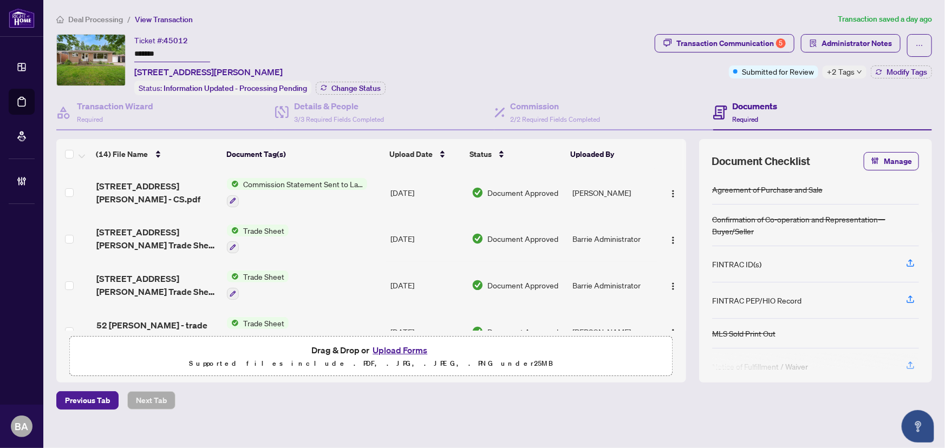
click at [118, 16] on span "Deal Processing" at bounding box center [95, 20] width 55 height 10
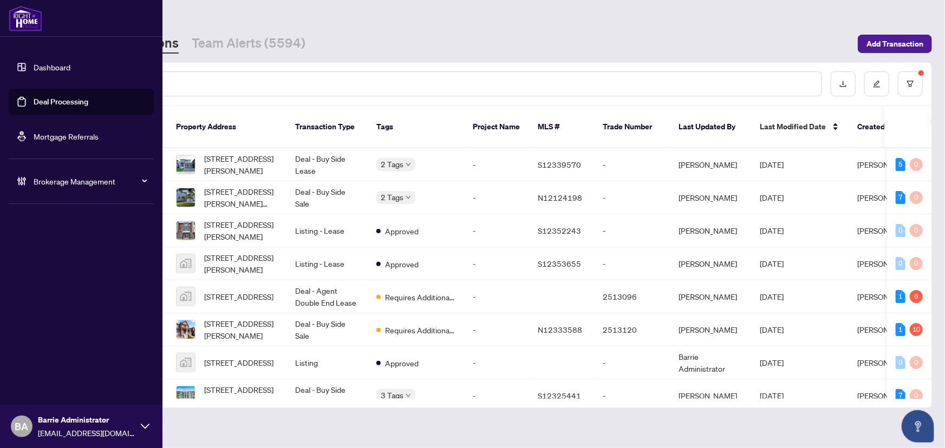
drag, startPoint x: 43, startPoint y: 69, endPoint x: 49, endPoint y: 59, distance: 11.6
click at [43, 69] on link "Dashboard" at bounding box center [52, 67] width 37 height 10
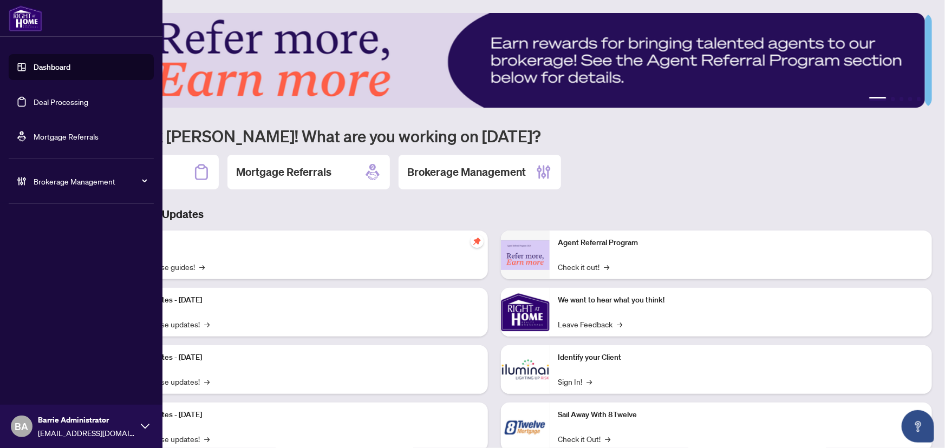
click at [34, 99] on link "Deal Processing" at bounding box center [61, 102] width 55 height 10
